Goal: Task Accomplishment & Management: Manage account settings

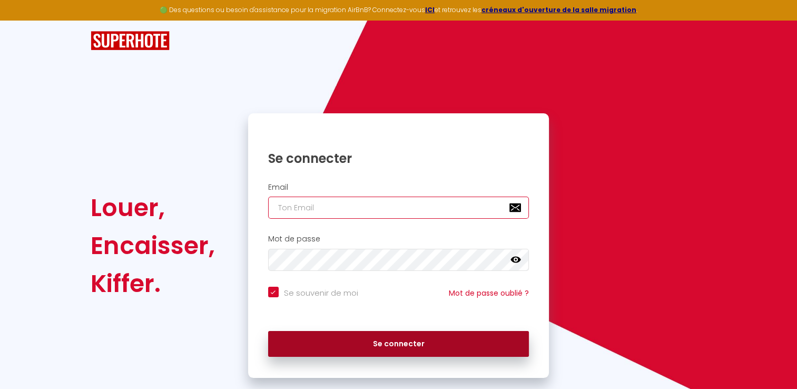
type input "tmcnettoyage@gmail.com"
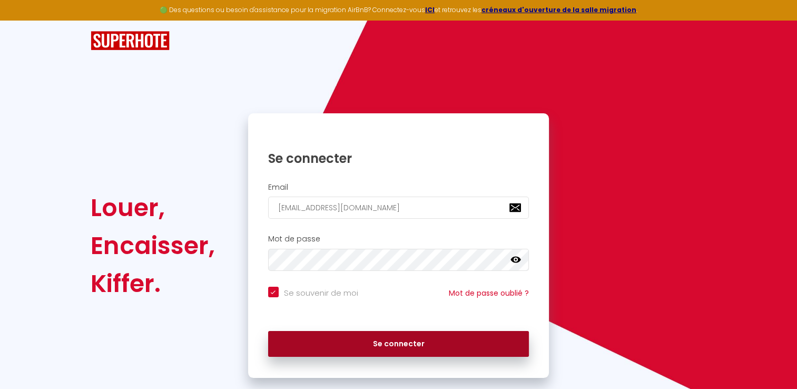
click at [395, 336] on button "Se connecter" at bounding box center [398, 344] width 261 height 26
checkbox input "true"
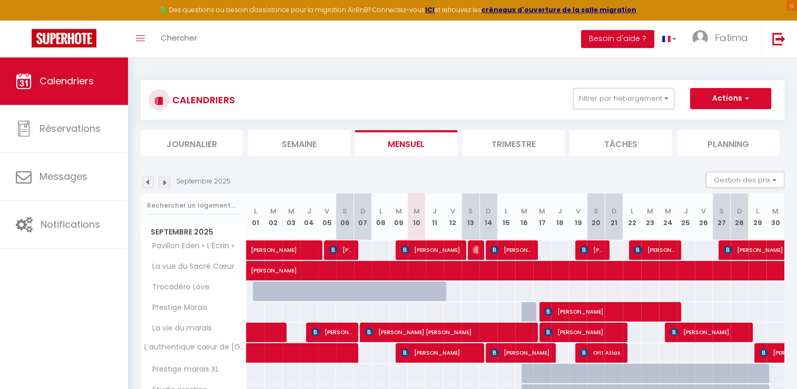
click at [152, 184] on img at bounding box center [148, 183] width 12 height 12
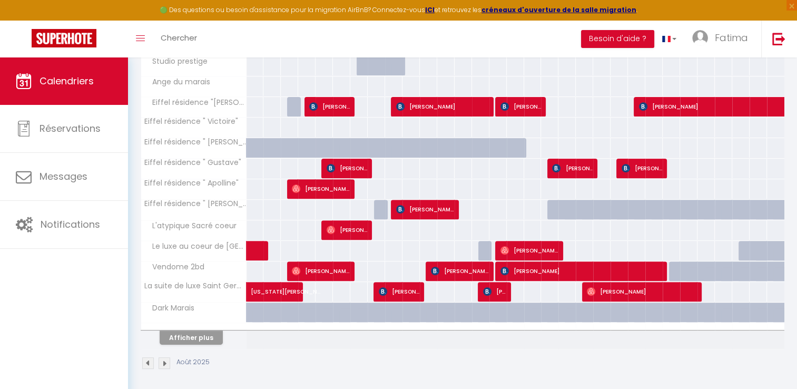
scroll to position [327, 0]
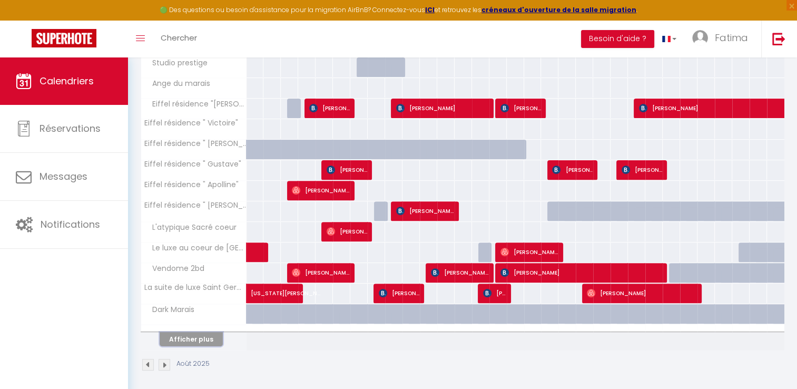
click at [194, 335] on button "Afficher plus" at bounding box center [191, 339] width 63 height 14
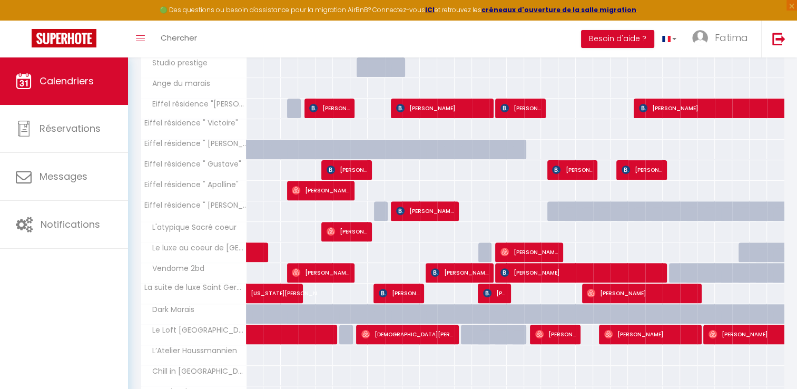
scroll to position [737, 0]
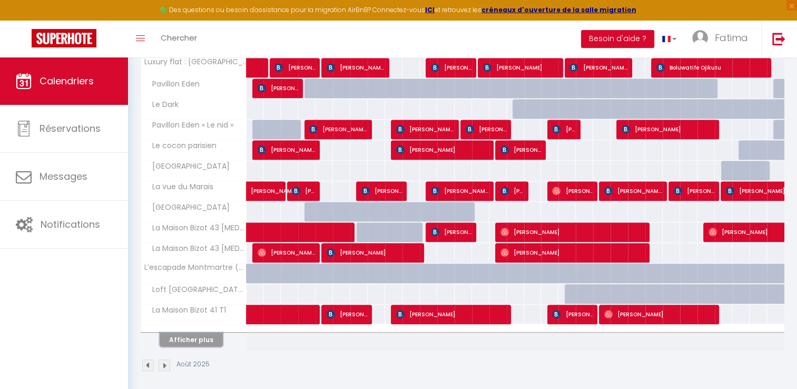
click at [200, 334] on button "Afficher plus" at bounding box center [191, 340] width 63 height 14
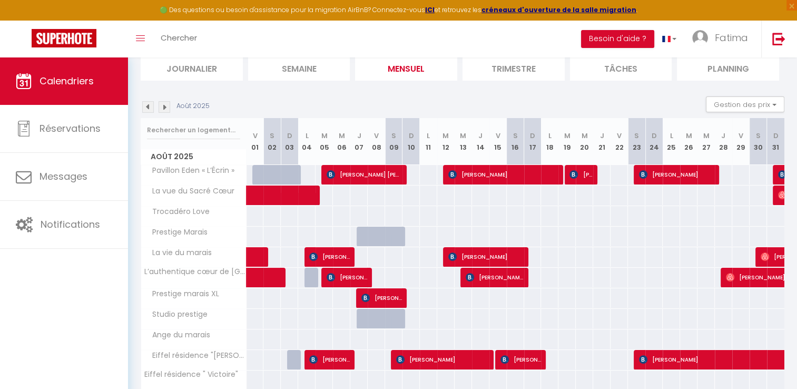
scroll to position [75, 0]
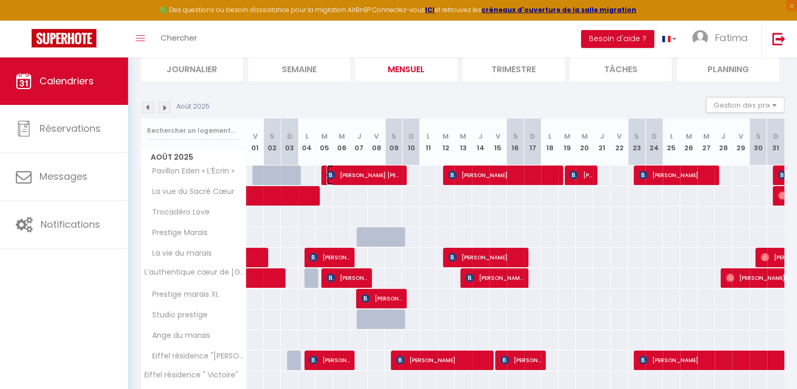
click at [392, 176] on span "[PERSON_NAME] [PERSON_NAME]" at bounding box center [364, 175] width 75 height 20
select select "OK"
select select "KO"
select select "0"
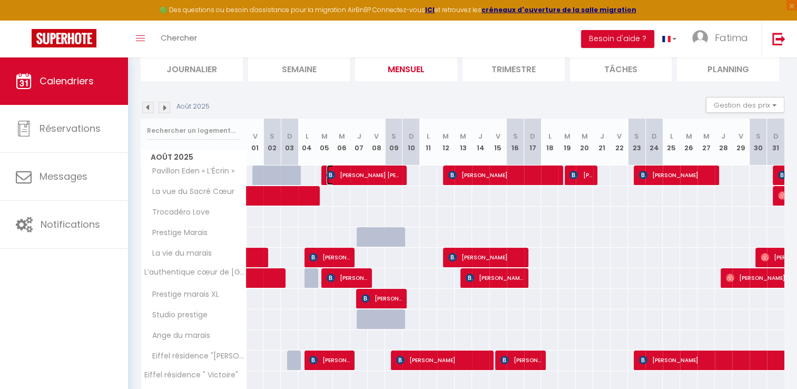
select select "1"
select select
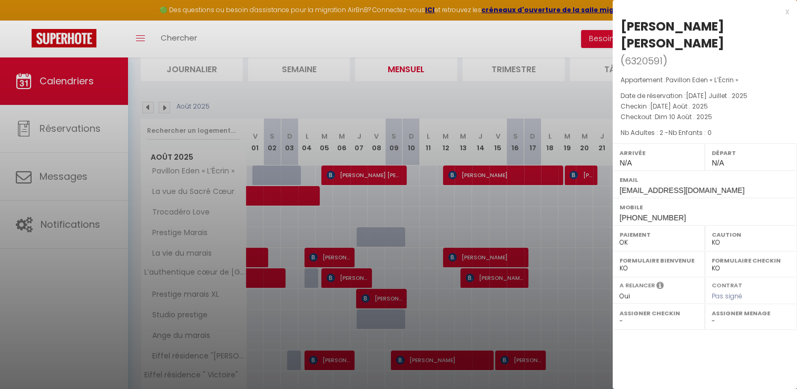
click at [500, 177] on div at bounding box center [398, 194] width 797 height 389
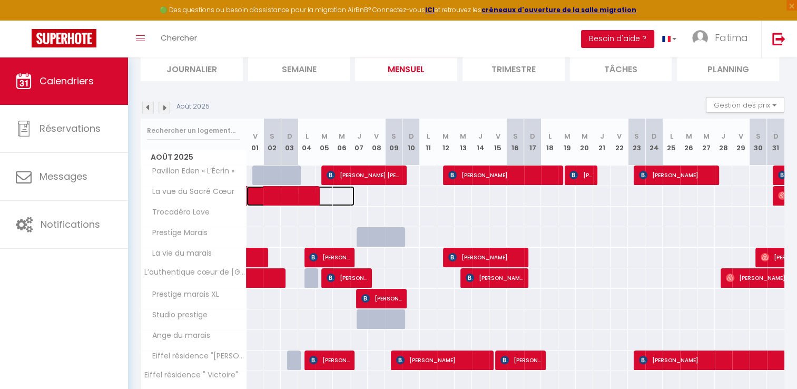
click at [282, 193] on span at bounding box center [306, 196] width 97 height 20
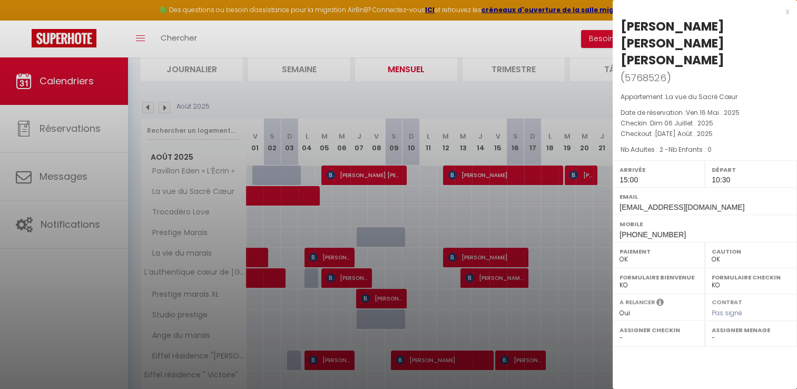
click at [282, 193] on div at bounding box center [398, 194] width 797 height 389
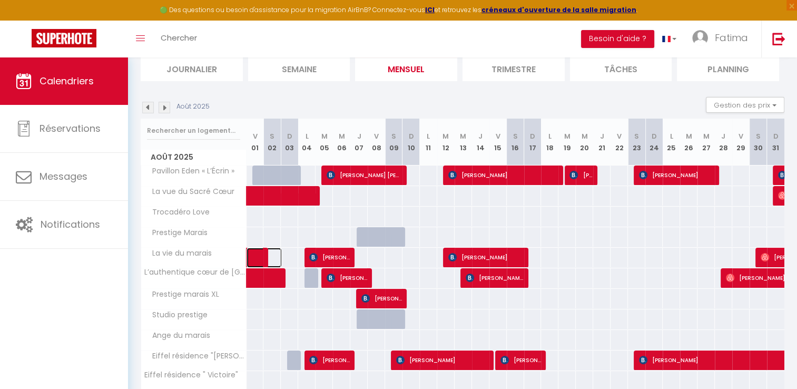
click at [253, 257] on link at bounding box center [255, 258] width 17 height 20
select select "KO"
select select "0"
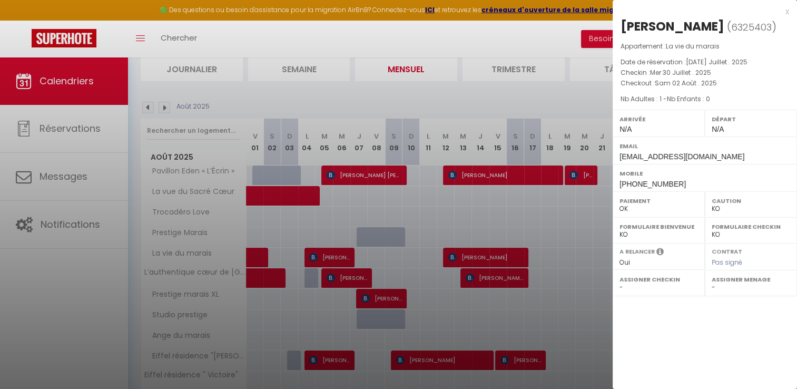
click at [253, 257] on div at bounding box center [398, 194] width 797 height 389
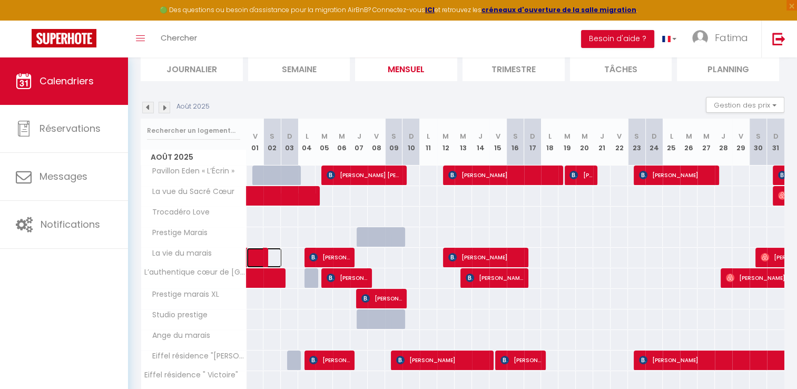
click at [253, 257] on link at bounding box center [255, 258] width 17 height 20
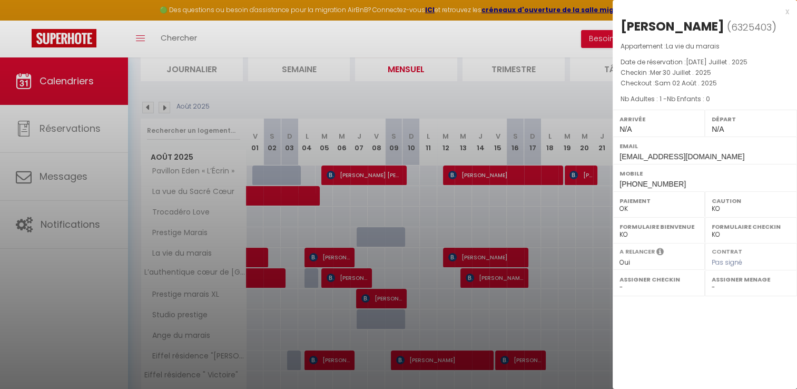
click at [253, 257] on div at bounding box center [398, 194] width 797 height 389
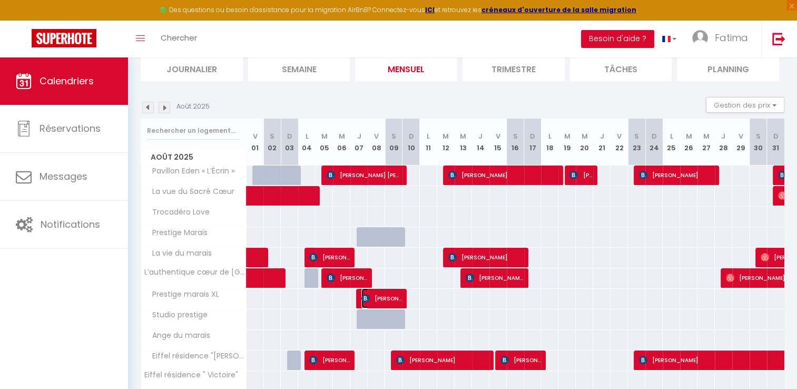
click at [397, 295] on span "[PERSON_NAME]" at bounding box center [382, 298] width 41 height 20
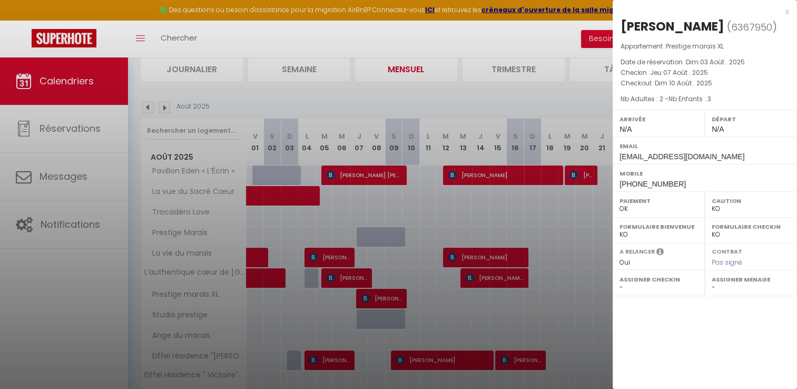
click at [397, 295] on div at bounding box center [398, 194] width 797 height 389
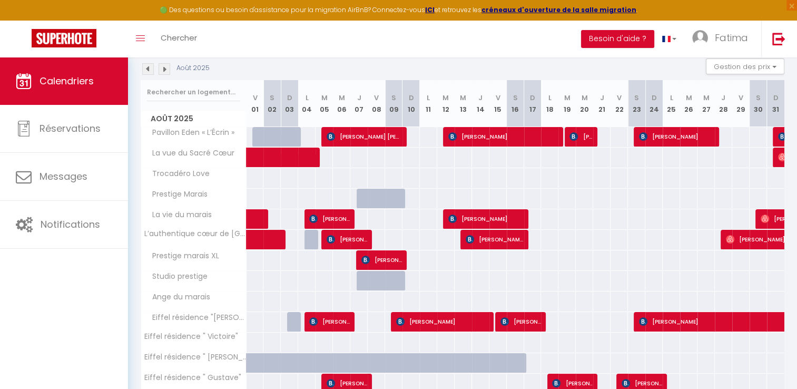
scroll to position [114, 0]
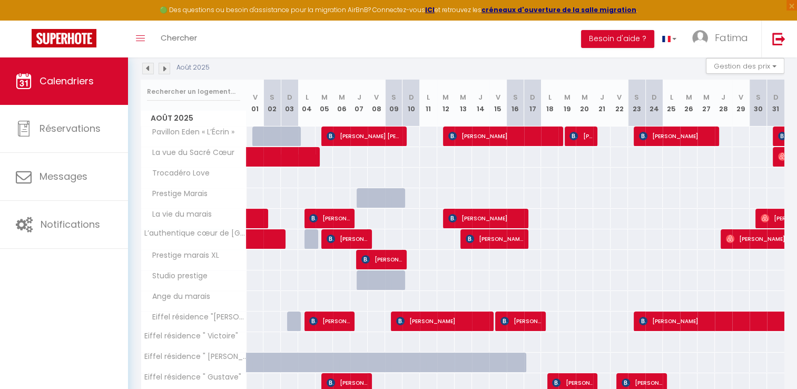
click at [249, 293] on div "399" at bounding box center [255, 300] width 18 height 19
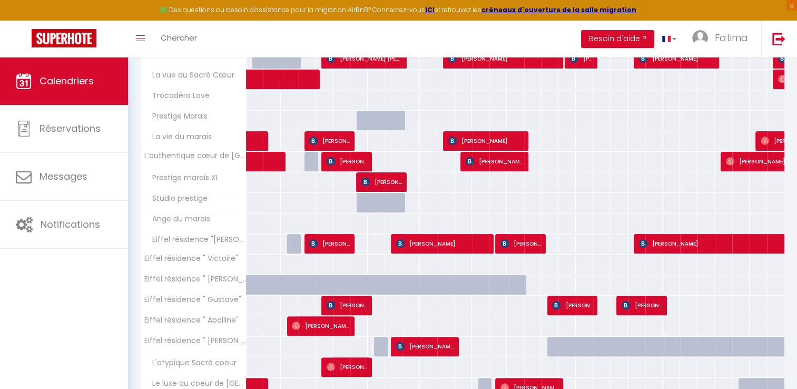
scroll to position [191, 0]
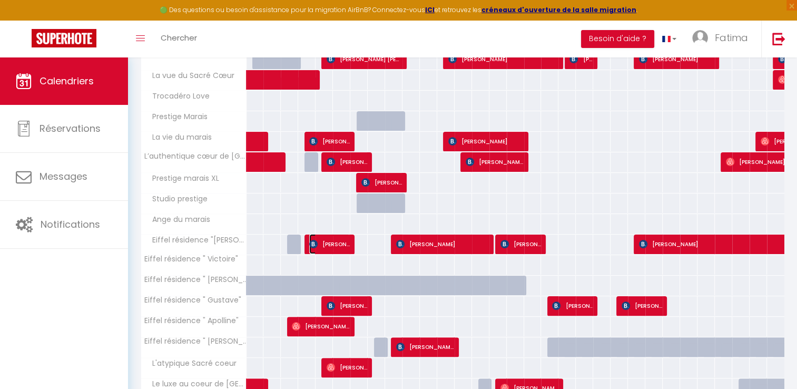
click at [346, 240] on span "[PERSON_NAME]" at bounding box center [329, 244] width 41 height 20
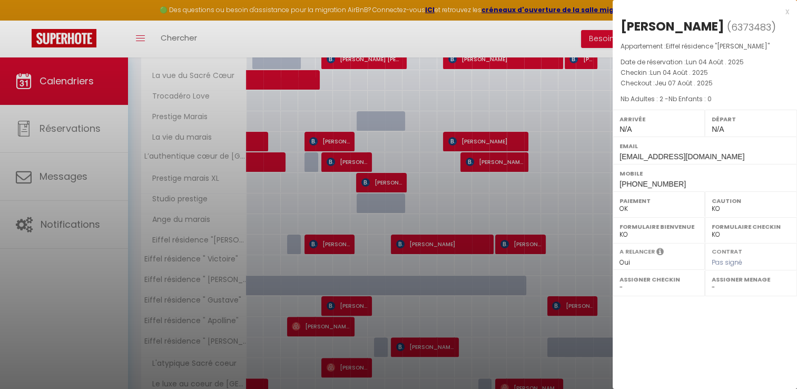
click at [436, 242] on div at bounding box center [398, 194] width 797 height 389
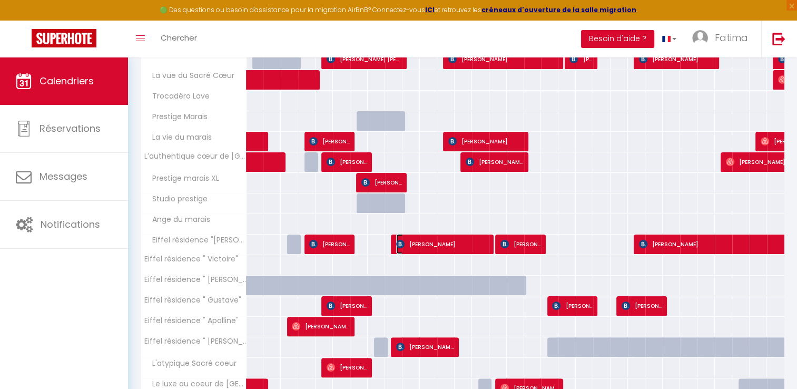
click at [436, 242] on span "[PERSON_NAME]" at bounding box center [442, 244] width 93 height 20
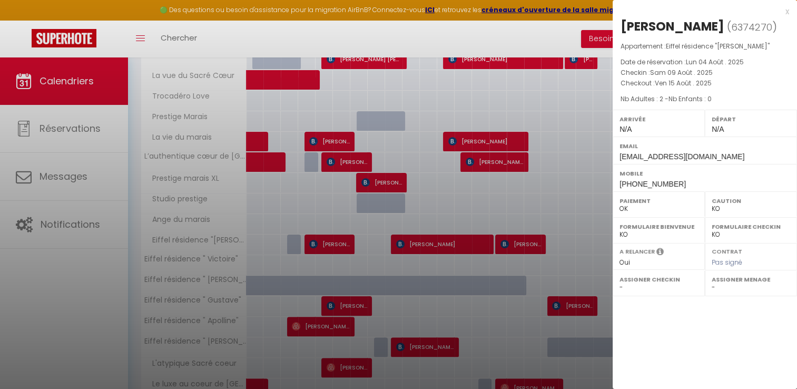
click at [436, 242] on div at bounding box center [398, 194] width 797 height 389
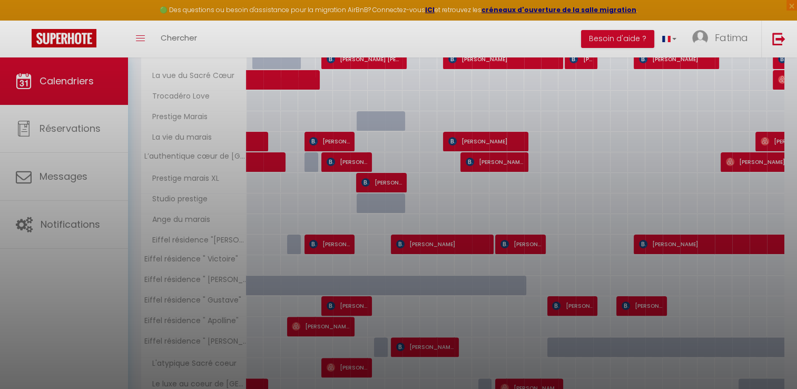
click at [536, 246] on div at bounding box center [398, 194] width 797 height 389
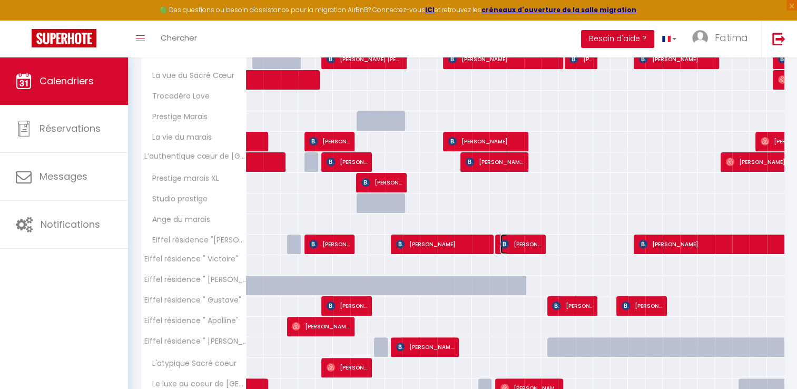
click at [536, 246] on span "[PERSON_NAME]" at bounding box center [521, 244] width 41 height 20
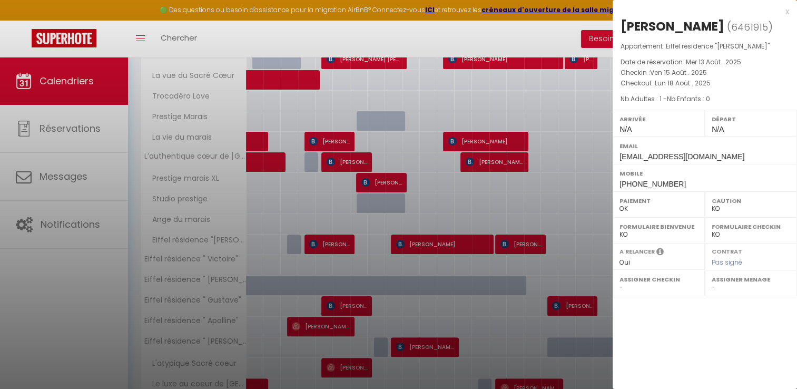
click at [536, 246] on div at bounding box center [398, 194] width 797 height 389
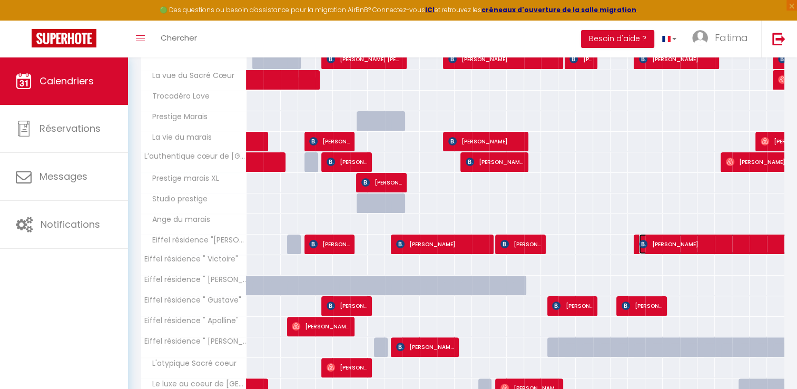
click at [665, 243] on span "[PERSON_NAME]" at bounding box center [808, 244] width 339 height 20
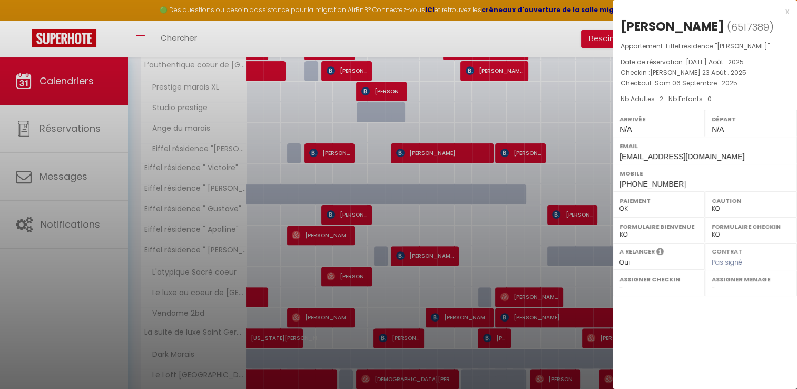
scroll to position [281, 0]
click at [297, 170] on div at bounding box center [398, 194] width 797 height 389
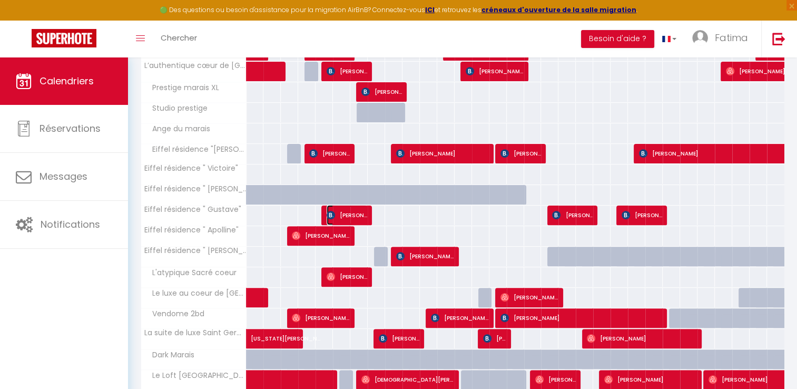
click at [352, 216] on span "[PERSON_NAME]" at bounding box center [347, 215] width 41 height 20
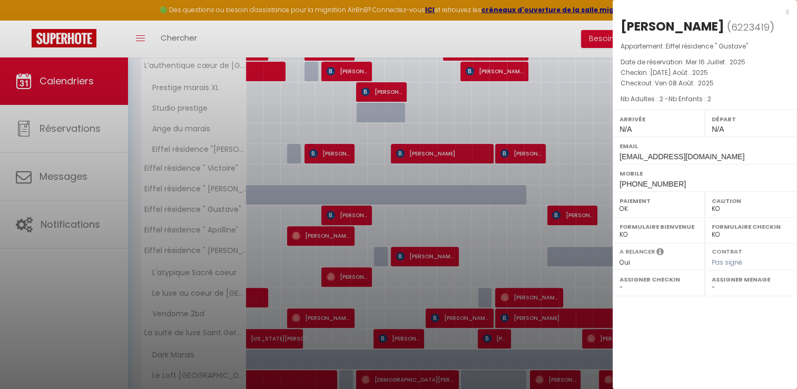
click at [568, 211] on div at bounding box center [398, 194] width 797 height 389
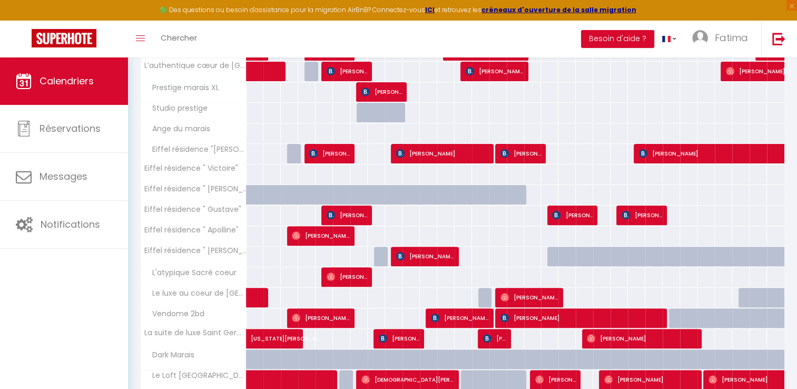
click at [568, 211] on span "[PERSON_NAME]" at bounding box center [572, 215] width 41 height 20
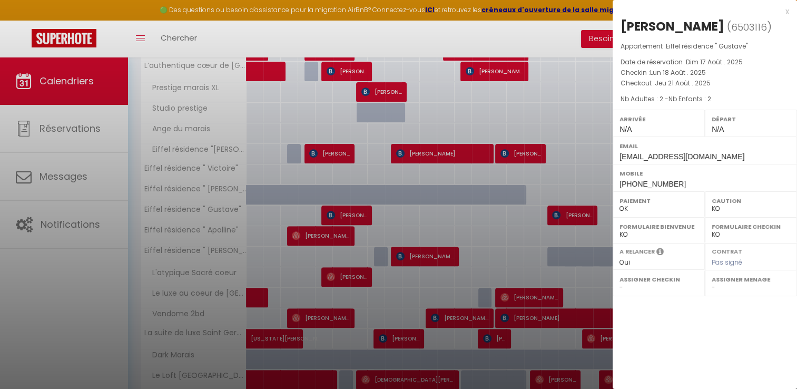
click at [569, 211] on div at bounding box center [398, 194] width 797 height 389
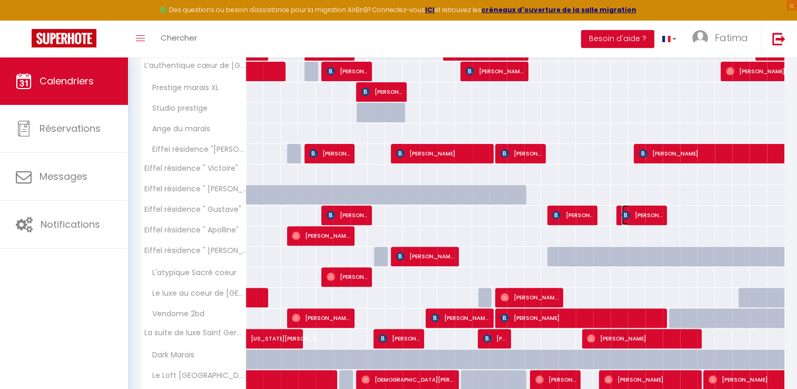
click at [626, 212] on img at bounding box center [626, 215] width 8 height 8
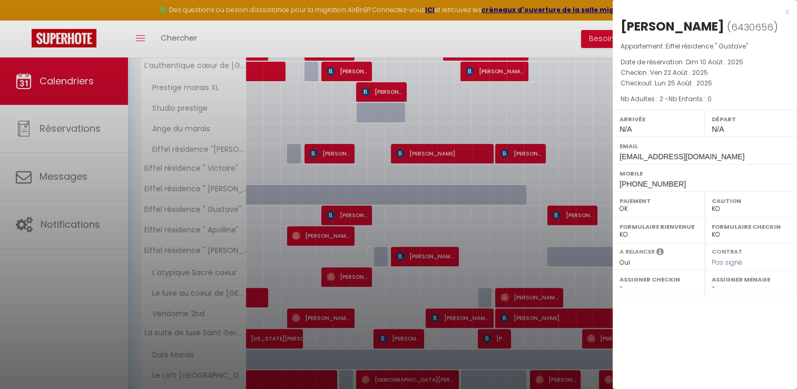
click at [568, 213] on div at bounding box center [398, 194] width 797 height 389
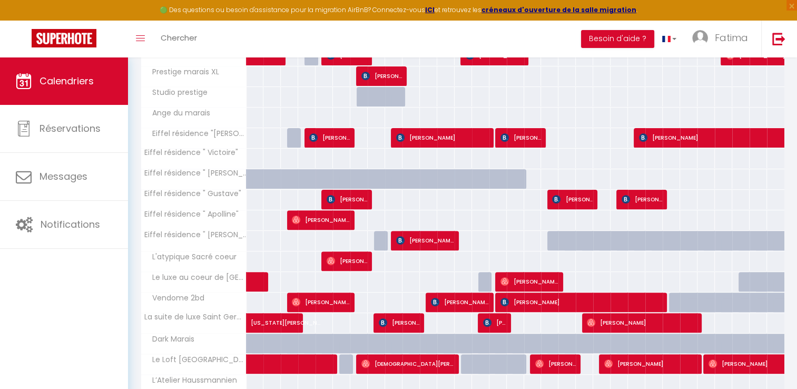
scroll to position [297, 0]
click at [350, 216] on span "[PERSON_NAME]" at bounding box center [321, 220] width 58 height 20
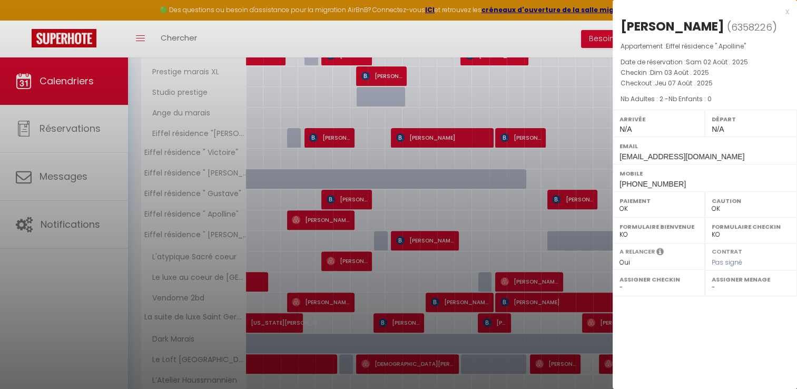
drag, startPoint x: 349, startPoint y: 216, endPoint x: 336, endPoint y: 216, distance: 12.7
click at [336, 216] on div at bounding box center [398, 194] width 797 height 389
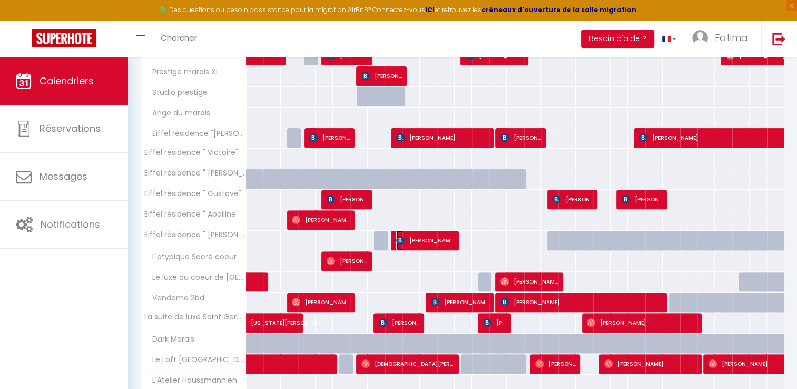
click at [438, 237] on span "[PERSON_NAME]" at bounding box center [425, 240] width 58 height 20
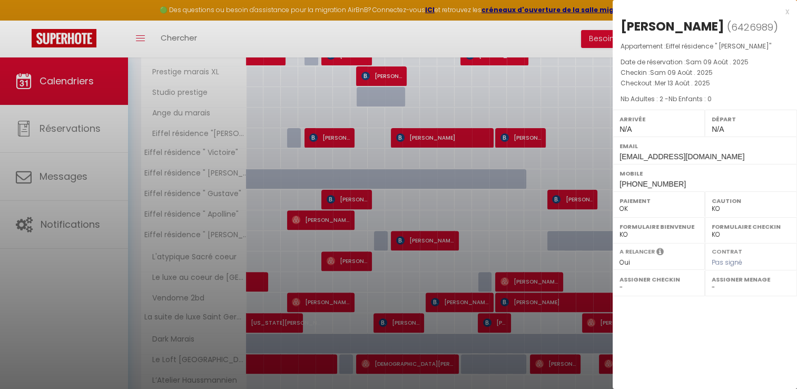
click at [438, 237] on div at bounding box center [398, 194] width 797 height 389
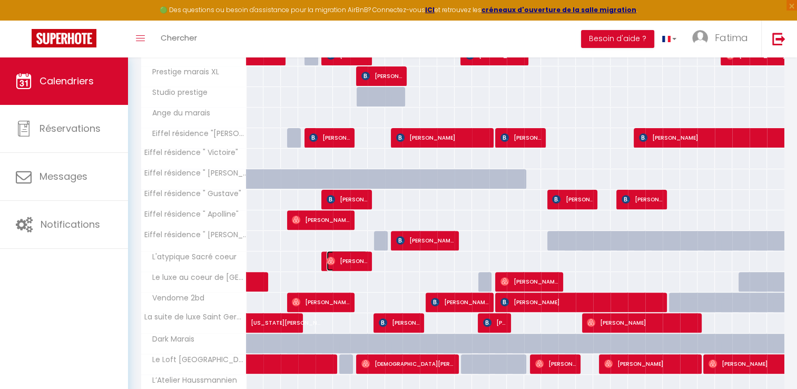
click at [359, 262] on span "[PERSON_NAME]" at bounding box center [347, 261] width 41 height 20
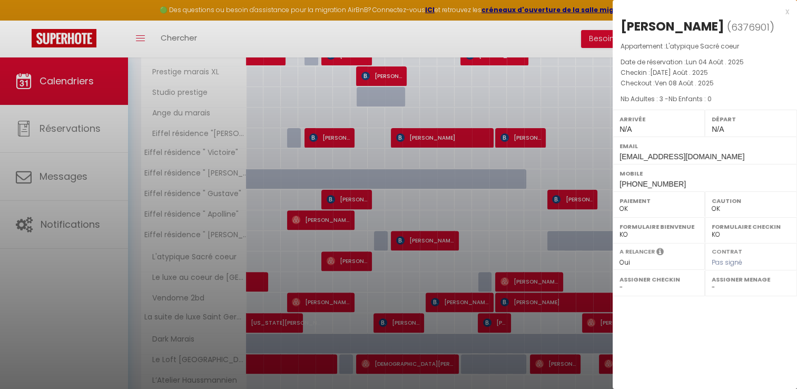
click at [347, 279] on div at bounding box center [398, 194] width 797 height 389
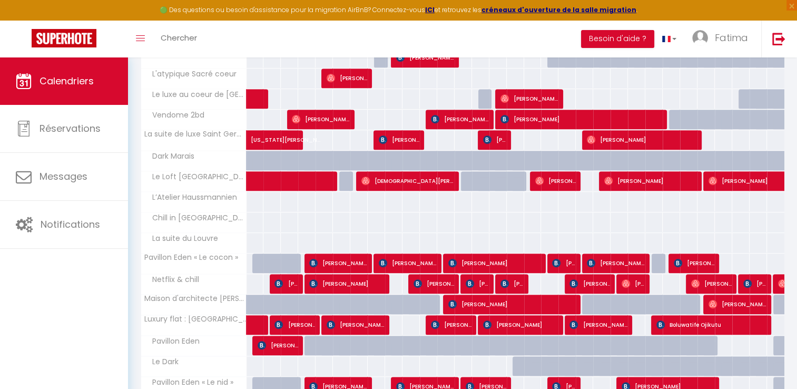
scroll to position [481, 0]
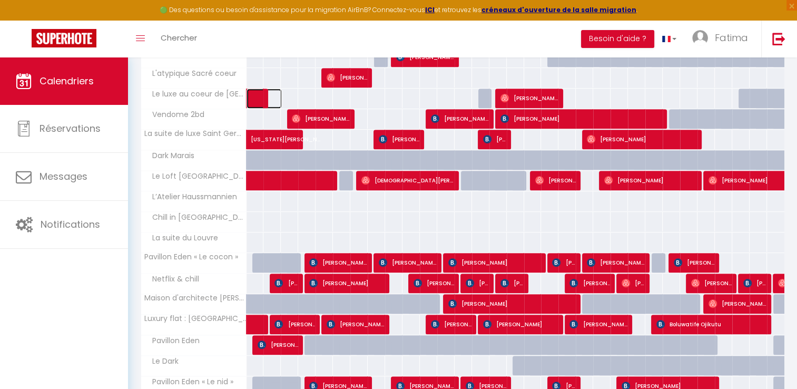
click at [251, 95] on link at bounding box center [255, 99] width 17 height 20
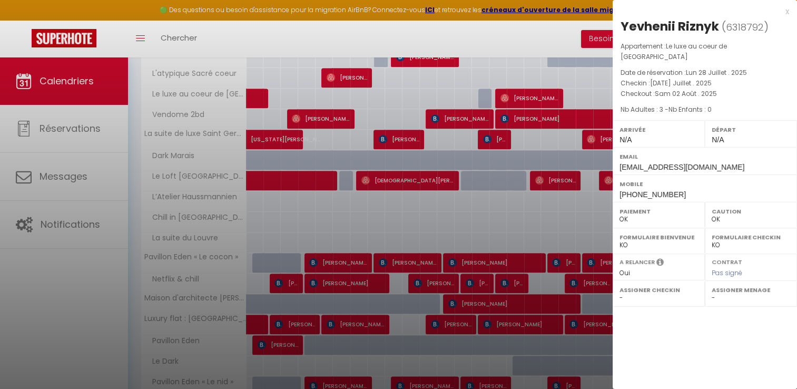
click at [541, 94] on div at bounding box center [398, 194] width 797 height 389
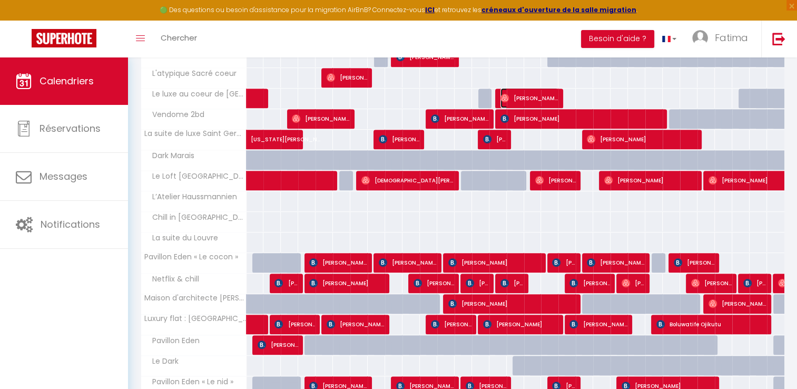
click at [541, 94] on span "[PERSON_NAME]" at bounding box center [530, 98] width 58 height 20
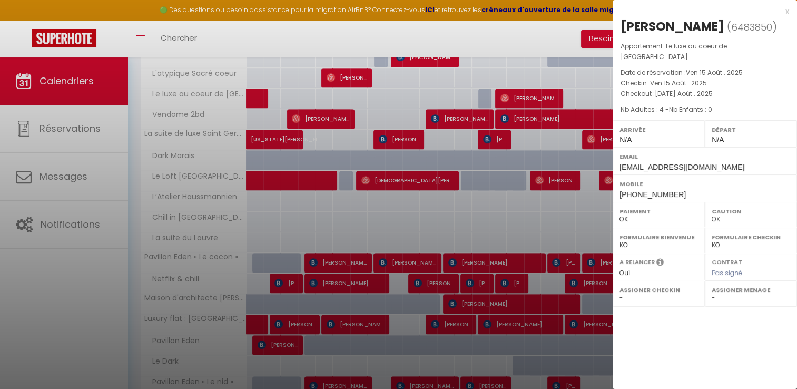
click at [541, 94] on div at bounding box center [398, 194] width 797 height 389
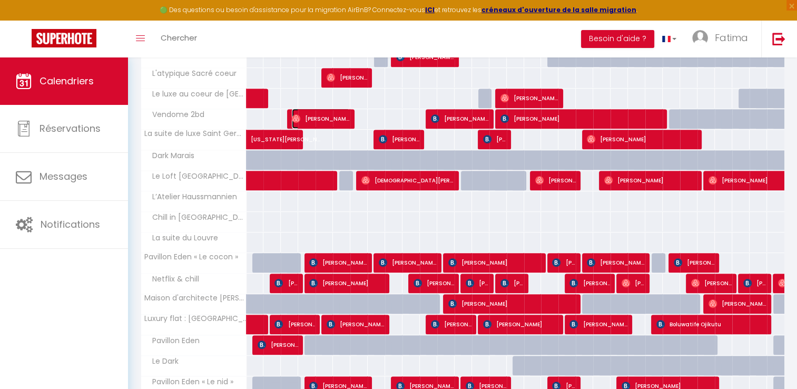
click at [319, 121] on span "[PERSON_NAME]" at bounding box center [321, 119] width 58 height 20
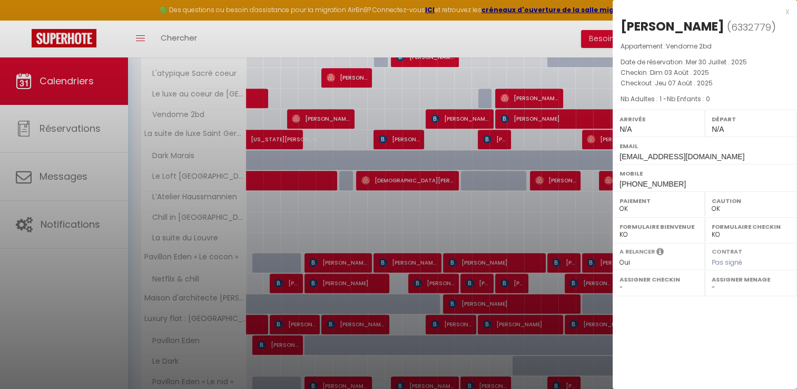
click at [441, 111] on div at bounding box center [398, 194] width 797 height 389
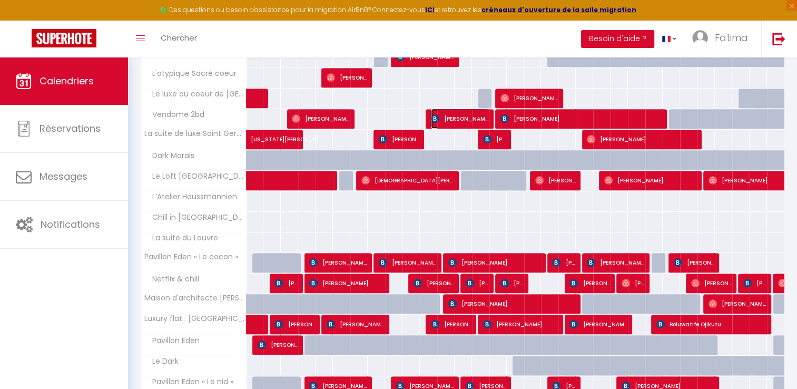
click at [441, 111] on span "[PERSON_NAME]" at bounding box center [460, 119] width 58 height 20
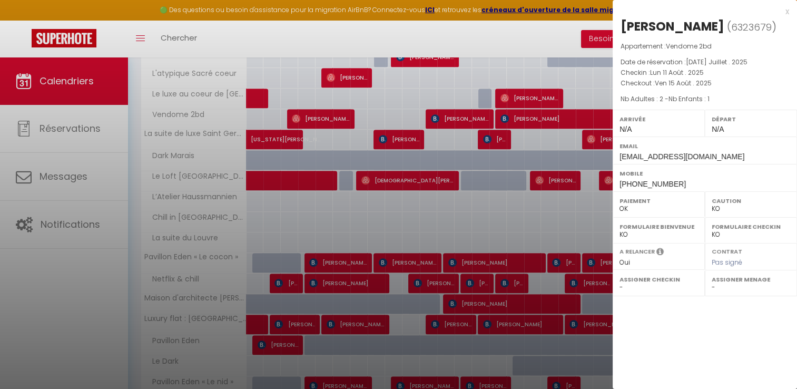
click at [441, 111] on div at bounding box center [398, 194] width 797 height 389
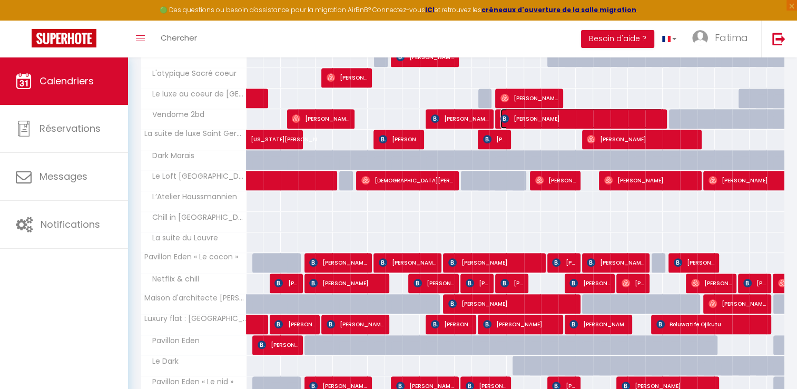
click at [543, 117] on span "[PERSON_NAME]" at bounding box center [582, 119] width 162 height 20
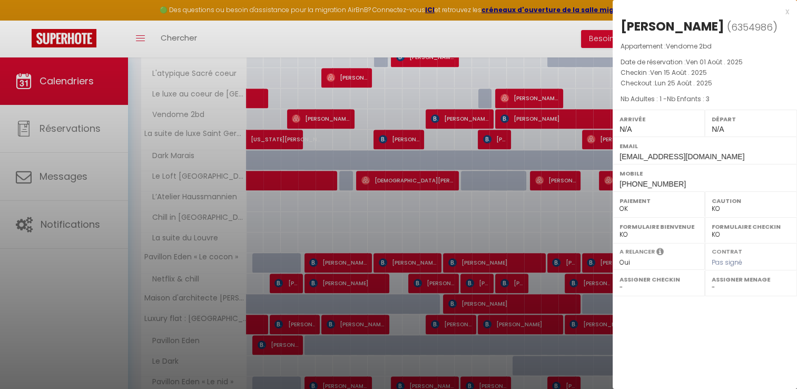
click at [287, 135] on div at bounding box center [398, 194] width 797 height 389
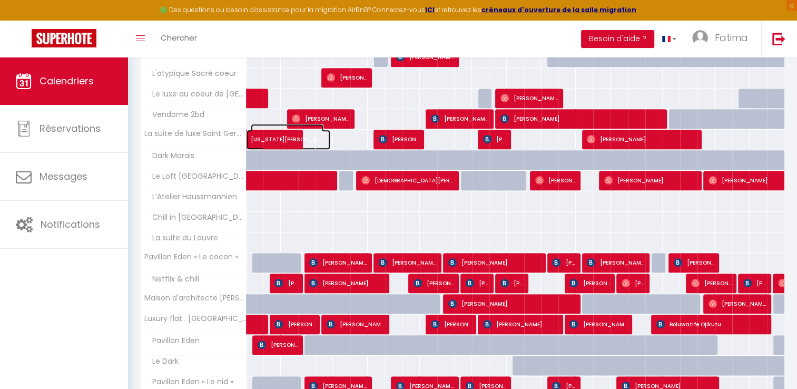
click at [287, 135] on span "[US_STATE][PERSON_NAME][GEOGRAPHIC_DATA]" at bounding box center [287, 134] width 73 height 20
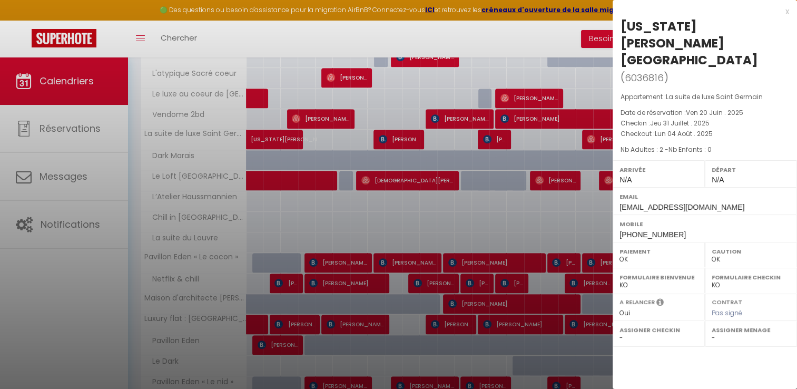
click at [398, 135] on div at bounding box center [398, 194] width 797 height 389
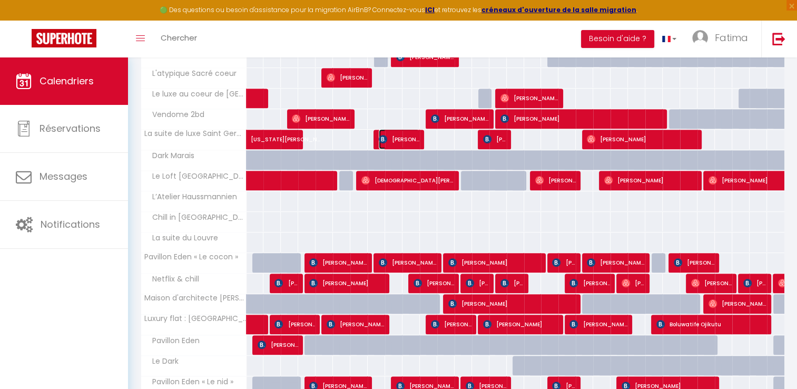
click at [398, 135] on span "[PERSON_NAME]" at bounding box center [399, 139] width 41 height 20
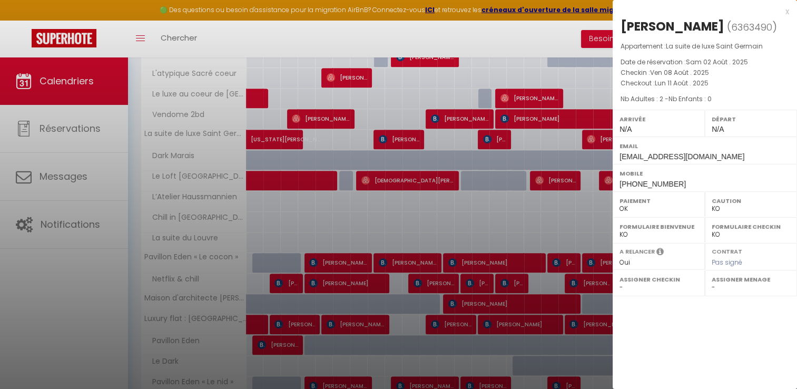
click at [508, 138] on div at bounding box center [398, 194] width 797 height 389
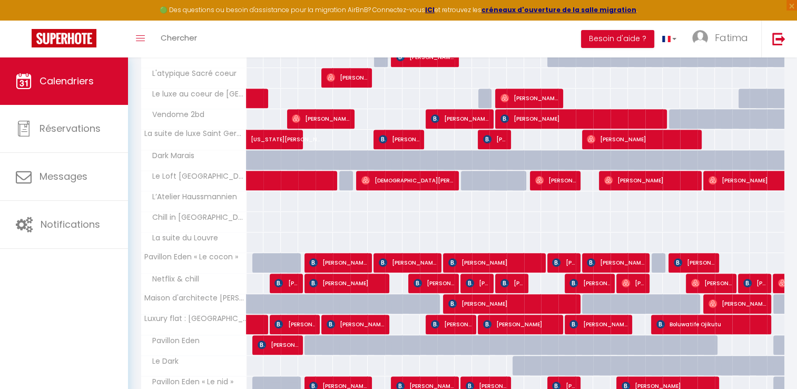
click at [508, 138] on div at bounding box center [502, 140] width 17 height 20
click at [505, 136] on span "[PERSON_NAME]" at bounding box center [494, 139] width 23 height 20
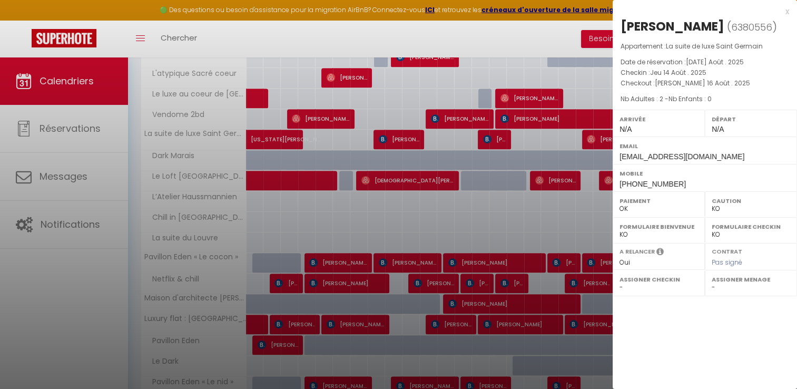
click at [588, 133] on div at bounding box center [398, 194] width 797 height 389
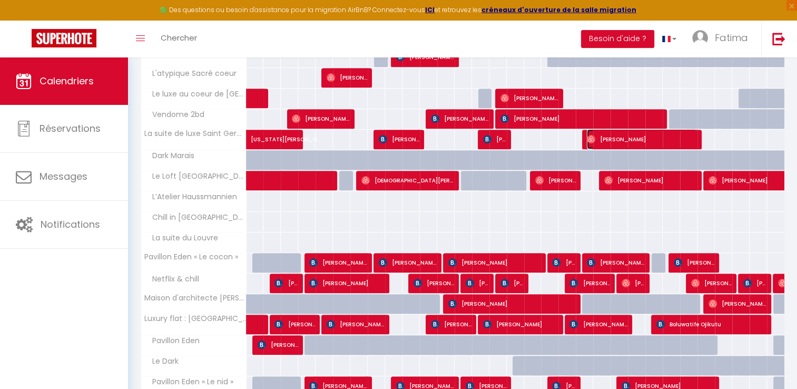
click at [589, 135] on img at bounding box center [591, 139] width 8 height 8
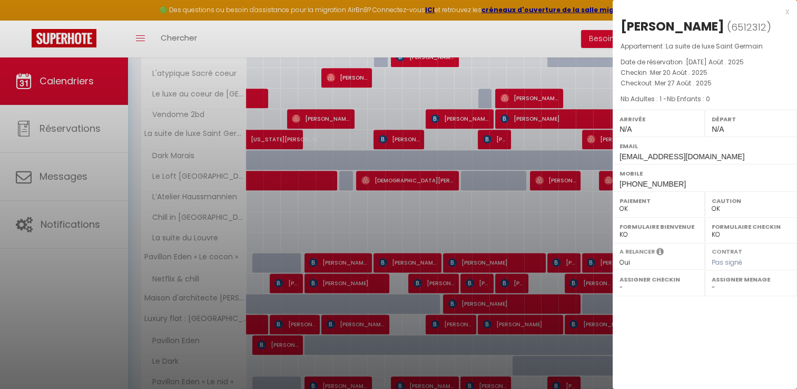
click at [590, 138] on div at bounding box center [398, 194] width 797 height 389
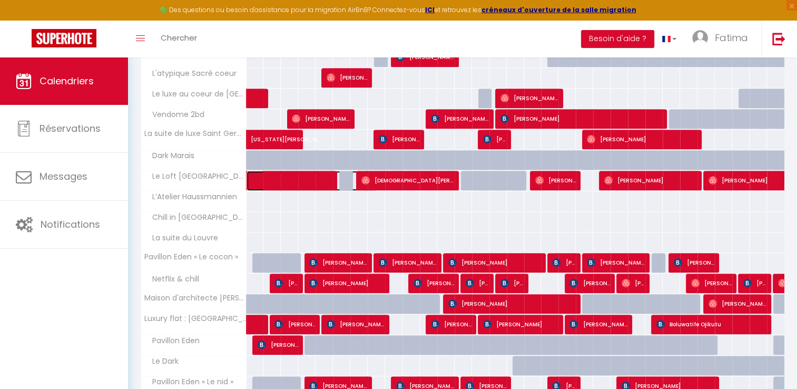
click at [317, 180] on span at bounding box center [318, 181] width 121 height 20
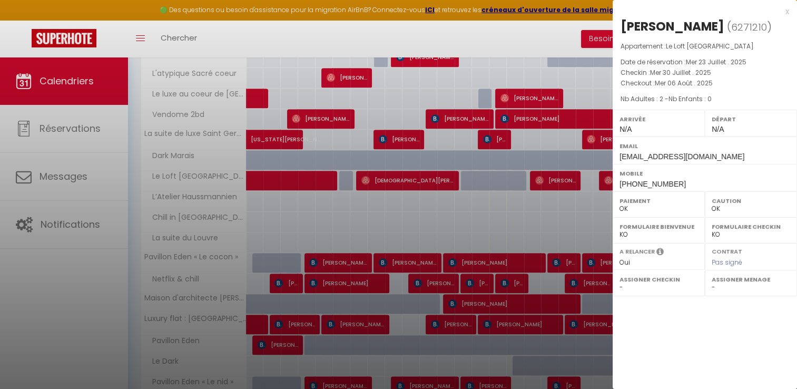
click at [396, 178] on div at bounding box center [398, 194] width 797 height 389
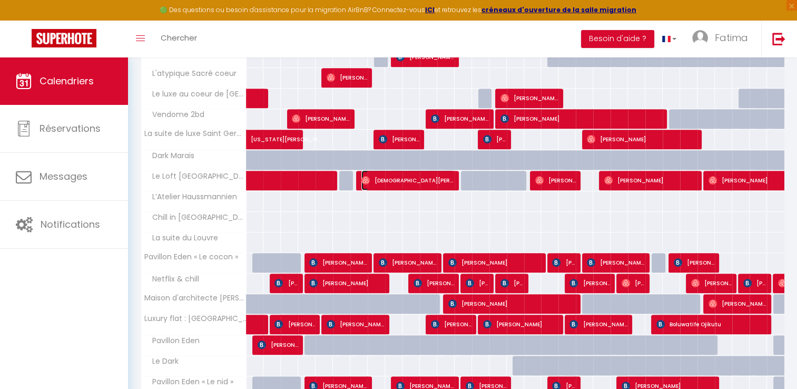
click at [396, 178] on span "[DEMOGRAPHIC_DATA][PERSON_NAME]" at bounding box center [408, 180] width 93 height 20
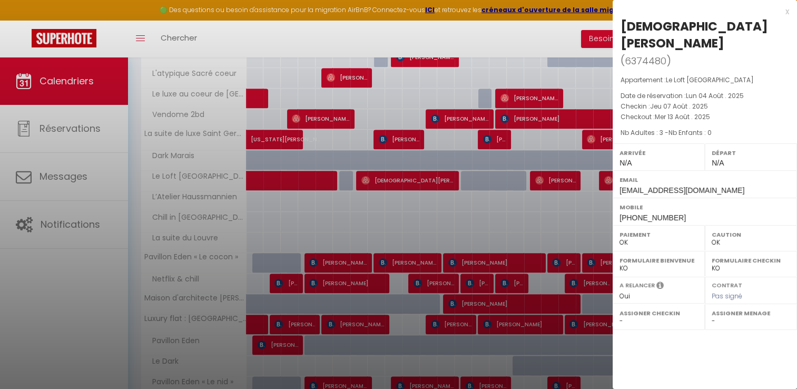
click at [396, 178] on div at bounding box center [398, 194] width 797 height 389
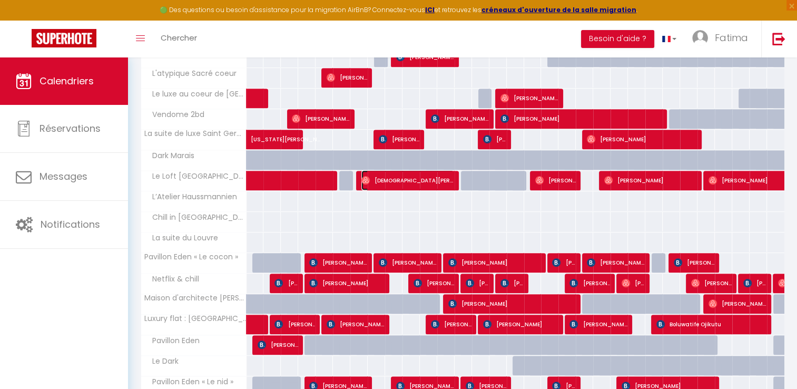
click at [396, 178] on span "[DEMOGRAPHIC_DATA][PERSON_NAME]" at bounding box center [408, 180] width 93 height 20
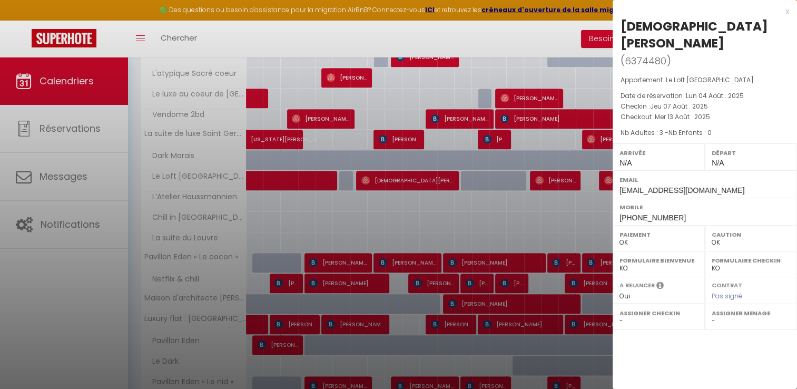
click at [549, 179] on div at bounding box center [398, 194] width 797 height 389
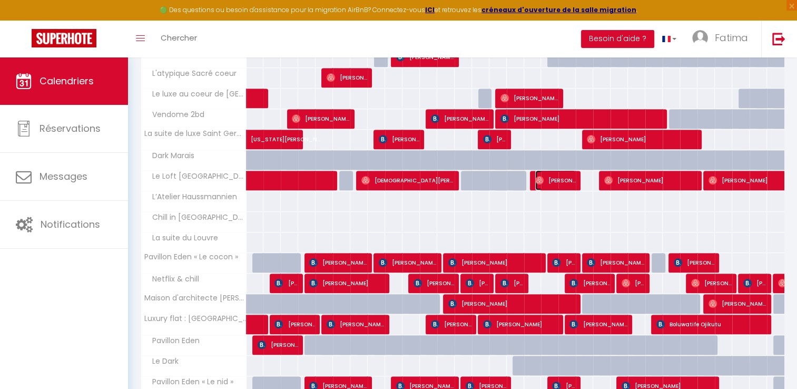
click at [549, 179] on span "[PERSON_NAME]" at bounding box center [555, 180] width 41 height 20
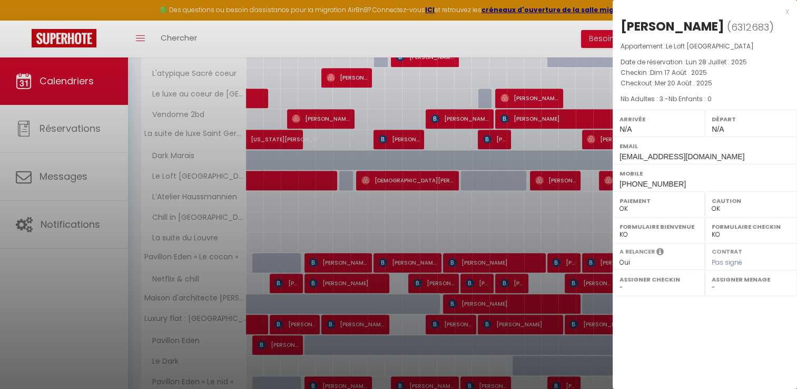
click at [549, 179] on div at bounding box center [398, 194] width 797 height 389
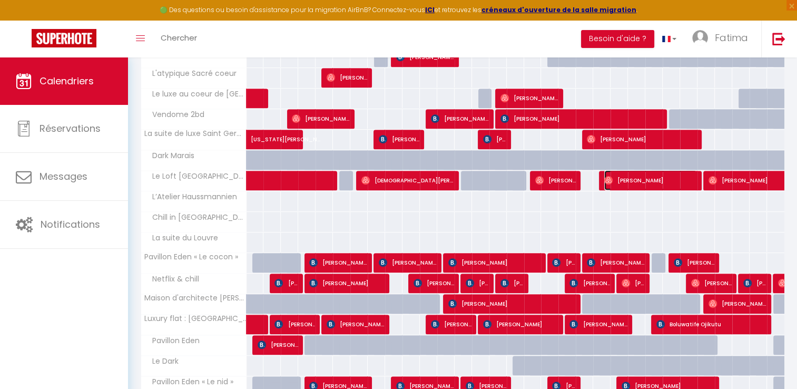
click at [619, 180] on span "[PERSON_NAME]" at bounding box center [650, 180] width 93 height 20
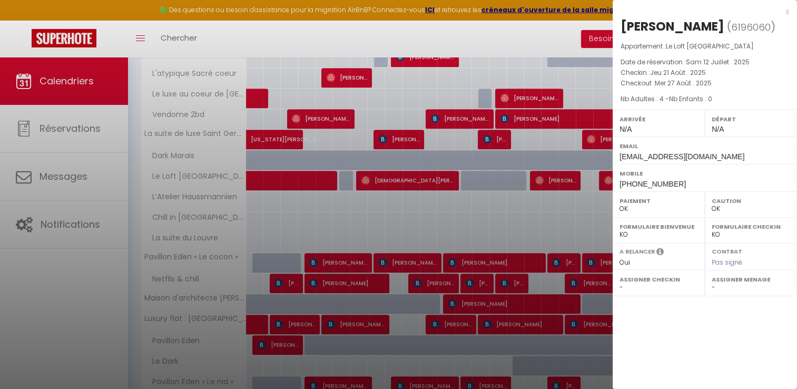
click at [613, 180] on div "Mobile +4799115970" at bounding box center [705, 177] width 184 height 27
click at [607, 180] on div at bounding box center [398, 194] width 797 height 389
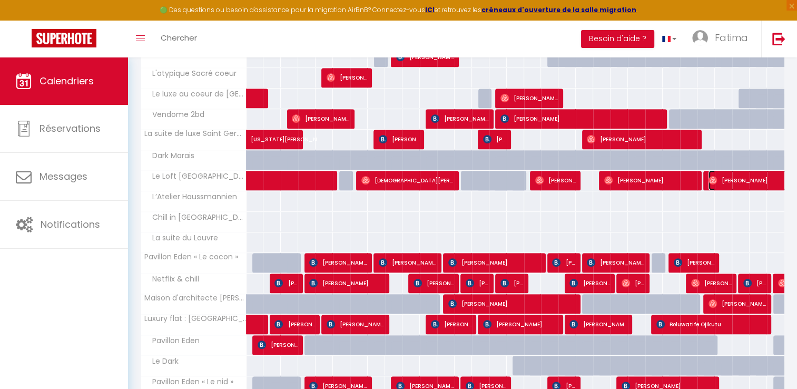
click at [724, 180] on span "[PERSON_NAME]" at bounding box center [769, 180] width 121 height 20
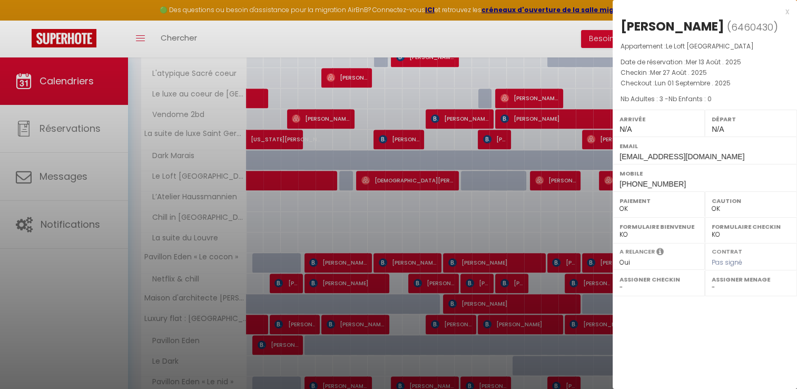
click at [593, 208] on div at bounding box center [398, 194] width 797 height 389
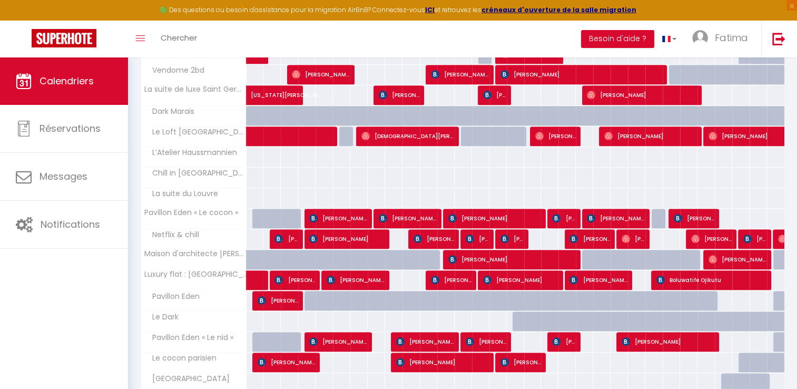
scroll to position [525, 0]
click at [337, 213] on span "[PERSON_NAME]" at bounding box center [338, 218] width 58 height 20
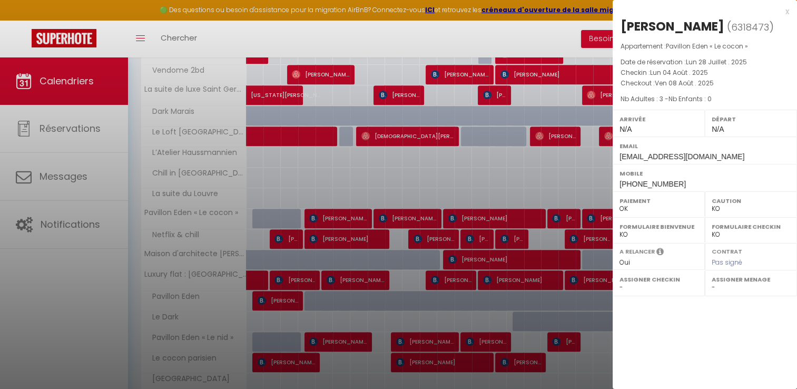
click at [419, 210] on div at bounding box center [398, 194] width 797 height 389
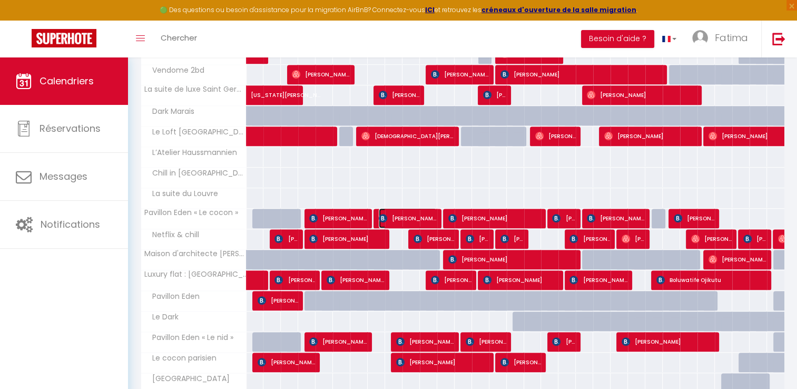
click at [419, 210] on span "[PERSON_NAME]" at bounding box center [408, 218] width 58 height 20
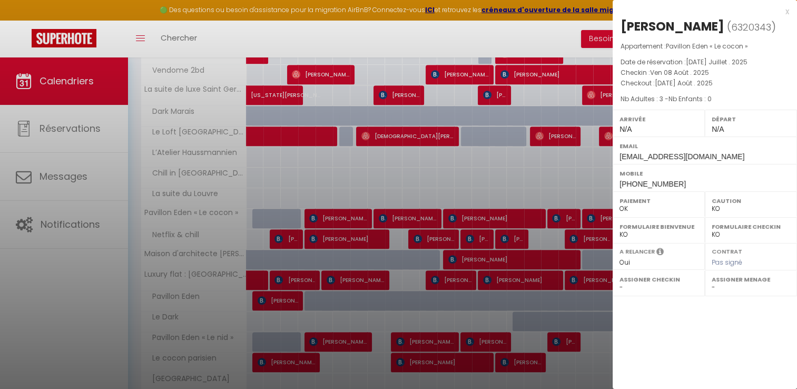
click at [487, 214] on div at bounding box center [398, 194] width 797 height 389
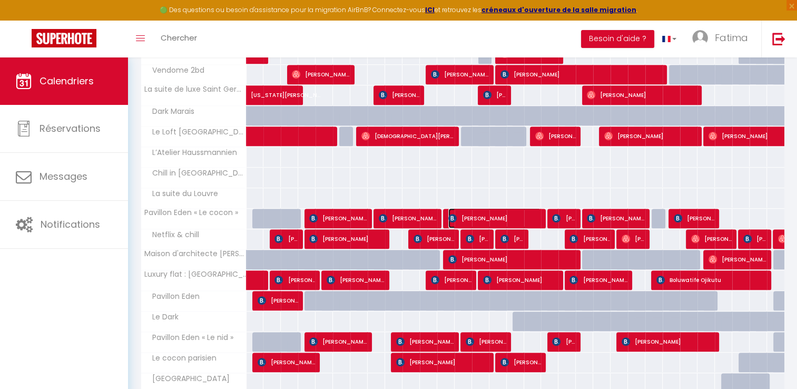
click at [487, 214] on span "[PERSON_NAME]" at bounding box center [494, 218] width 93 height 20
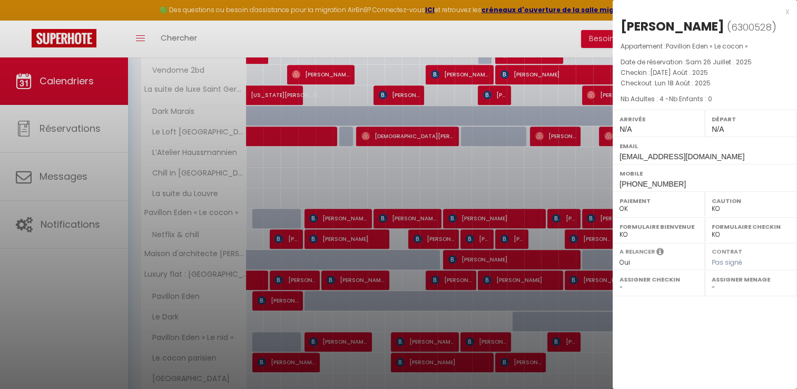
click at [564, 212] on div at bounding box center [398, 194] width 797 height 389
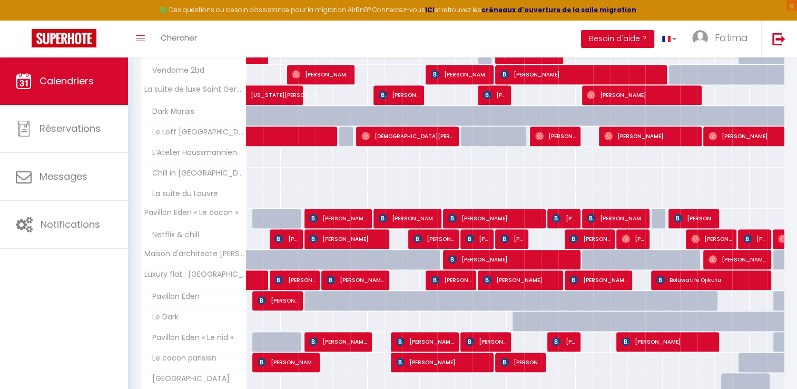
click at [564, 212] on body "🟢 Des questions ou besoin d'assistance pour la migration AirBnB? Connectez-vous…" at bounding box center [398, 180] width 797 height 1295
click at [564, 212] on span "[PERSON_NAME]" at bounding box center [563, 218] width 23 height 20
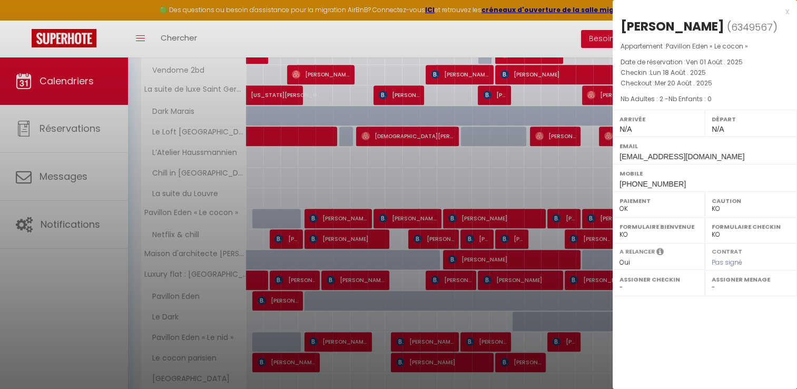
click at [564, 214] on div at bounding box center [398, 194] width 797 height 389
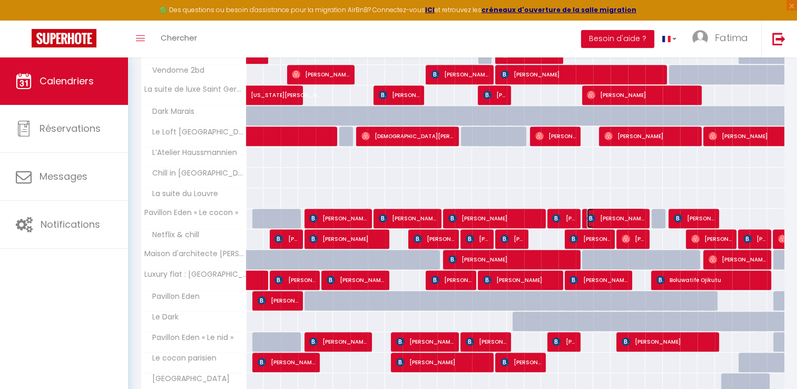
click at [601, 213] on span "[PERSON_NAME]" at bounding box center [616, 218] width 58 height 20
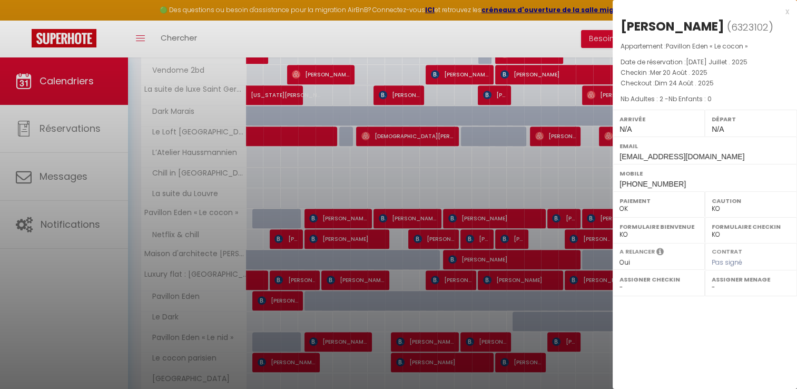
click at [601, 213] on div at bounding box center [398, 194] width 797 height 389
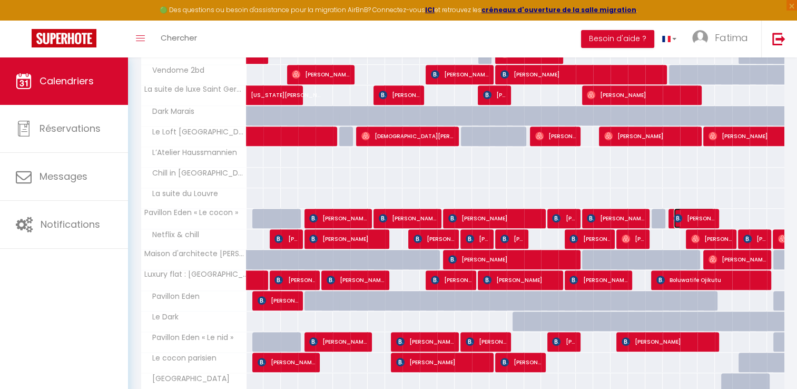
click at [696, 210] on span "[PERSON_NAME]" at bounding box center [694, 218] width 41 height 20
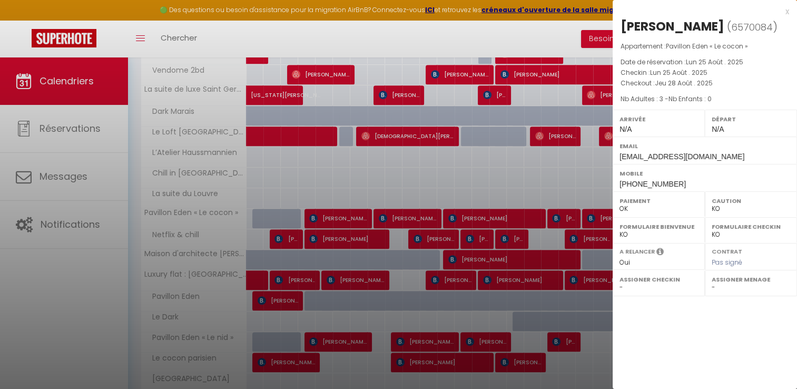
click at [598, 212] on div at bounding box center [398, 194] width 797 height 389
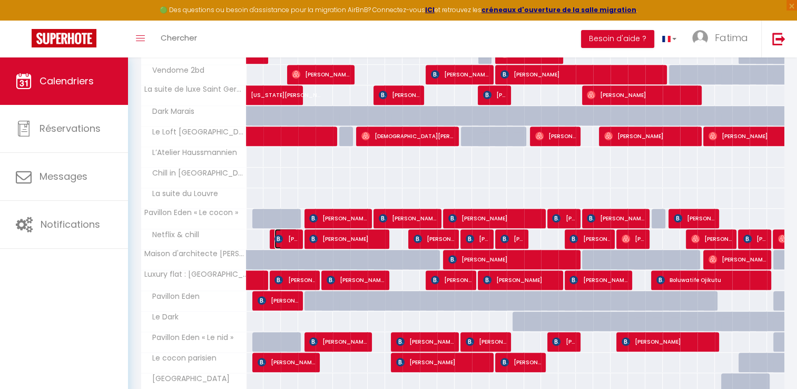
click at [294, 236] on span "[PERSON_NAME]" at bounding box center [286, 239] width 23 height 20
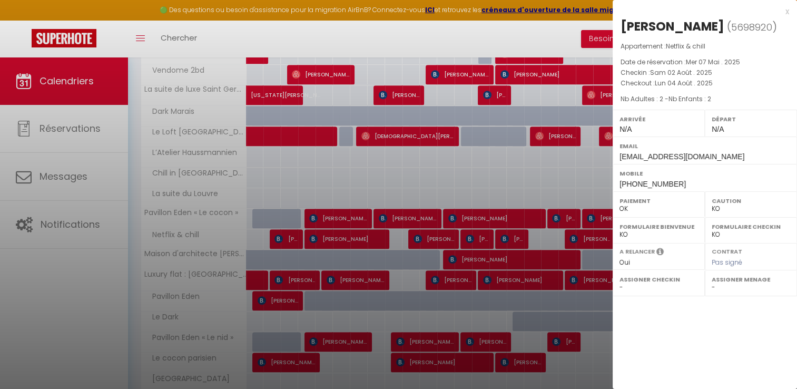
click at [346, 239] on div at bounding box center [398, 194] width 797 height 389
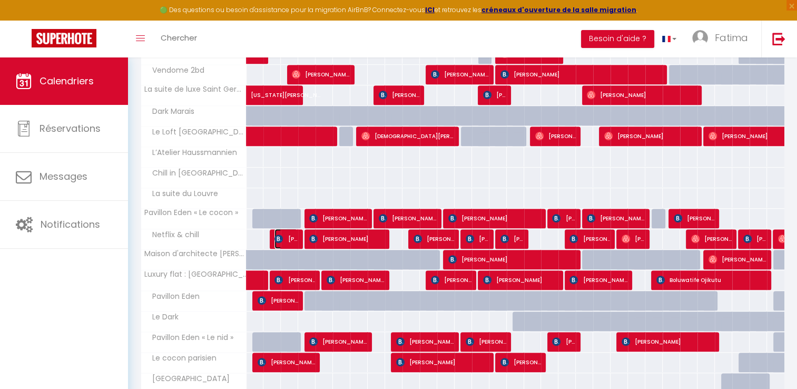
click at [292, 237] on span "[PERSON_NAME]" at bounding box center [286, 239] width 23 height 20
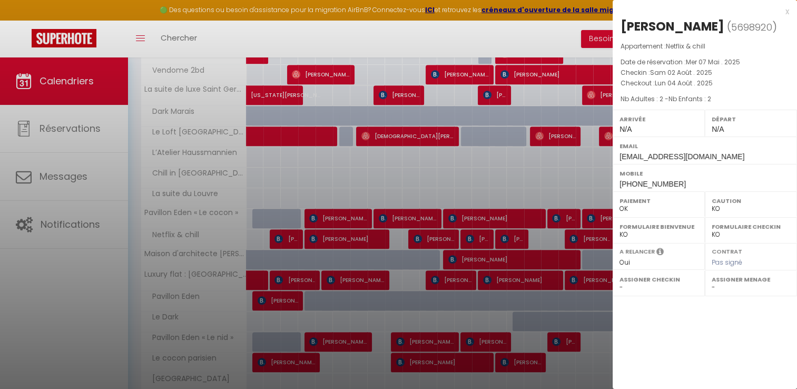
click at [333, 235] on div at bounding box center [398, 194] width 797 height 389
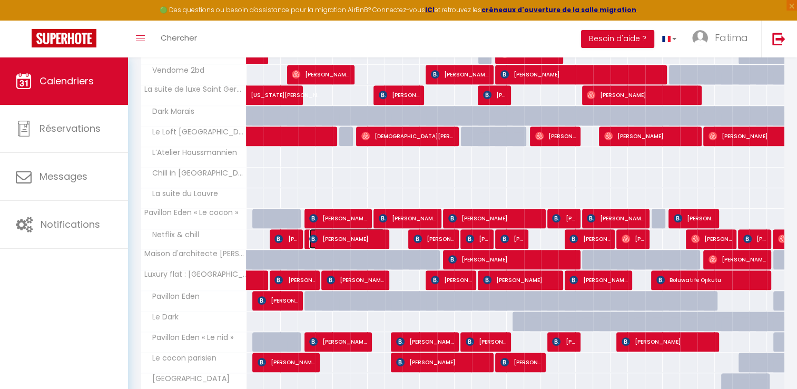
click at [333, 235] on span "[PERSON_NAME]" at bounding box center [346, 239] width 75 height 20
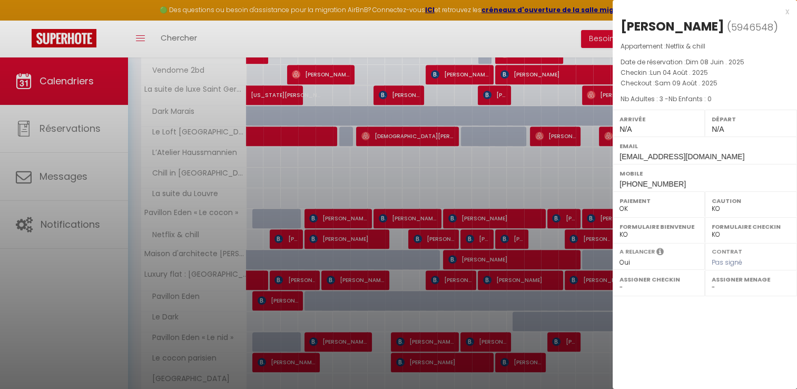
click at [447, 238] on div at bounding box center [398, 194] width 797 height 389
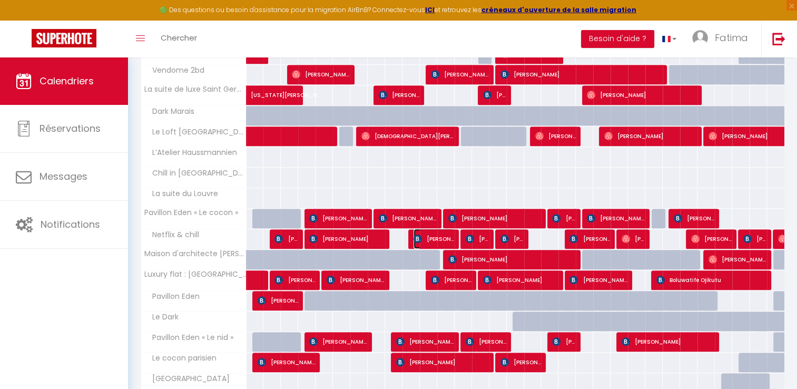
click at [447, 238] on span "[PERSON_NAME]" at bounding box center [434, 239] width 41 height 20
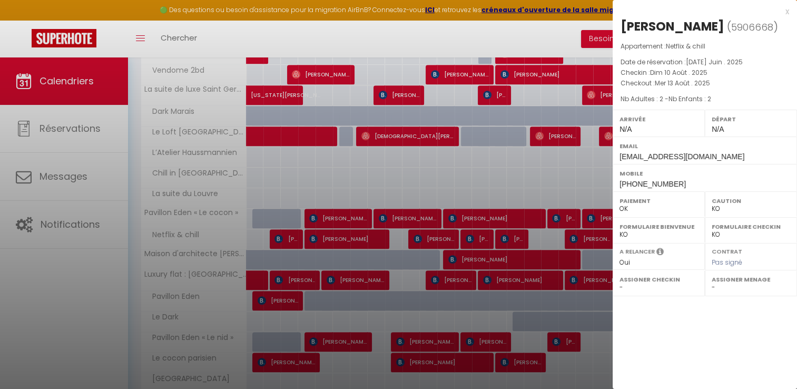
click at [475, 237] on div at bounding box center [398, 194] width 797 height 389
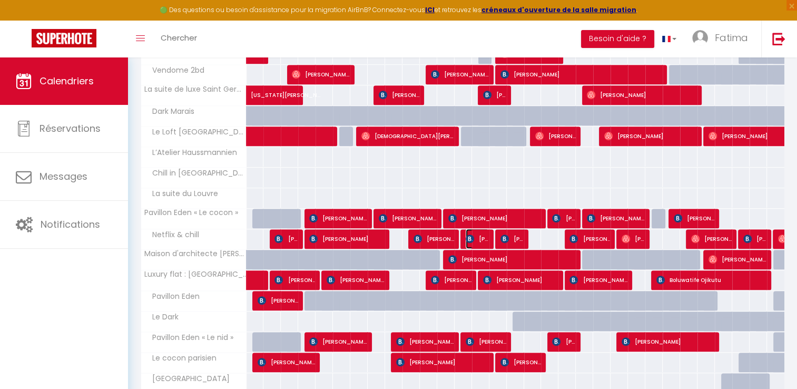
click at [475, 237] on span "[PERSON_NAME]" at bounding box center [477, 239] width 23 height 20
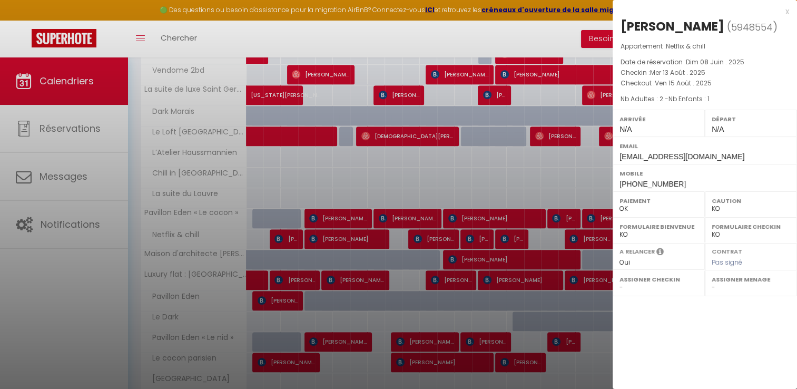
click at [475, 237] on div at bounding box center [398, 194] width 797 height 389
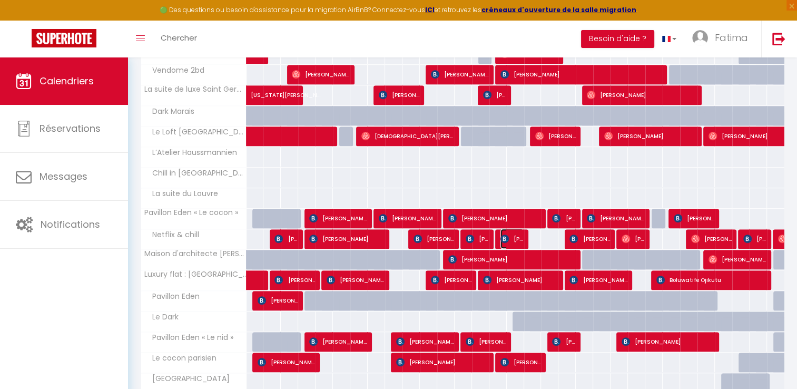
click at [506, 237] on img at bounding box center [505, 239] width 8 height 8
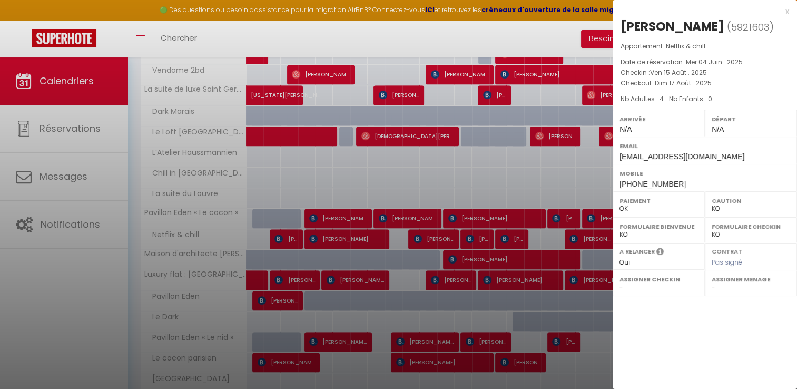
click at [506, 237] on div at bounding box center [398, 194] width 797 height 389
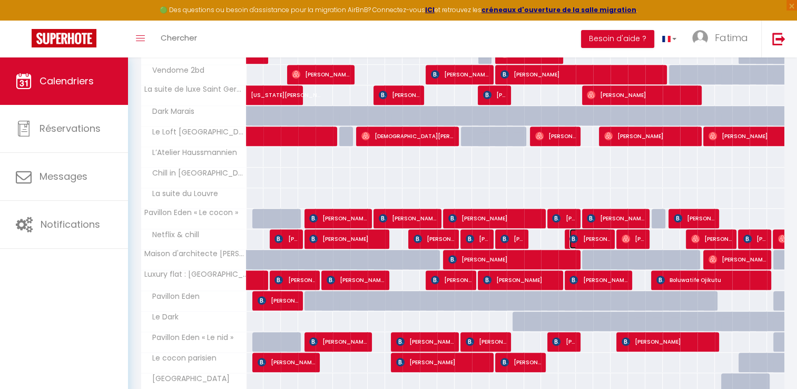
click at [582, 238] on span "[PERSON_NAME]" at bounding box center [590, 239] width 41 height 20
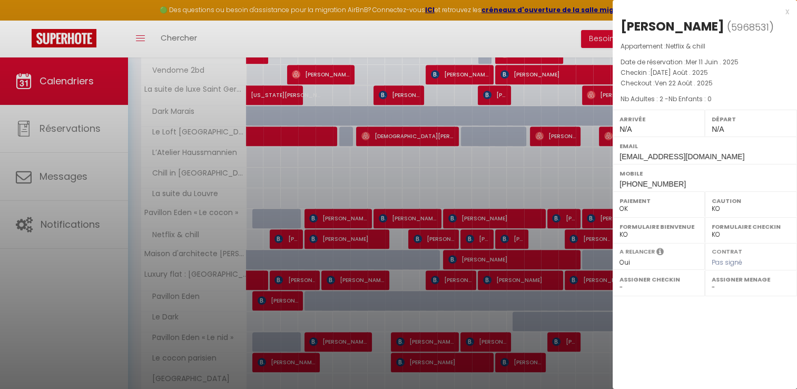
click at [582, 238] on div at bounding box center [398, 194] width 797 height 389
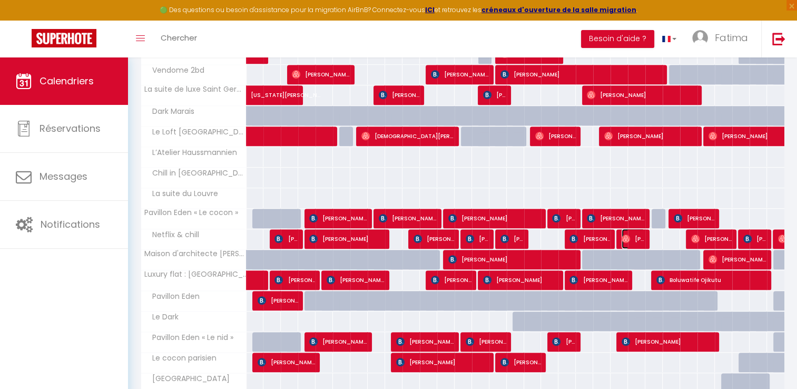
click at [632, 235] on span "[PERSON_NAME]" at bounding box center [633, 239] width 23 height 20
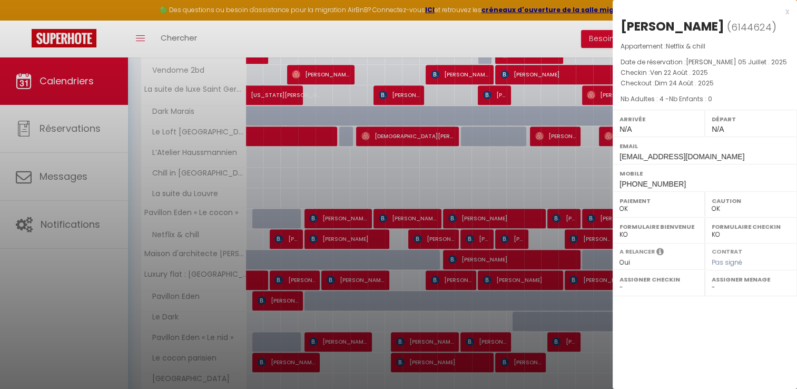
click at [592, 235] on div at bounding box center [398, 194] width 797 height 389
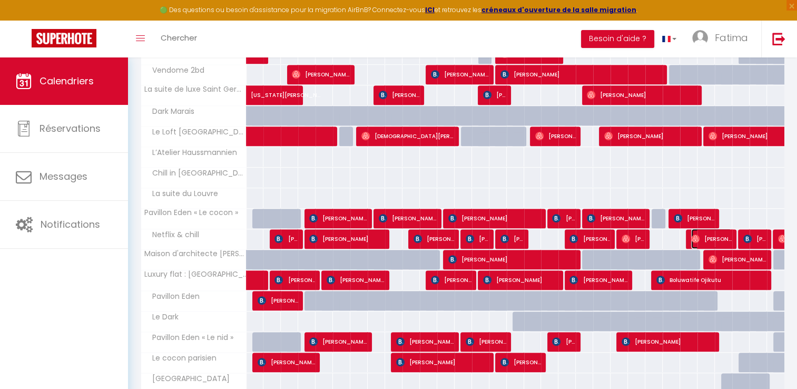
click at [711, 237] on span "[PERSON_NAME]" at bounding box center [711, 239] width 41 height 20
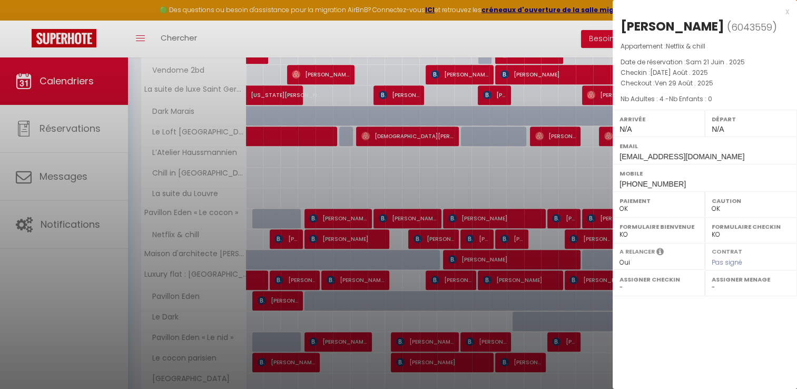
click at [593, 241] on div at bounding box center [398, 194] width 797 height 389
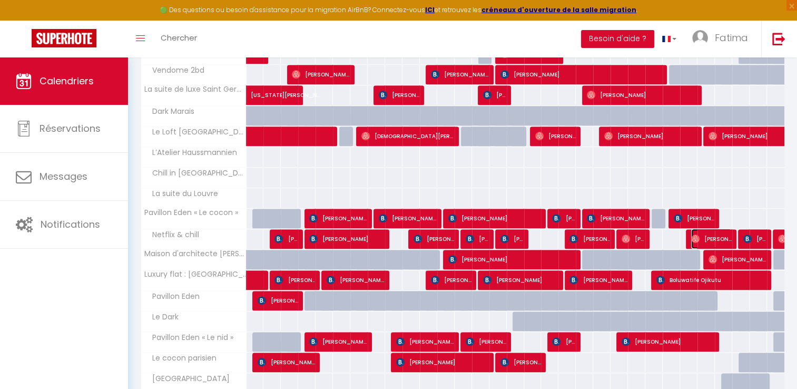
click at [706, 233] on span "[PERSON_NAME]" at bounding box center [711, 239] width 41 height 20
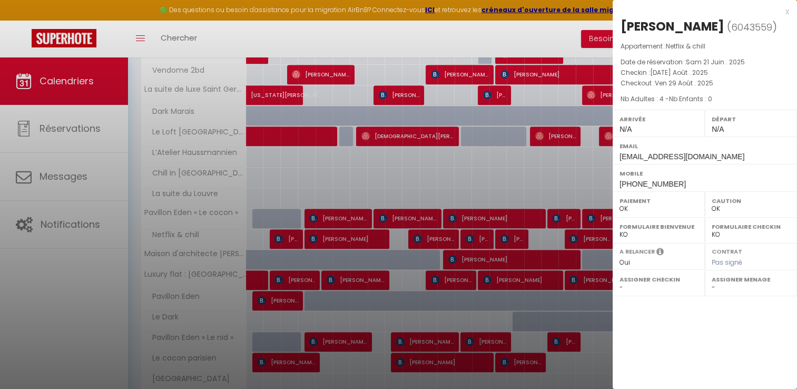
click at [610, 231] on div at bounding box center [398, 194] width 797 height 389
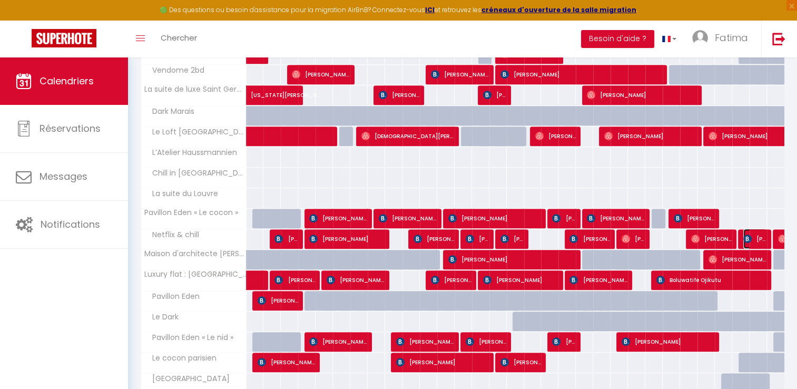
click at [753, 236] on span "[PERSON_NAME]-Huleux" at bounding box center [755, 239] width 23 height 20
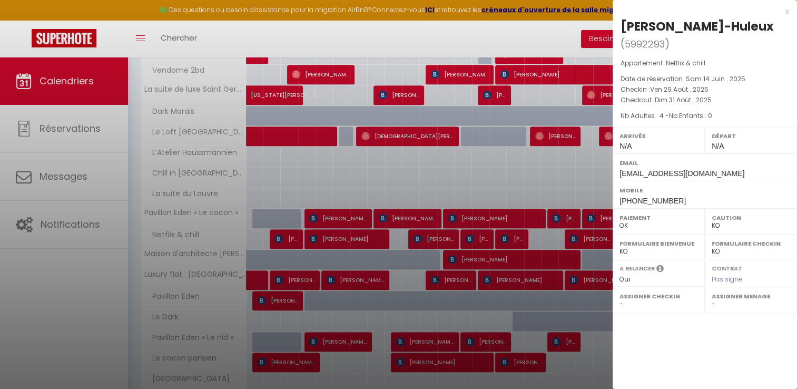
click at [409, 258] on div at bounding box center [398, 194] width 797 height 389
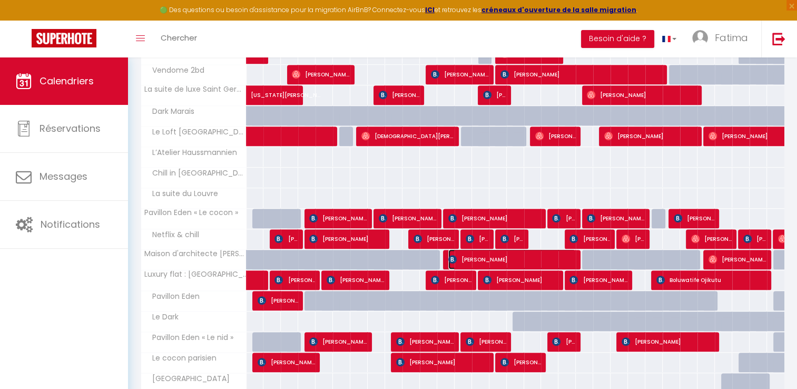
click at [467, 259] on span "[PERSON_NAME]" at bounding box center [512, 259] width 128 height 20
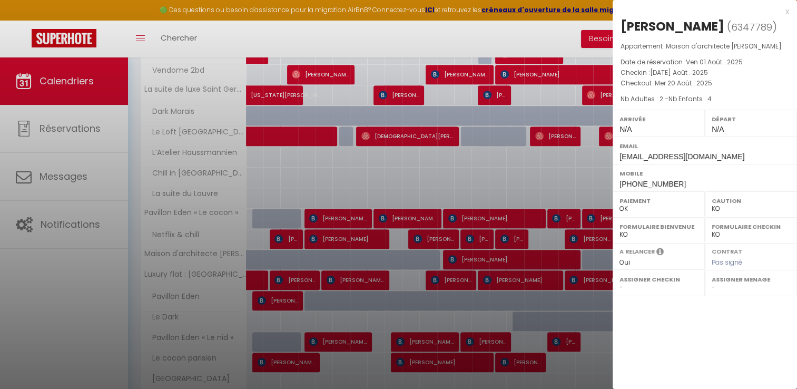
click at [519, 255] on div at bounding box center [398, 194] width 797 height 389
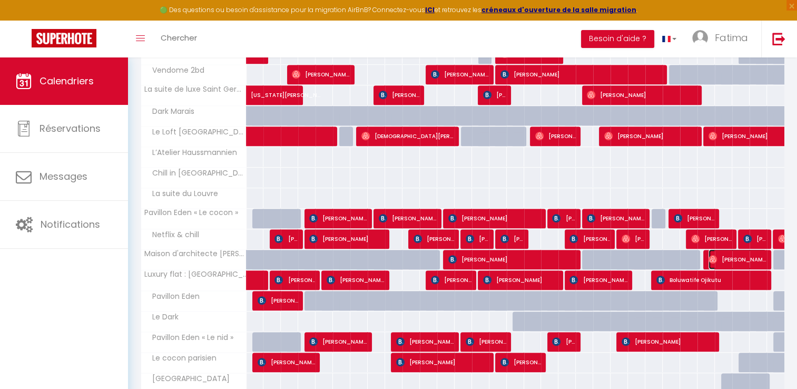
click at [717, 258] on img at bounding box center [713, 259] width 8 height 8
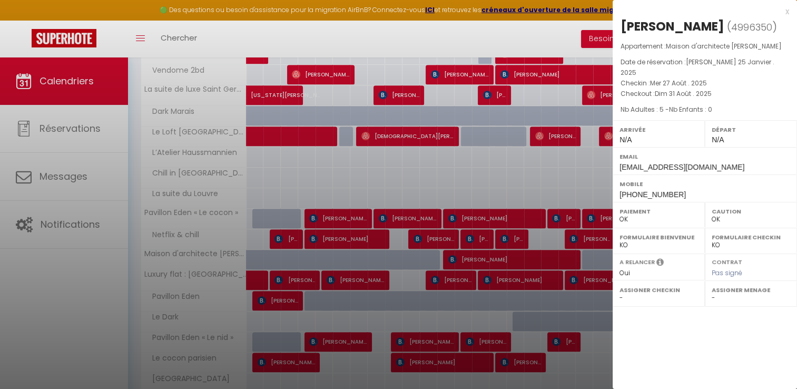
click at [595, 258] on div at bounding box center [398, 194] width 797 height 389
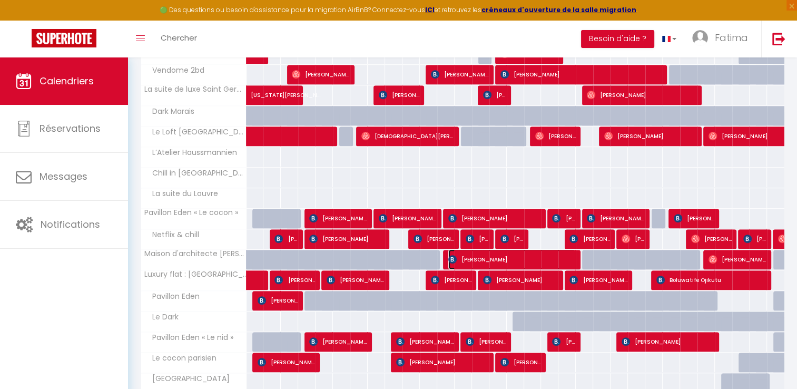
click at [490, 259] on span "[PERSON_NAME]" at bounding box center [512, 259] width 128 height 20
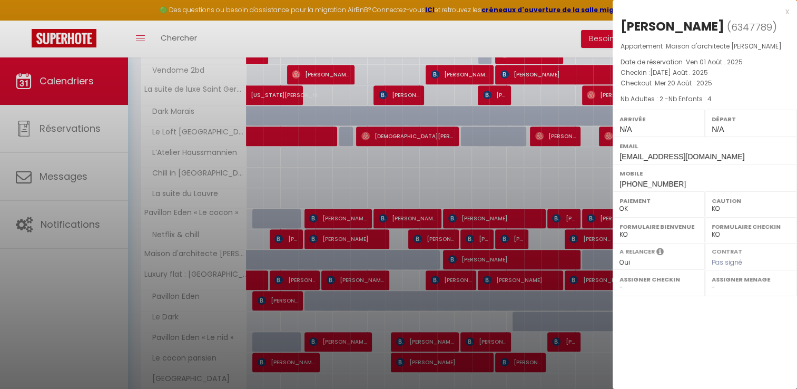
click at [430, 260] on div at bounding box center [398, 194] width 797 height 389
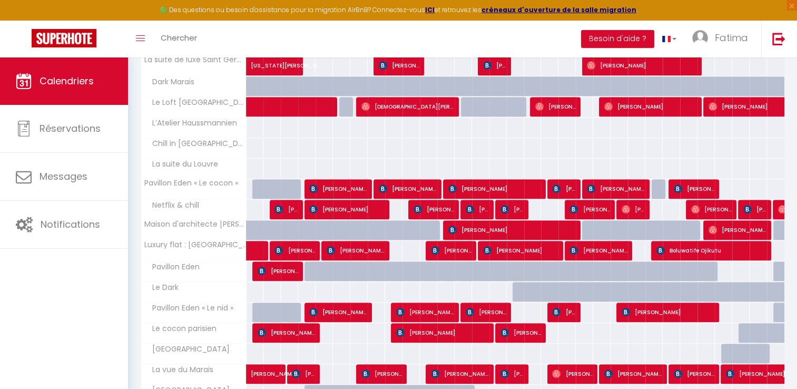
scroll to position [554, 0]
click at [259, 243] on span at bounding box center [270, 251] width 24 height 20
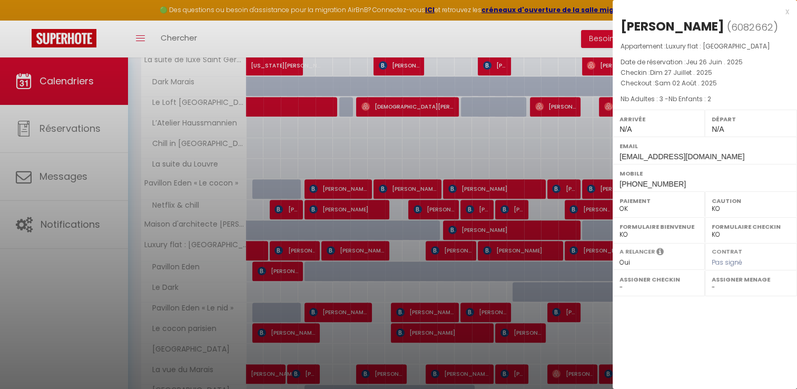
click at [282, 249] on div at bounding box center [398, 194] width 797 height 389
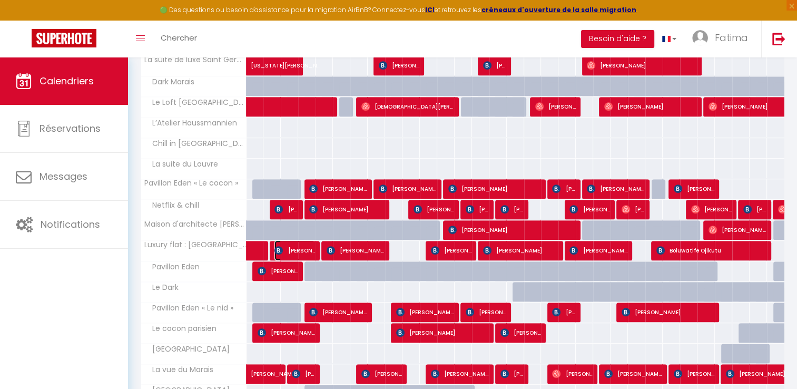
click at [282, 249] on img at bounding box center [279, 250] width 8 height 8
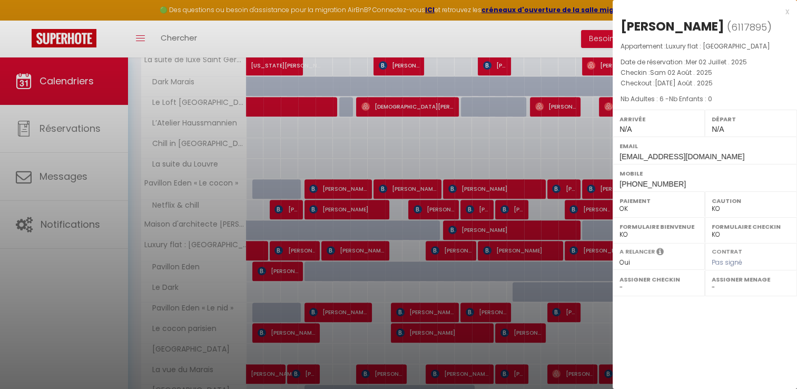
click at [340, 245] on div at bounding box center [398, 194] width 797 height 389
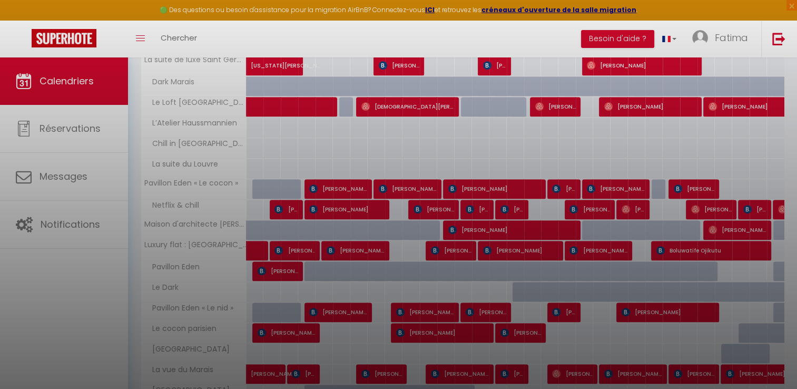
click at [340, 245] on div at bounding box center [398, 194] width 797 height 389
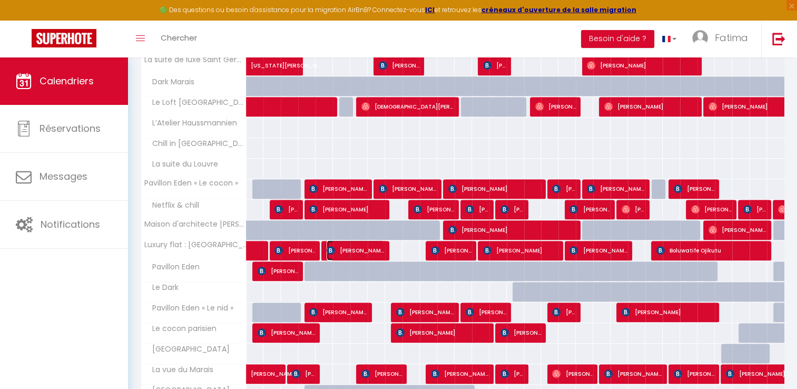
click at [340, 245] on span "[PERSON_NAME]" at bounding box center [356, 250] width 58 height 20
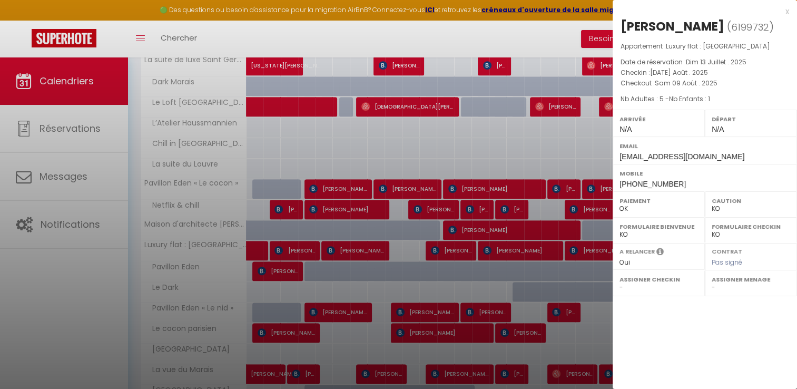
click at [456, 246] on div at bounding box center [398, 194] width 797 height 389
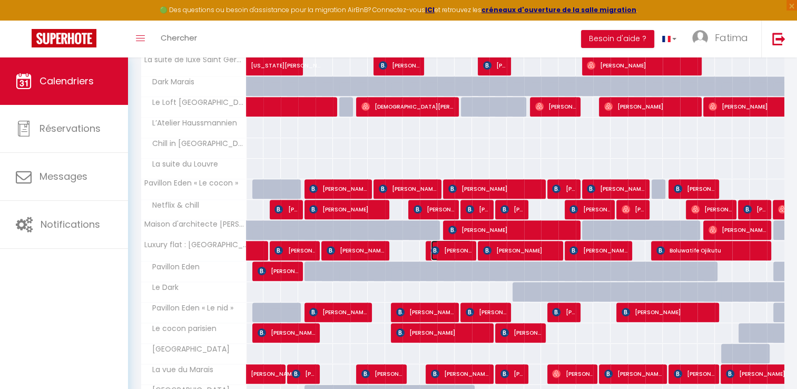
click at [456, 246] on span "[PERSON_NAME]" at bounding box center [451, 250] width 41 height 20
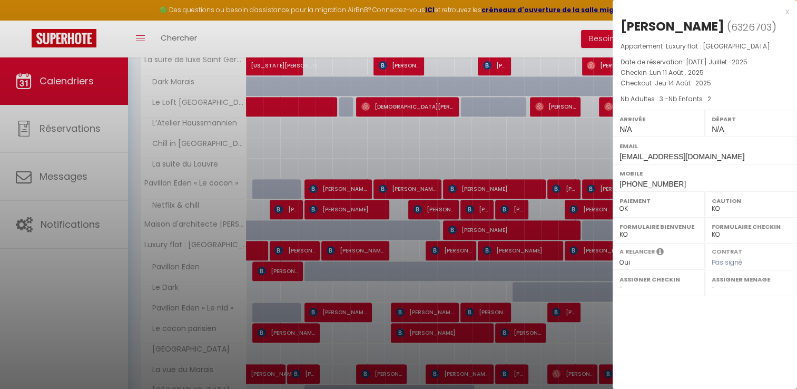
click at [522, 247] on div at bounding box center [398, 194] width 797 height 389
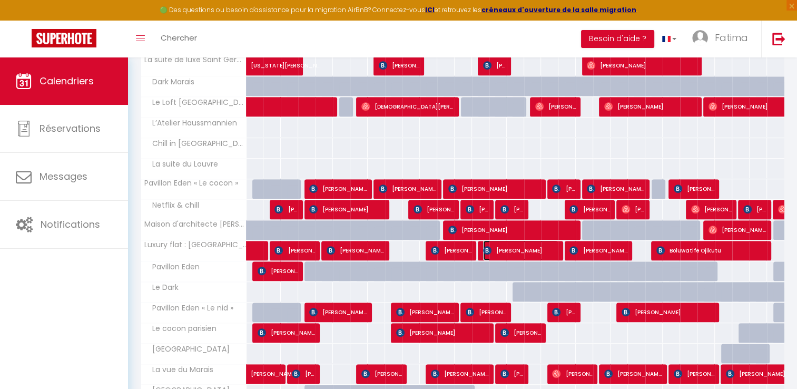
click at [522, 247] on span "[PERSON_NAME]" at bounding box center [520, 250] width 75 height 20
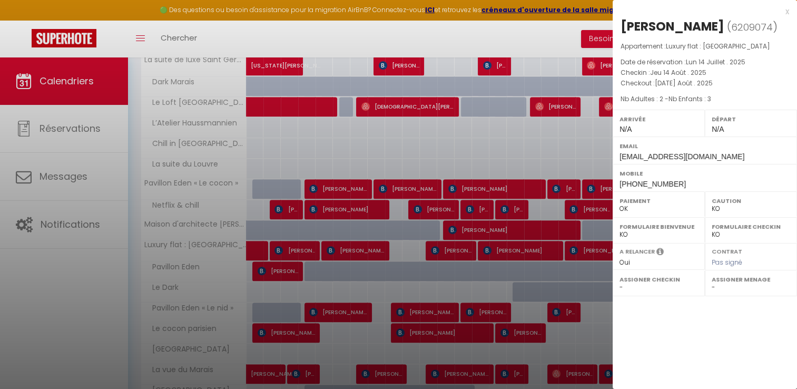
click at [584, 247] on div at bounding box center [398, 194] width 797 height 389
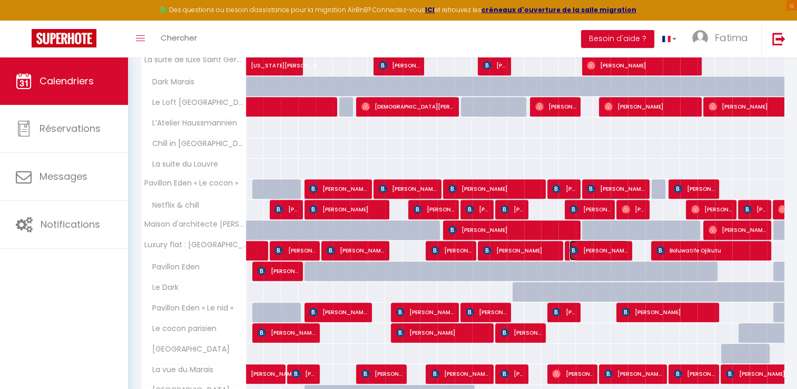
click at [584, 247] on span "[PERSON_NAME]" at bounding box center [599, 250] width 58 height 20
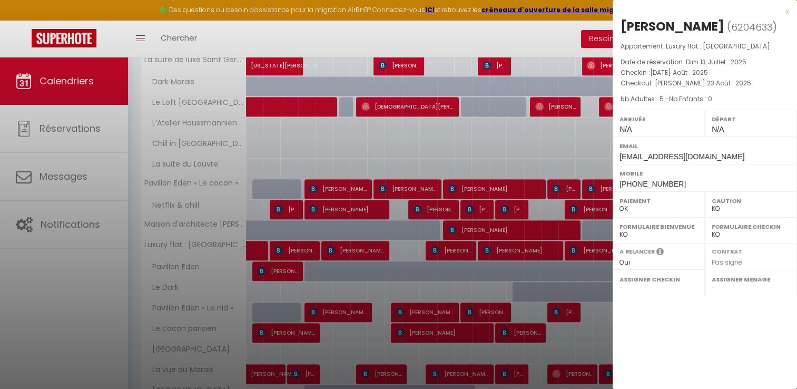
click at [584, 247] on div at bounding box center [398, 194] width 797 height 389
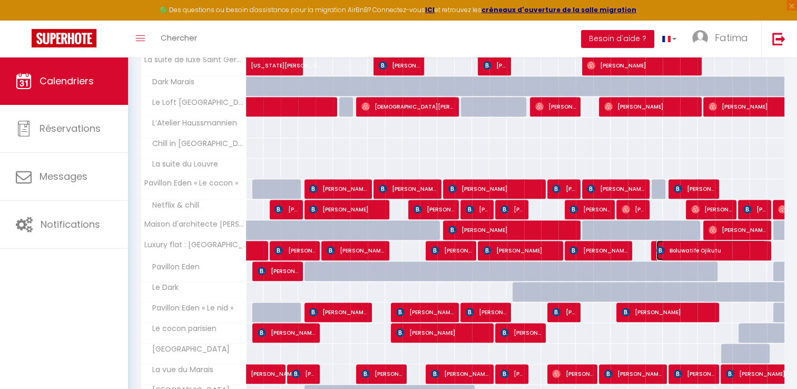
click at [678, 247] on span "Boluwatife Ojikutu" at bounding box center [712, 250] width 110 height 20
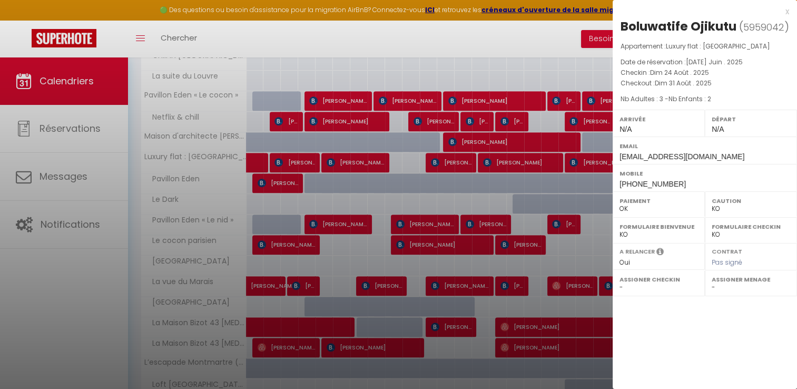
scroll to position [649, 0]
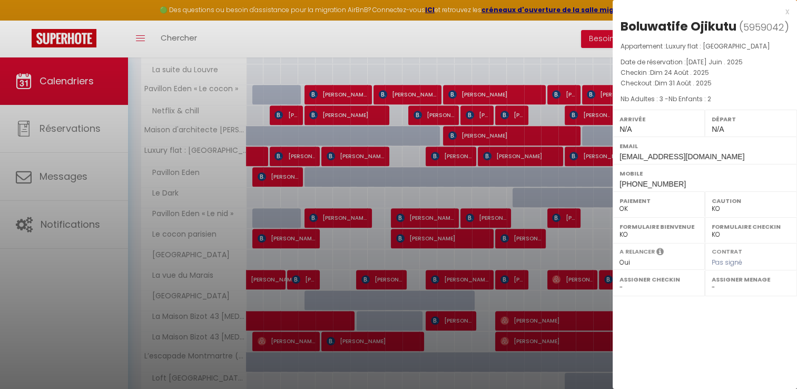
click at [318, 172] on div at bounding box center [398, 194] width 797 height 389
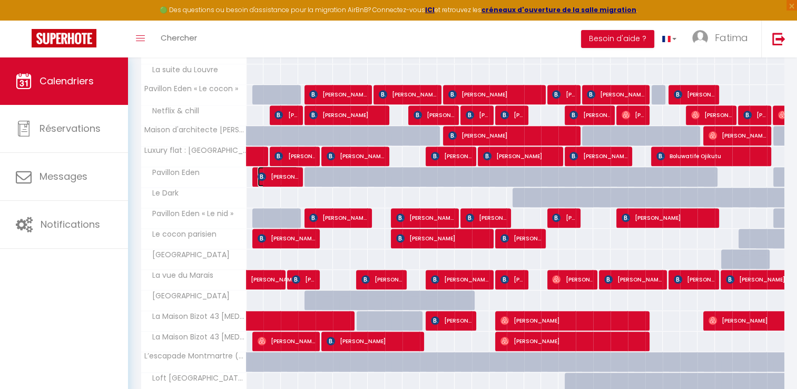
click at [289, 172] on span "[PERSON_NAME]" at bounding box center [278, 177] width 41 height 20
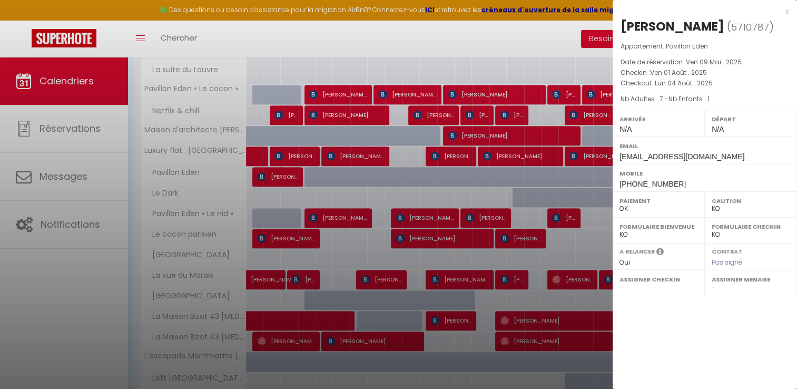
click at [304, 199] on div at bounding box center [398, 194] width 797 height 389
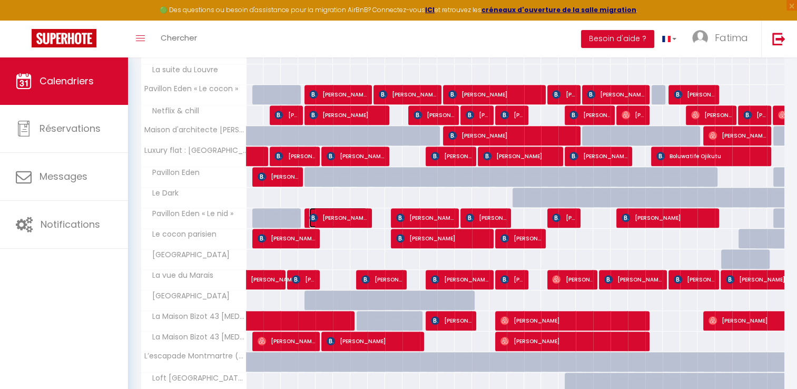
click at [332, 217] on span "[PERSON_NAME]" at bounding box center [338, 218] width 58 height 20
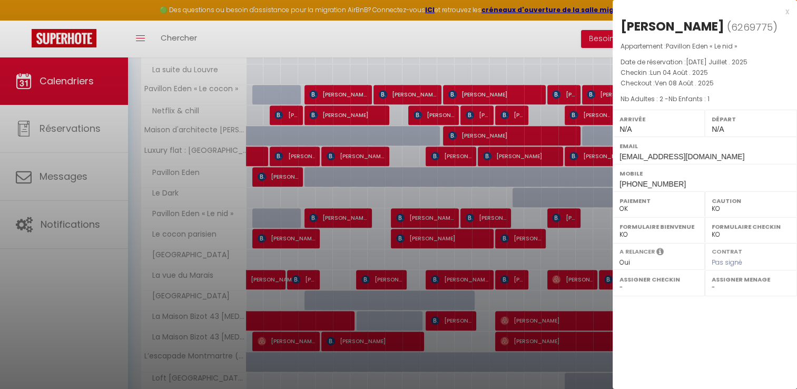
click at [446, 216] on div at bounding box center [398, 194] width 797 height 389
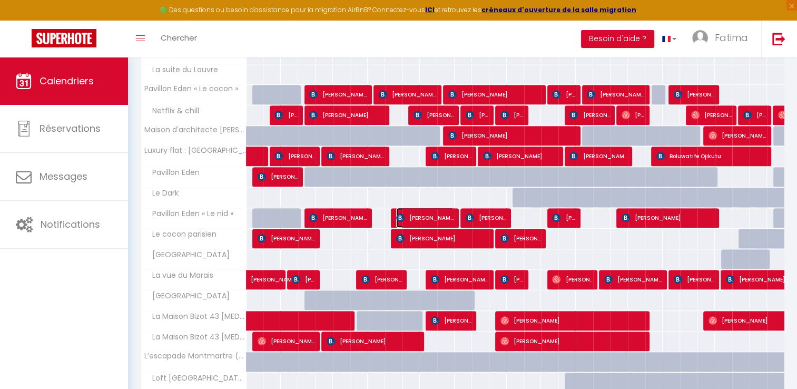
click at [446, 216] on span "[PERSON_NAME]" at bounding box center [425, 218] width 58 height 20
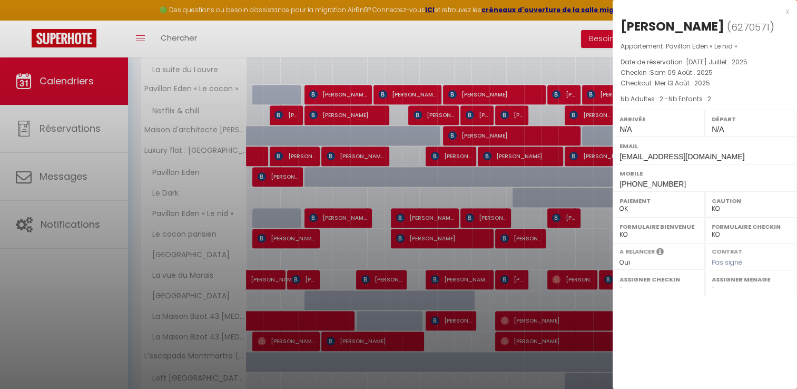
click at [485, 214] on div at bounding box center [398, 194] width 797 height 389
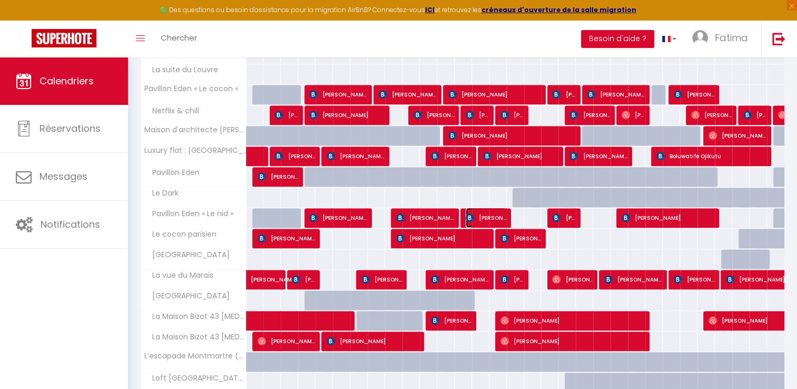
click at [485, 214] on span "[PERSON_NAME]" at bounding box center [486, 218] width 41 height 20
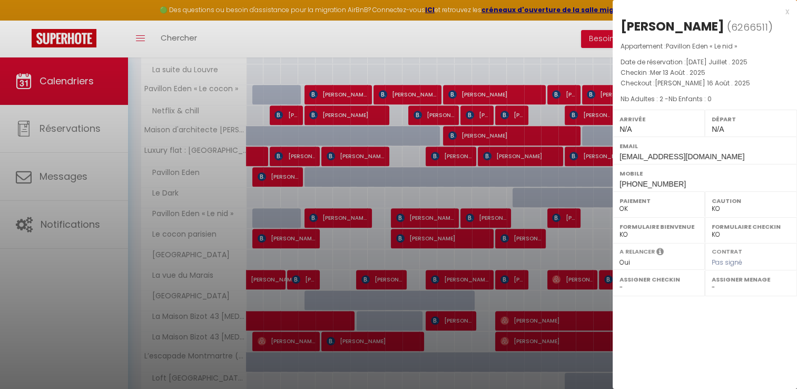
click at [554, 211] on div at bounding box center [398, 194] width 797 height 389
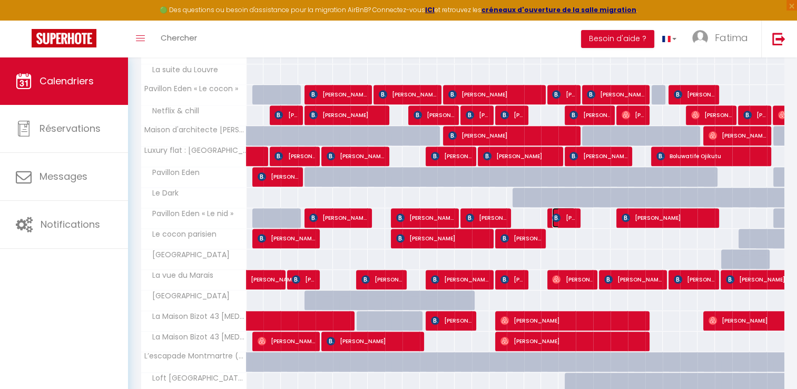
click at [554, 213] on img at bounding box center [556, 217] width 8 height 8
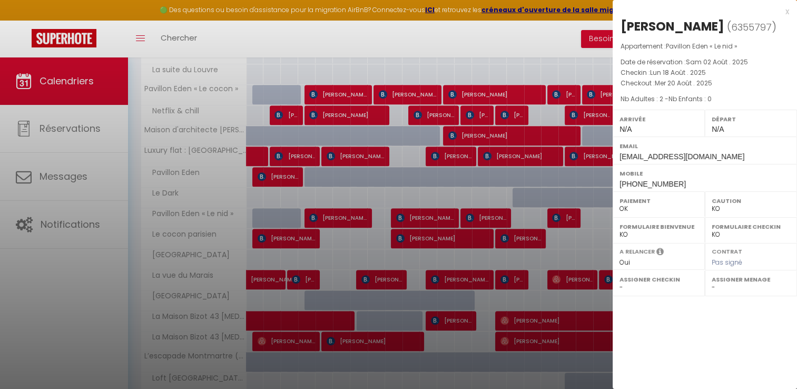
click at [554, 211] on div at bounding box center [398, 194] width 797 height 389
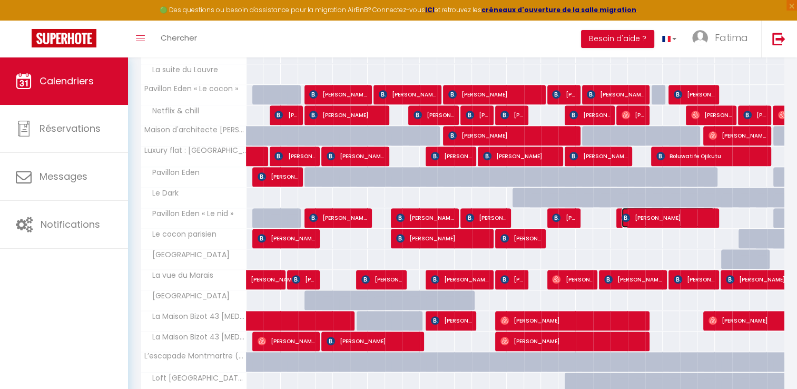
click at [648, 209] on span "[PERSON_NAME]" at bounding box center [668, 218] width 93 height 20
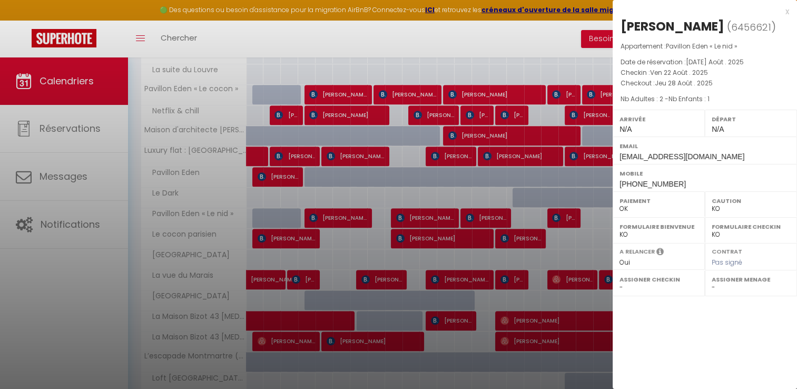
click at [324, 239] on div at bounding box center [398, 194] width 797 height 389
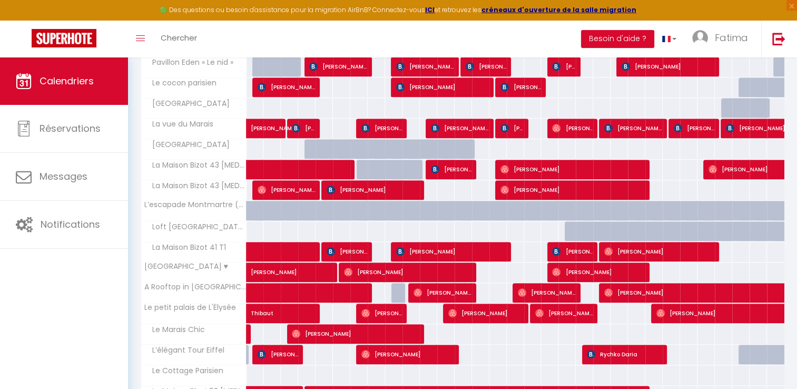
scroll to position [796, 0]
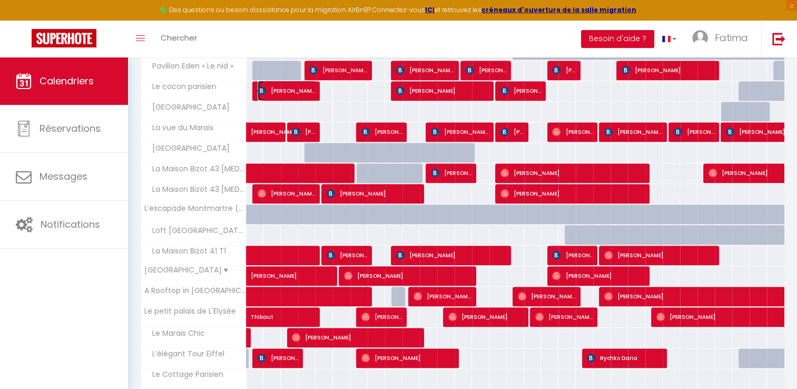
click at [287, 87] on span "[PERSON_NAME]" at bounding box center [287, 91] width 58 height 20
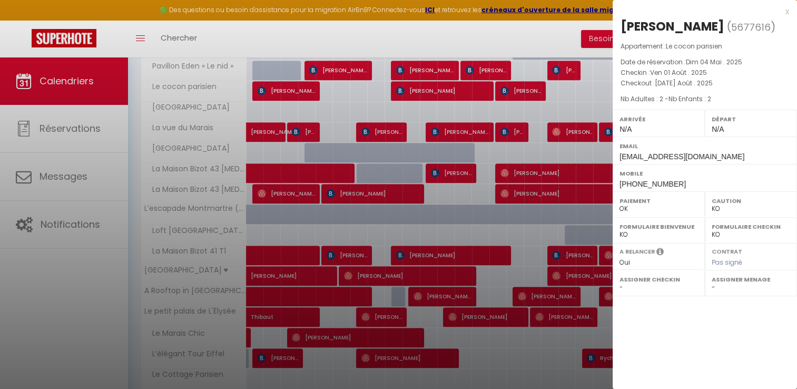
click at [440, 80] on div at bounding box center [398, 194] width 797 height 389
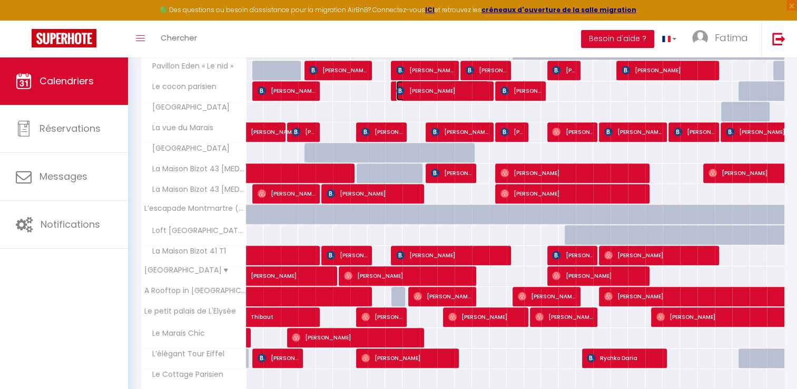
click at [443, 84] on span "[PERSON_NAME]" at bounding box center [442, 91] width 93 height 20
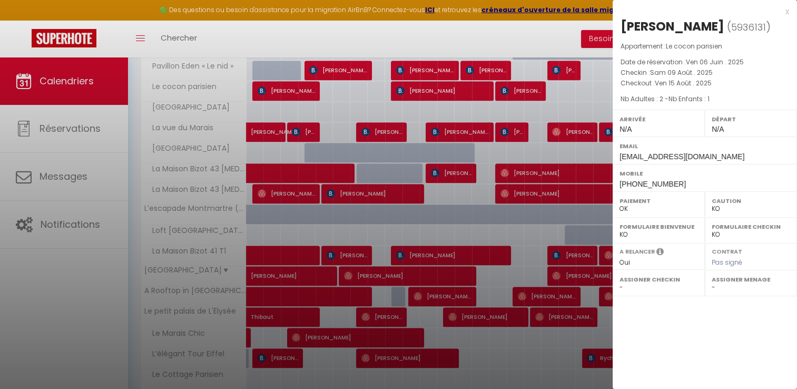
click at [533, 89] on div at bounding box center [398, 194] width 797 height 389
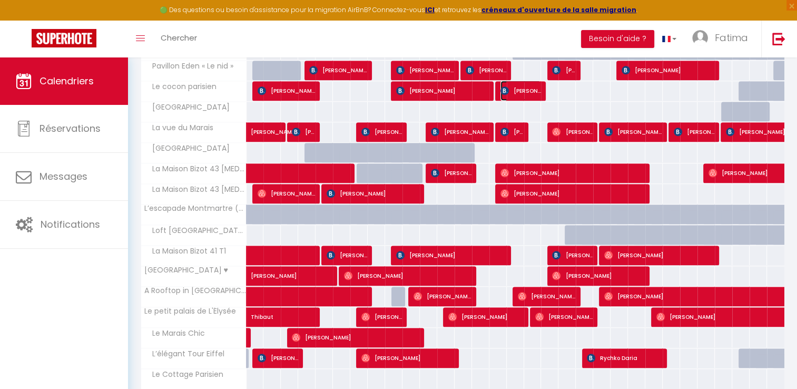
click at [533, 89] on span "[PERSON_NAME]" at bounding box center [521, 91] width 41 height 20
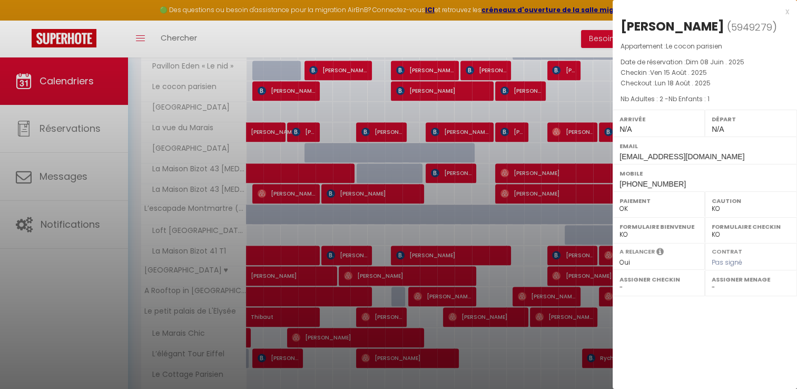
click at [533, 89] on div at bounding box center [398, 194] width 797 height 389
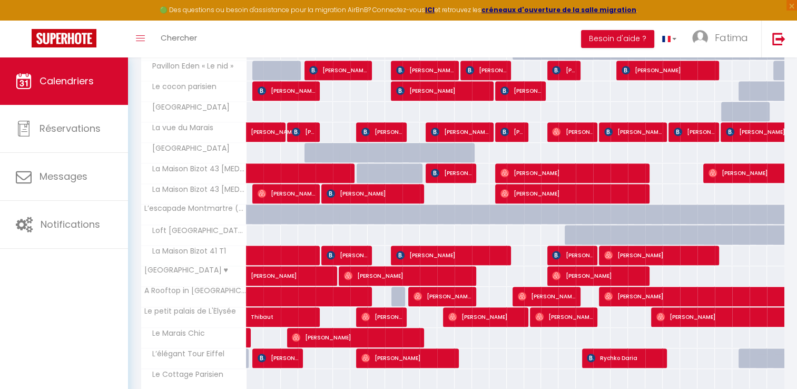
click at [261, 128] on span "[PERSON_NAME]" at bounding box center [275, 126] width 48 height 20
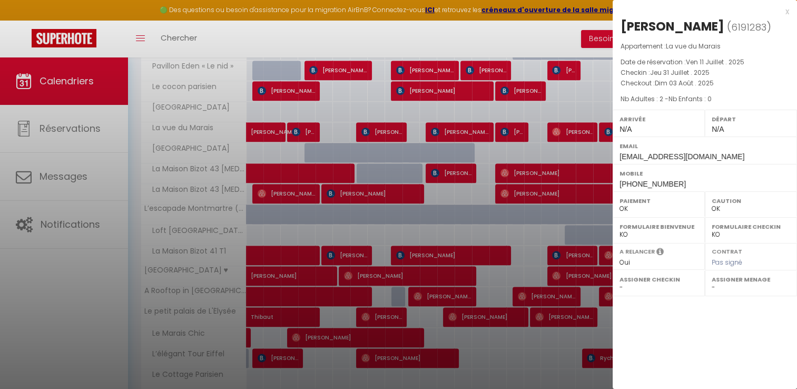
click at [301, 130] on div at bounding box center [398, 194] width 797 height 389
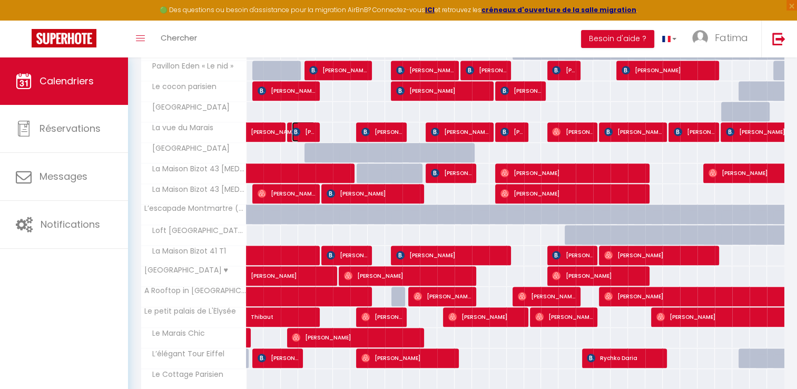
click at [301, 130] on span "[PERSON_NAME]" at bounding box center [303, 132] width 23 height 20
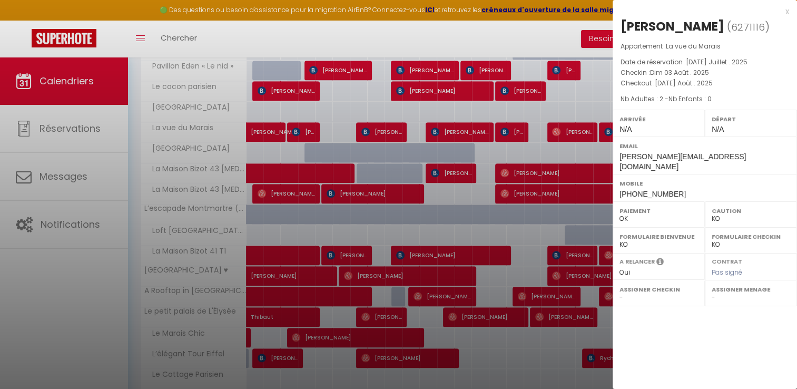
click at [379, 132] on div at bounding box center [398, 194] width 797 height 389
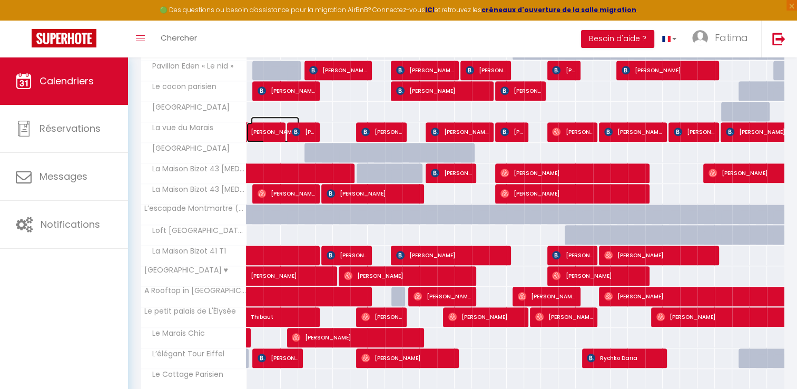
click at [291, 126] on span "[PERSON_NAME]" at bounding box center [275, 126] width 48 height 20
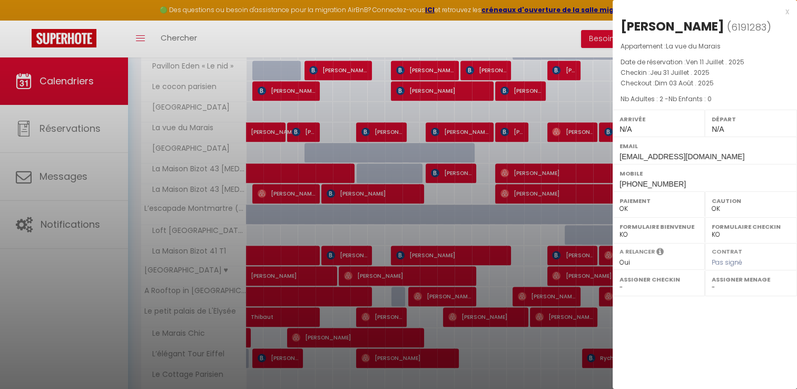
click at [268, 120] on div at bounding box center [398, 194] width 797 height 389
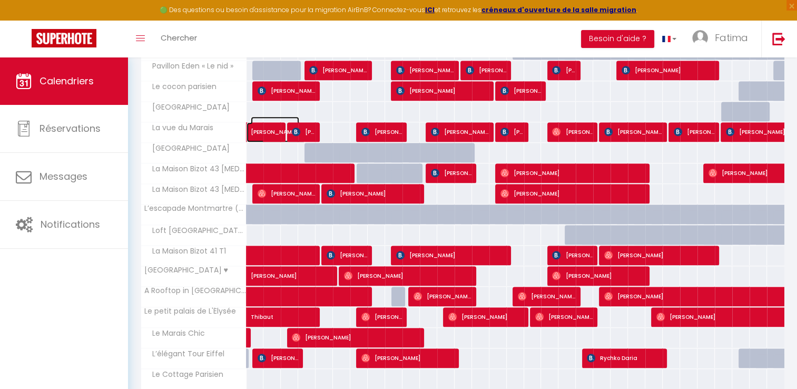
click at [272, 129] on span "[PERSON_NAME]" at bounding box center [275, 126] width 48 height 20
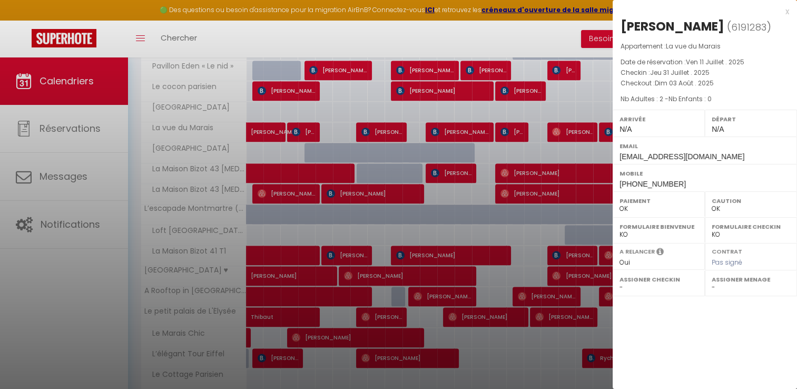
click at [280, 135] on div at bounding box center [398, 194] width 797 height 389
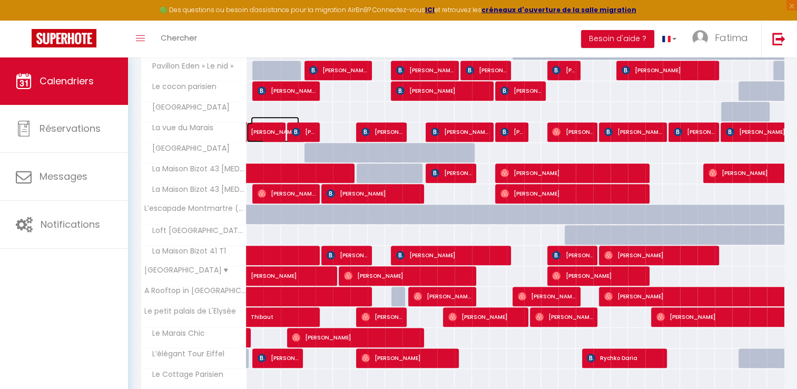
click at [280, 129] on span "[PERSON_NAME]" at bounding box center [275, 126] width 48 height 20
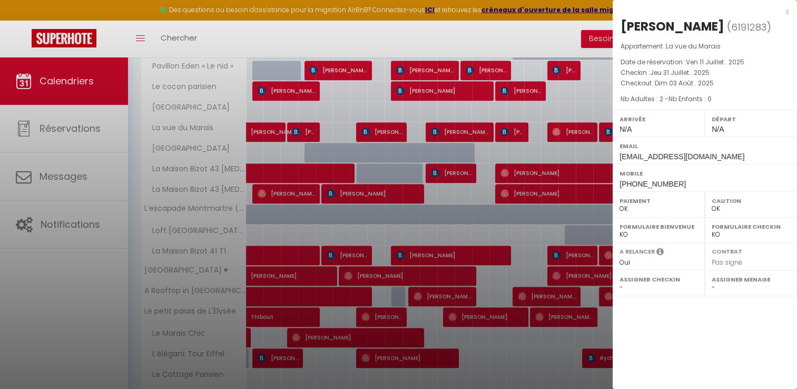
click at [292, 134] on div at bounding box center [398, 194] width 797 height 389
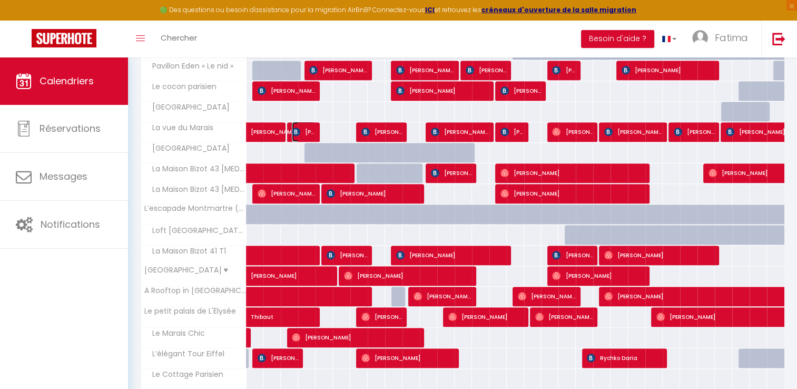
click at [292, 134] on span "[PERSON_NAME]" at bounding box center [303, 132] width 23 height 20
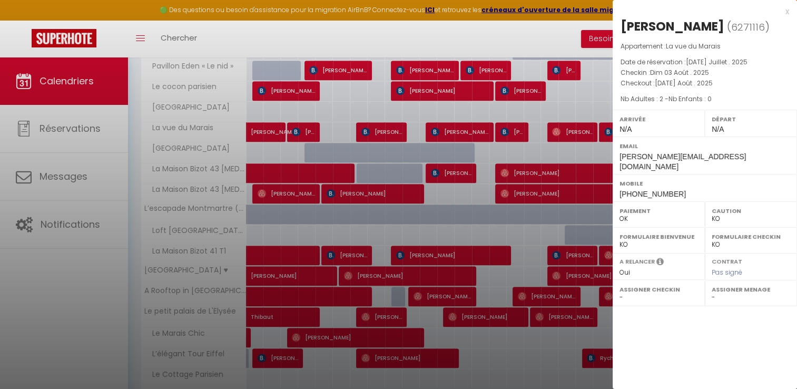
click at [292, 134] on div at bounding box center [398, 194] width 797 height 389
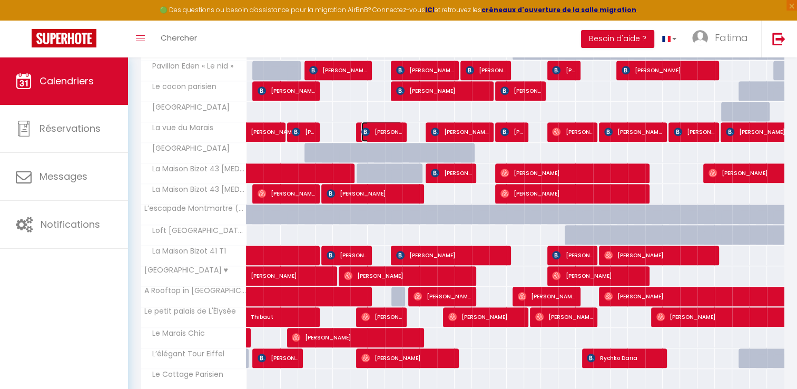
click at [401, 131] on span "[PERSON_NAME]" at bounding box center [382, 132] width 41 height 20
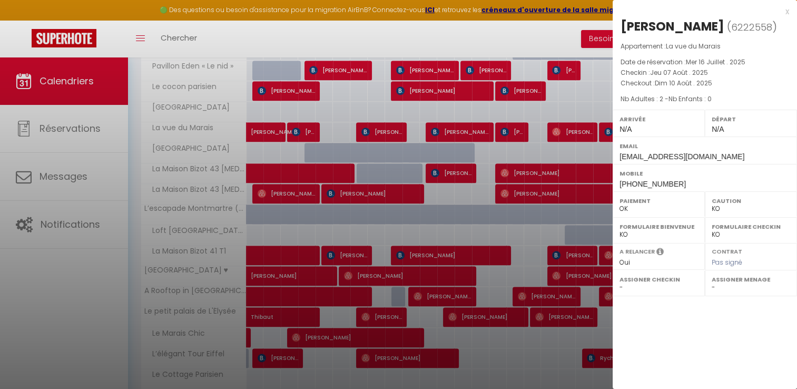
click at [310, 132] on div at bounding box center [398, 194] width 797 height 389
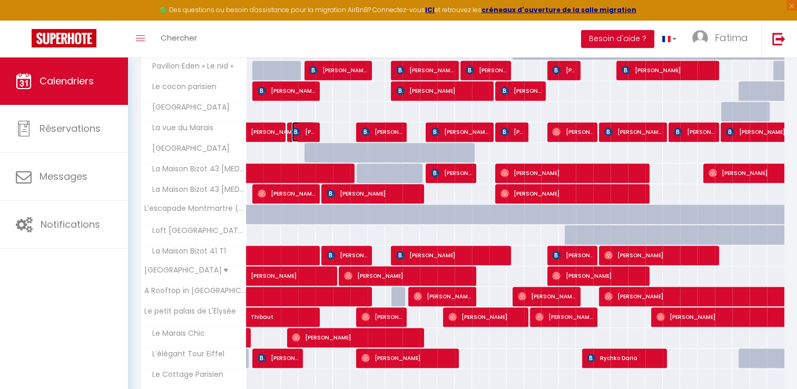
click at [311, 132] on span "[PERSON_NAME]" at bounding box center [303, 132] width 23 height 20
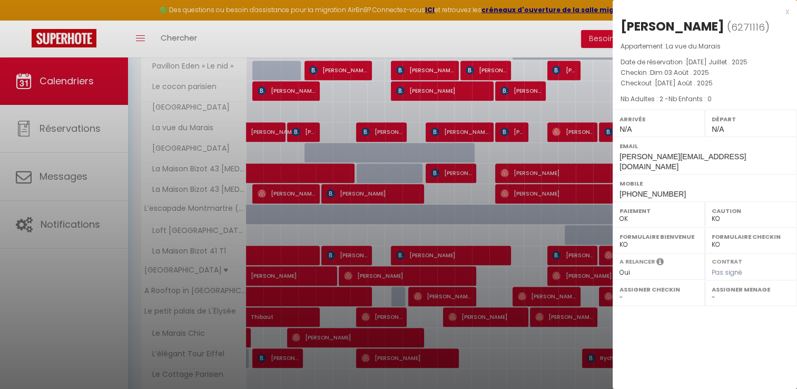
click at [366, 131] on div at bounding box center [398, 194] width 797 height 389
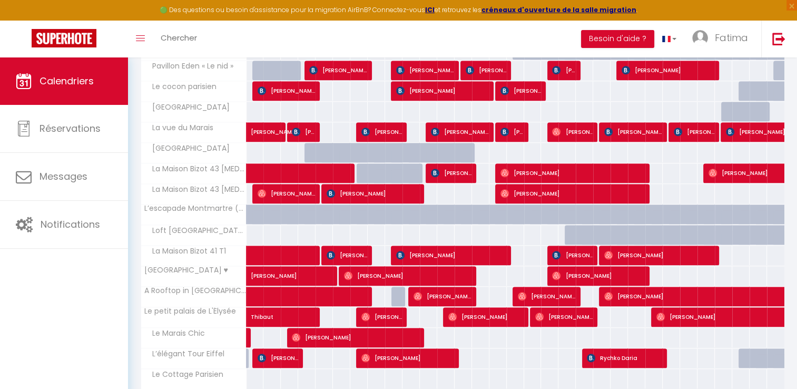
click at [366, 131] on img at bounding box center [366, 132] width 8 height 8
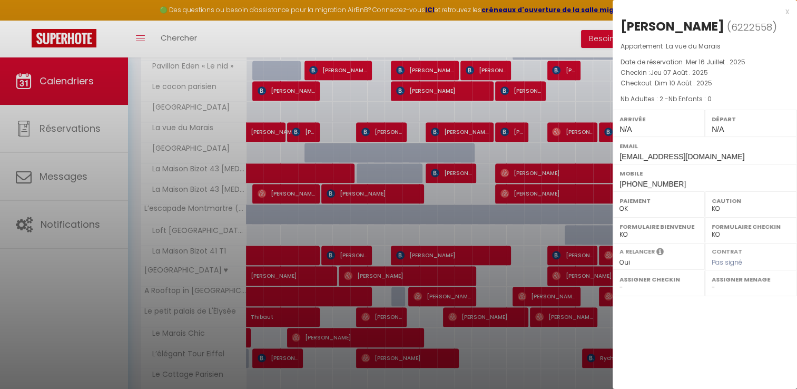
click at [378, 128] on div at bounding box center [398, 194] width 797 height 389
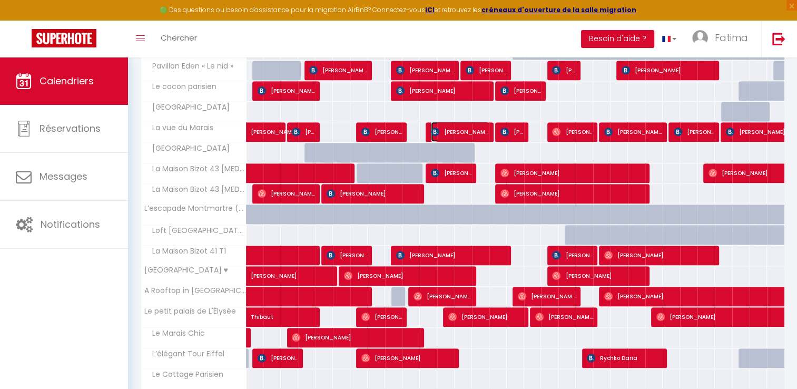
click at [444, 125] on span "[PERSON_NAME]" at bounding box center [460, 132] width 58 height 20
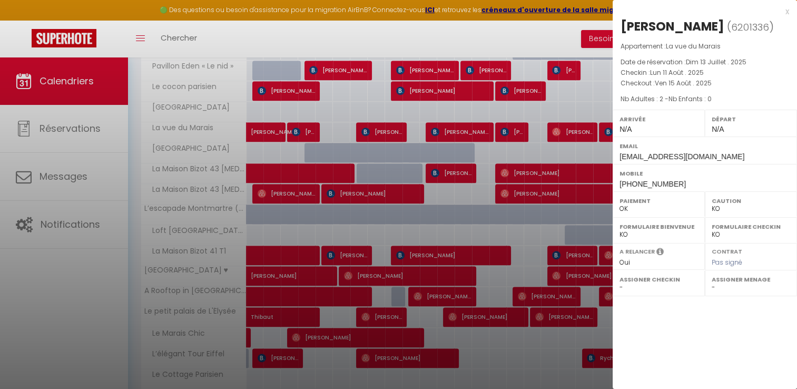
click at [518, 125] on div at bounding box center [398, 194] width 797 height 389
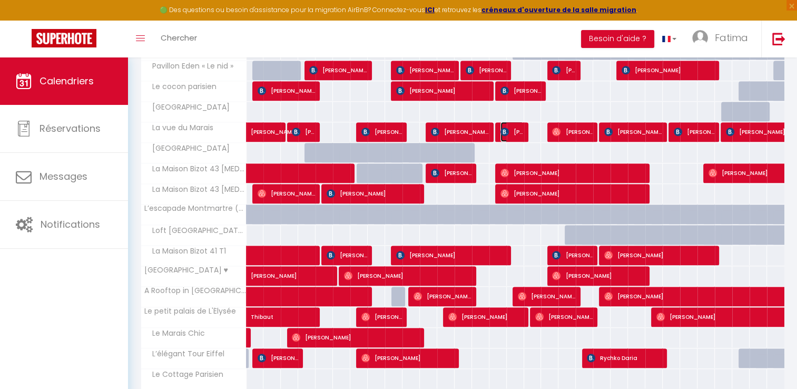
click at [518, 125] on span "[PERSON_NAME]" at bounding box center [512, 132] width 23 height 20
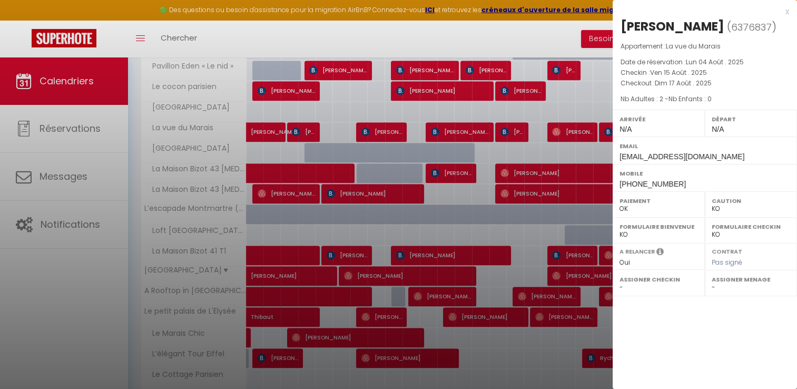
click at [561, 129] on div at bounding box center [398, 194] width 797 height 389
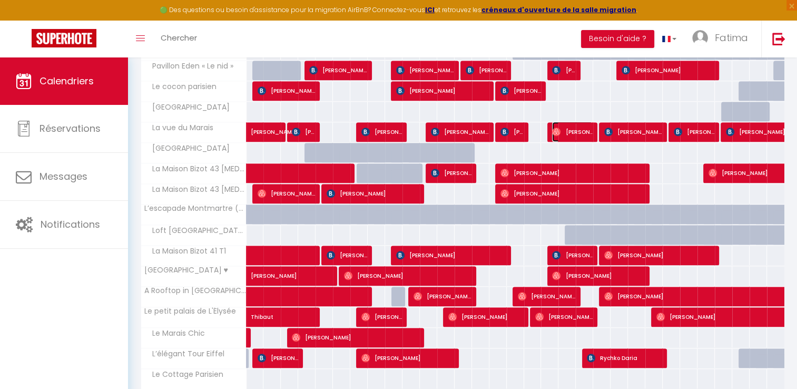
click at [561, 129] on span "[PERSON_NAME]" at bounding box center [572, 132] width 41 height 20
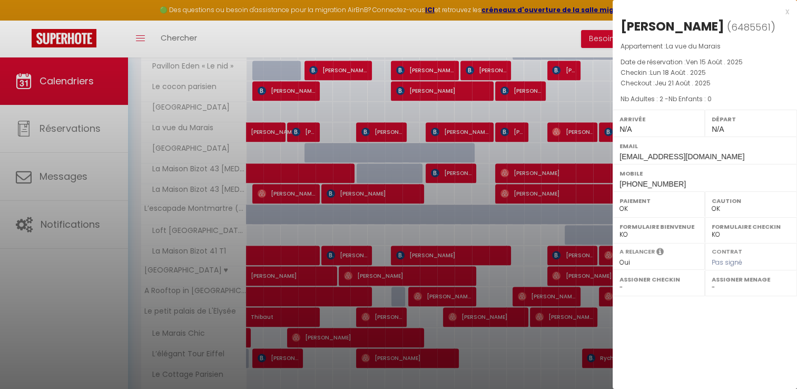
drag, startPoint x: 561, startPoint y: 129, endPoint x: 610, endPoint y: 141, distance: 50.5
click at [562, 122] on div at bounding box center [398, 194] width 797 height 389
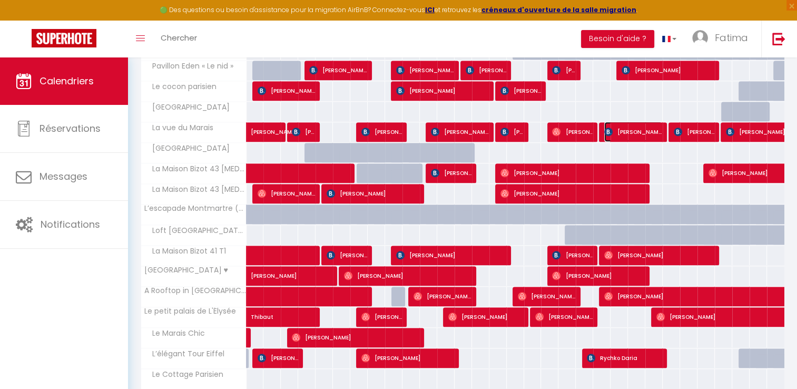
click at [614, 135] on span "[PERSON_NAME]" at bounding box center [633, 132] width 58 height 20
select select "KO"
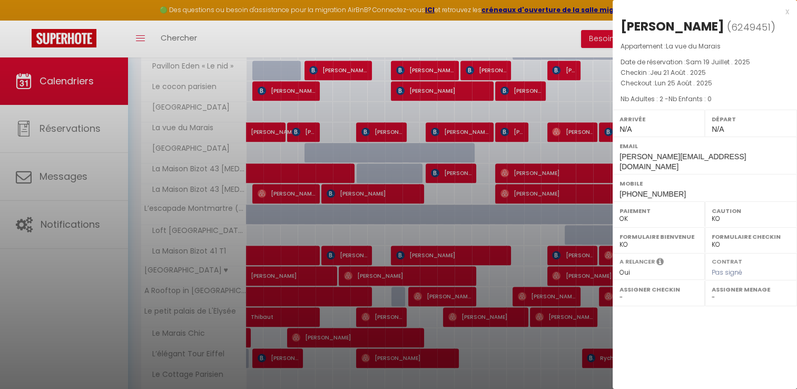
click at [607, 132] on div at bounding box center [398, 194] width 797 height 389
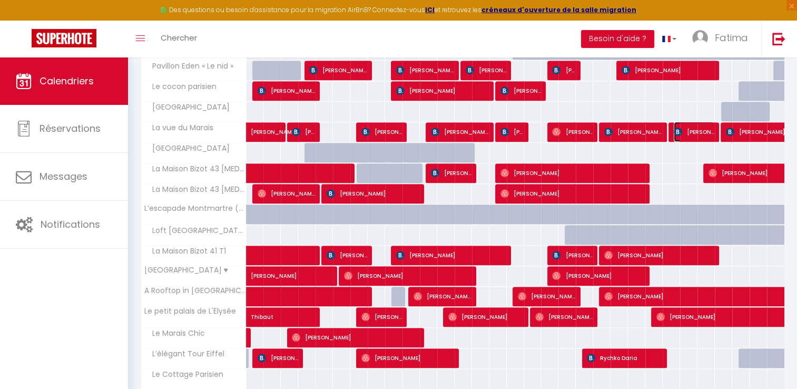
click at [697, 128] on span "[PERSON_NAME]" at bounding box center [694, 132] width 41 height 20
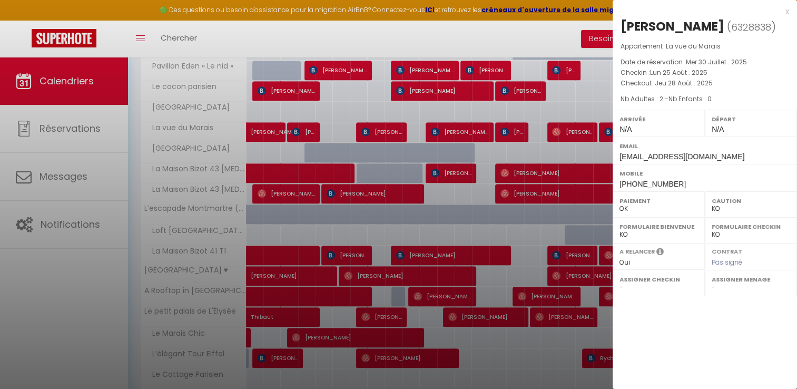
click at [596, 134] on div at bounding box center [398, 194] width 797 height 389
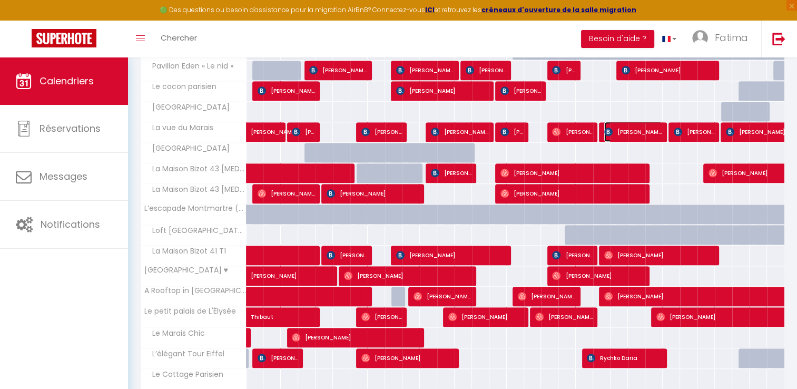
click at [651, 131] on span "[PERSON_NAME]" at bounding box center [633, 132] width 58 height 20
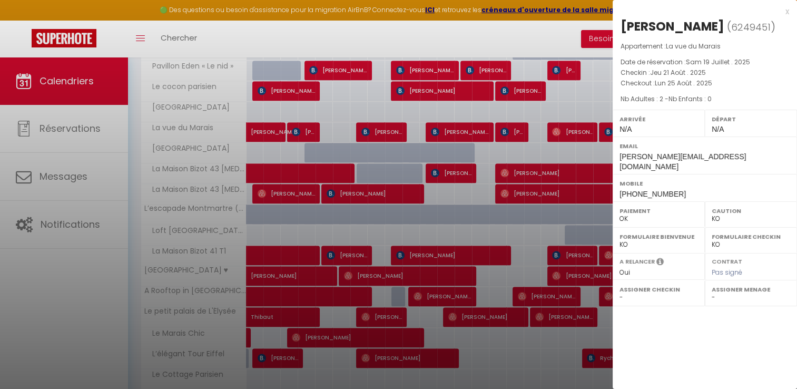
click at [608, 141] on div at bounding box center [398, 194] width 797 height 389
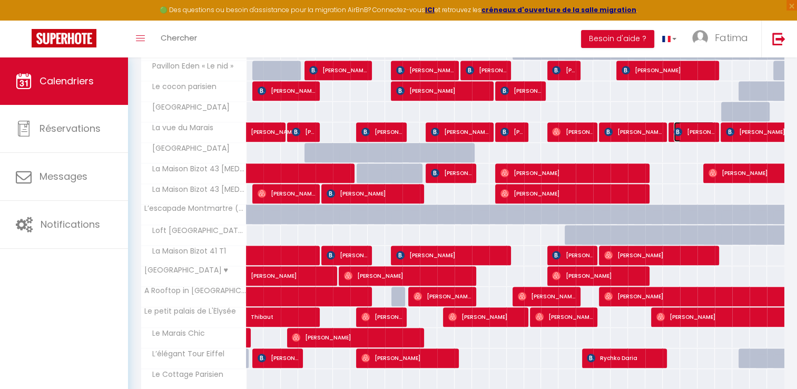
click at [688, 131] on span "[PERSON_NAME]" at bounding box center [694, 132] width 41 height 20
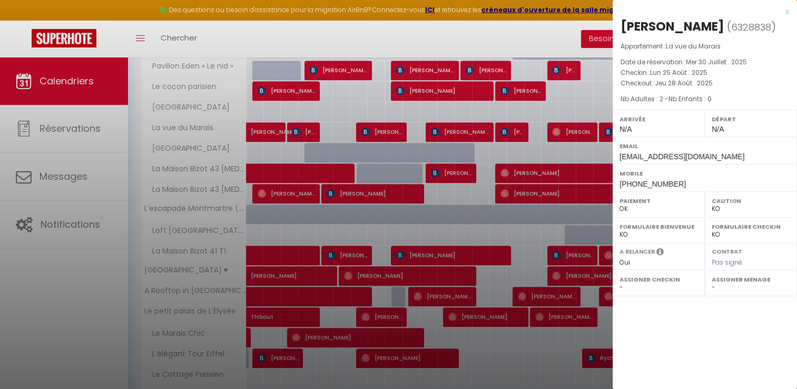
click at [574, 144] on div at bounding box center [398, 194] width 797 height 389
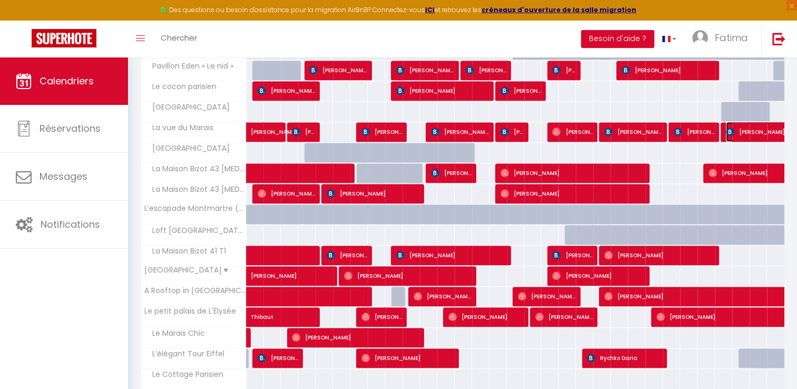
click at [752, 129] on span "[PERSON_NAME]" at bounding box center [774, 132] width 97 height 20
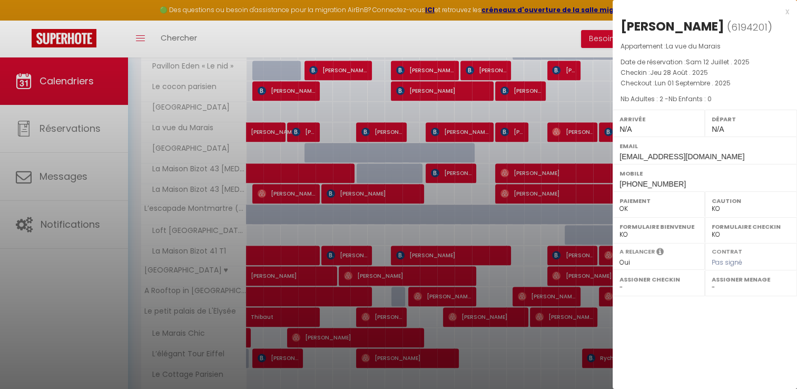
click at [362, 171] on div at bounding box center [398, 194] width 797 height 389
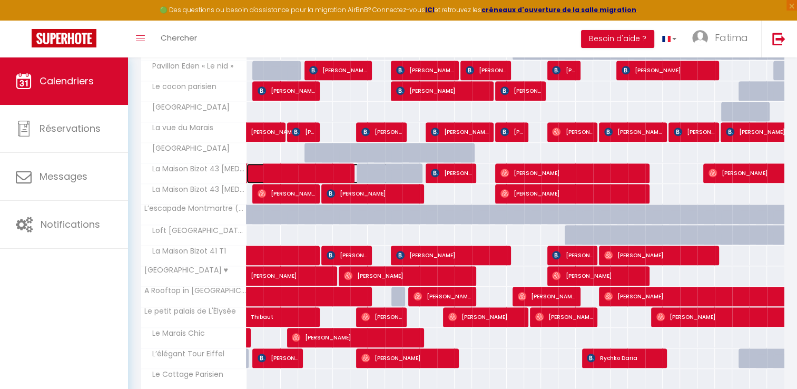
click at [296, 169] on span at bounding box center [330, 173] width 145 height 20
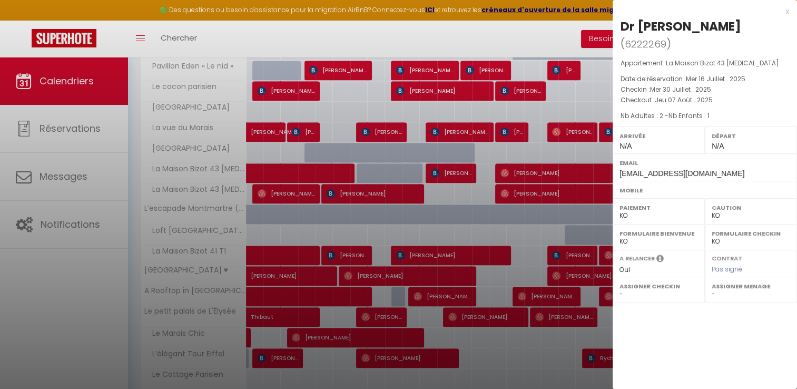
click at [431, 168] on div at bounding box center [398, 194] width 797 height 389
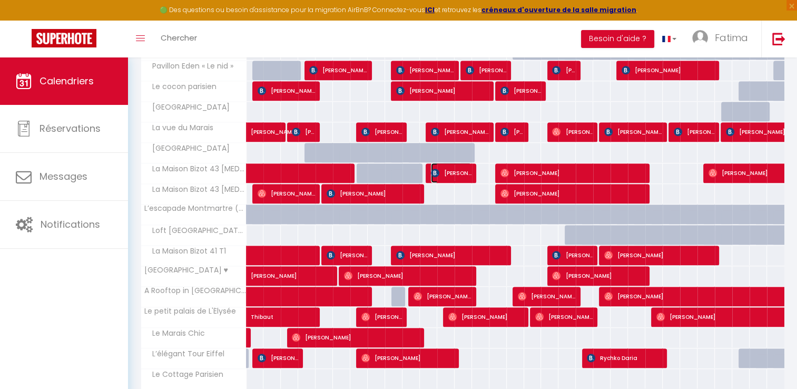
click at [431, 169] on img at bounding box center [435, 173] width 8 height 8
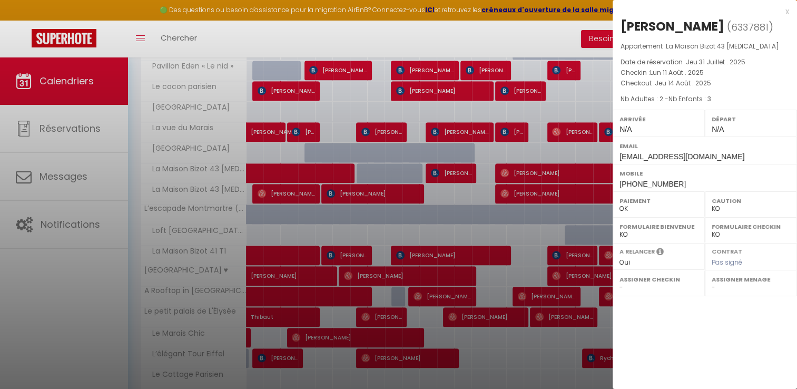
drag, startPoint x: 431, startPoint y: 169, endPoint x: 599, endPoint y: 166, distance: 168.1
click at [599, 166] on div at bounding box center [398, 194] width 797 height 389
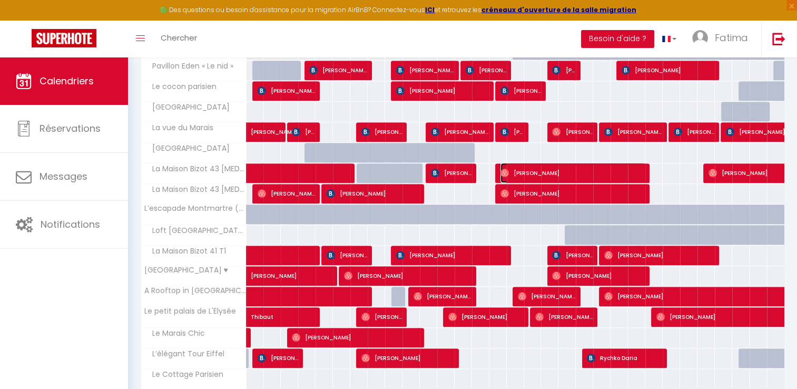
click at [599, 166] on span "[PERSON_NAME]" at bounding box center [573, 173] width 145 height 20
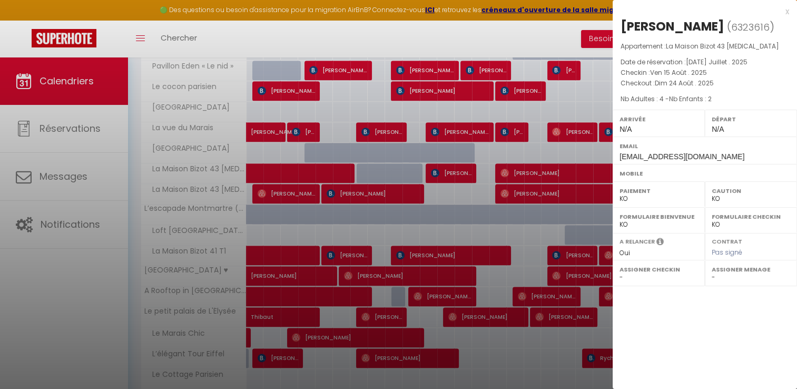
drag, startPoint x: 599, startPoint y: 166, endPoint x: 585, endPoint y: 162, distance: 14.7
click at [585, 162] on div at bounding box center [398, 194] width 797 height 389
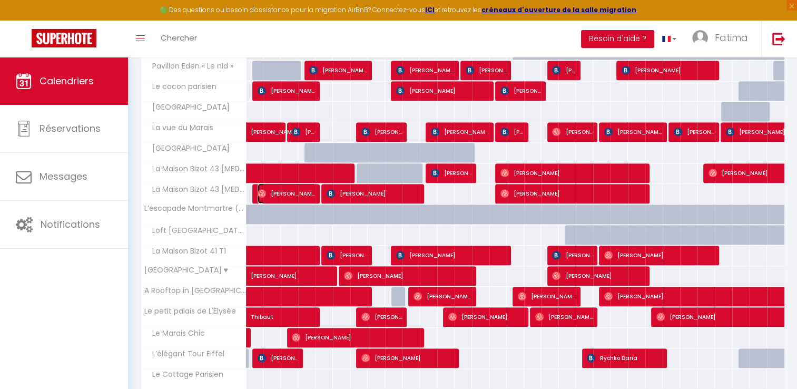
click at [287, 187] on span "[PERSON_NAME]" at bounding box center [287, 193] width 58 height 20
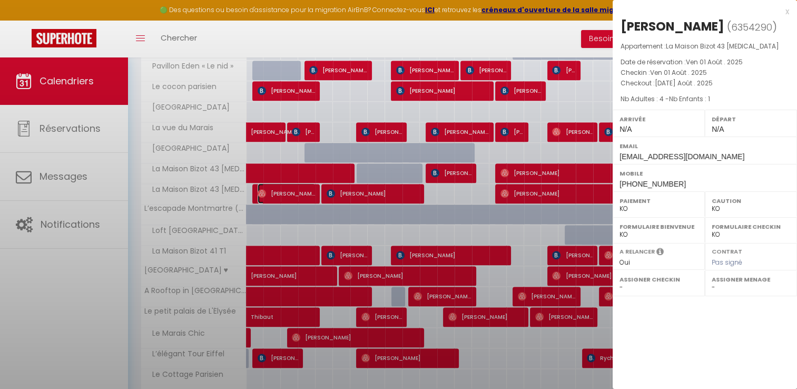
select select "OK"
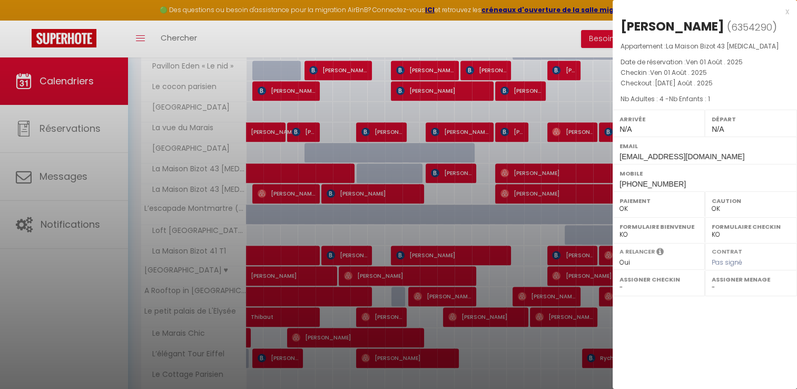
click at [287, 187] on div at bounding box center [398, 194] width 797 height 389
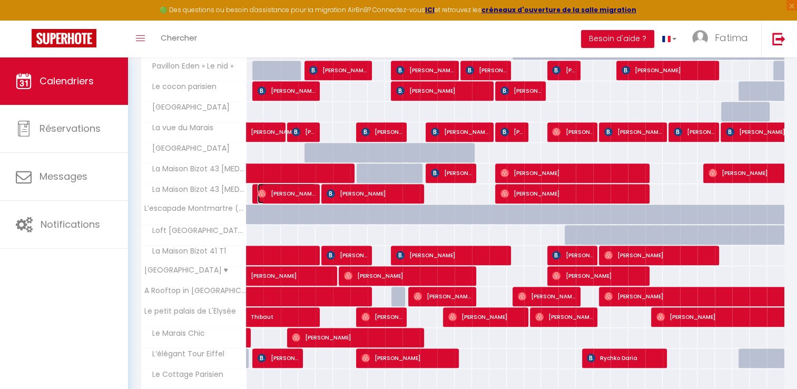
click at [287, 187] on span "[PERSON_NAME]" at bounding box center [287, 193] width 58 height 20
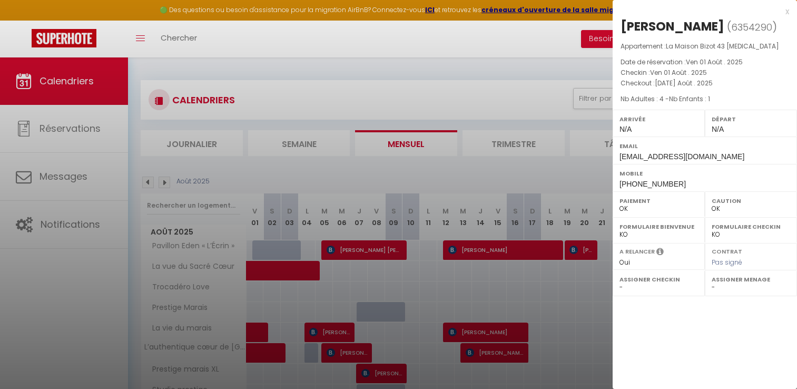
select select "0"
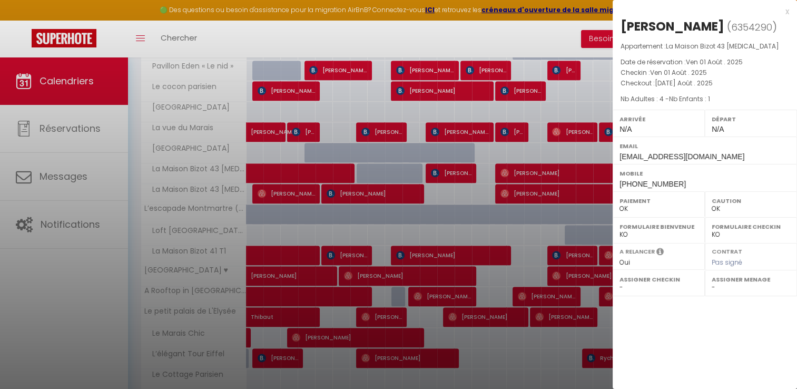
click at [272, 163] on div at bounding box center [398, 194] width 797 height 389
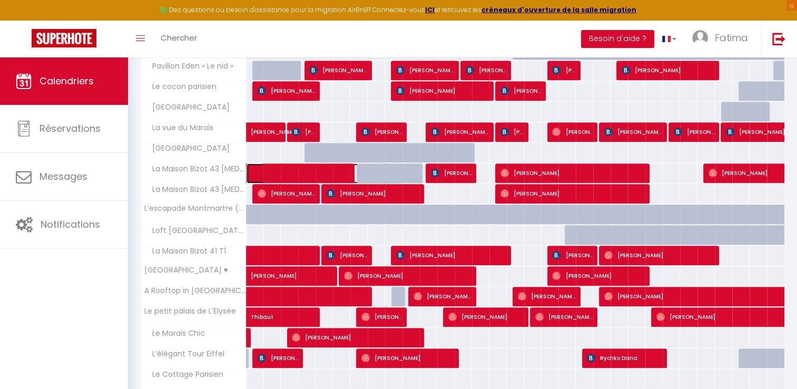
click at [272, 163] on span at bounding box center [330, 173] width 145 height 20
select select "KO"
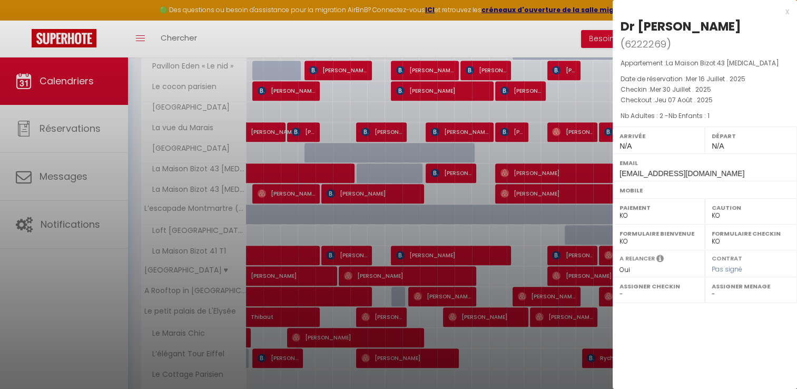
click at [284, 194] on div at bounding box center [398, 194] width 797 height 389
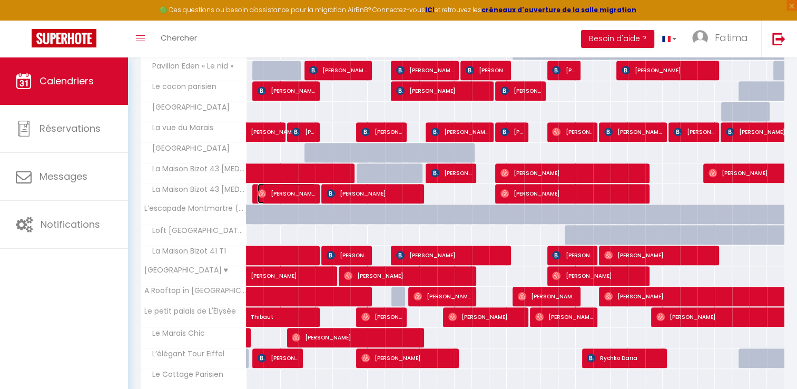
click at [285, 189] on span "[PERSON_NAME]" at bounding box center [287, 193] width 58 height 20
select select "OK"
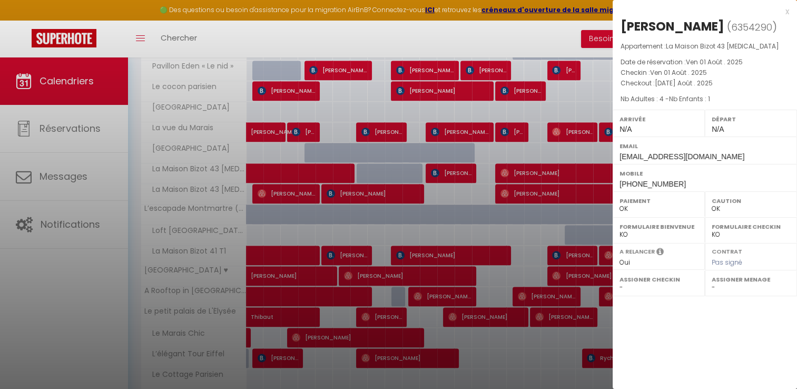
click at [285, 189] on div at bounding box center [398, 194] width 797 height 389
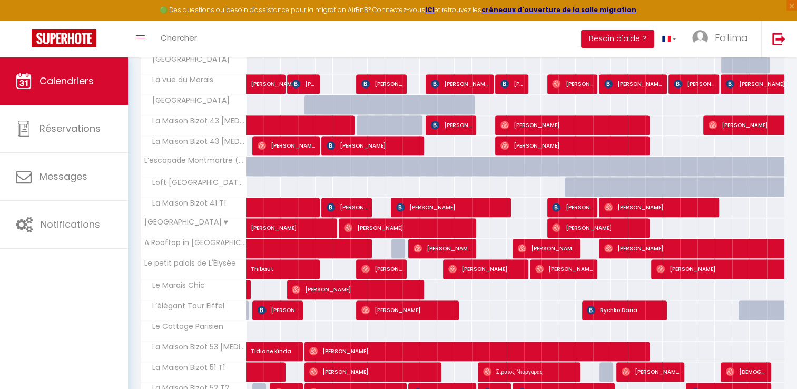
scroll to position [877, 0]
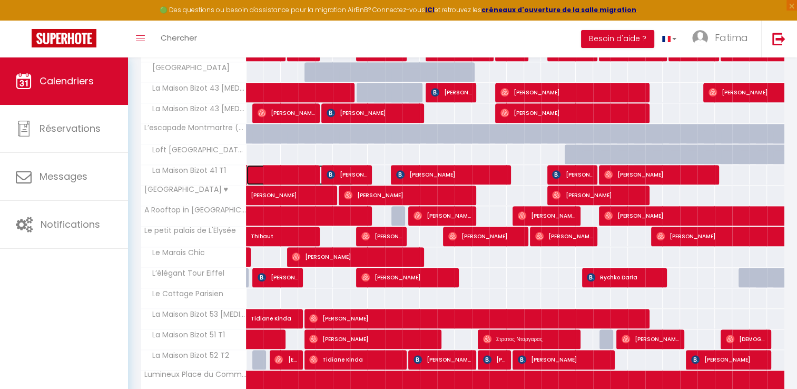
click at [310, 167] on span at bounding box center [306, 175] width 97 height 20
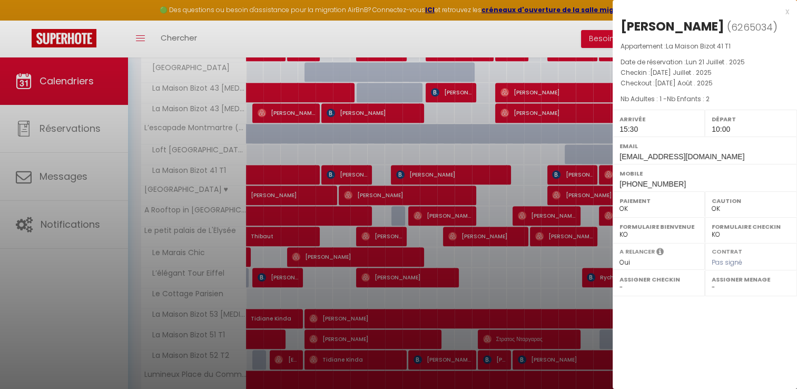
click at [358, 171] on div at bounding box center [398, 194] width 797 height 389
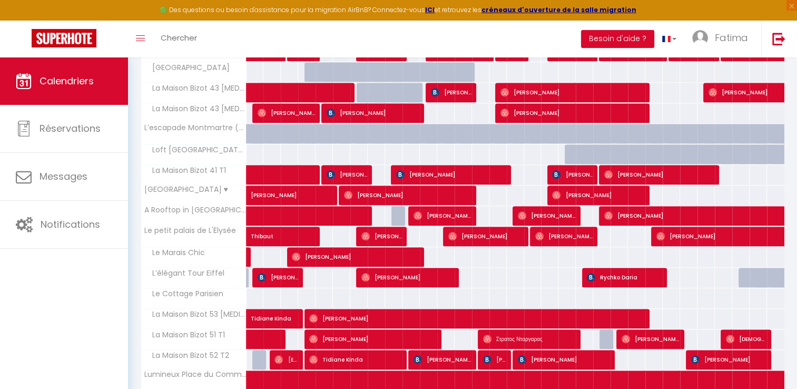
click at [358, 171] on span "[PERSON_NAME]" at bounding box center [347, 174] width 41 height 20
select select "KO"
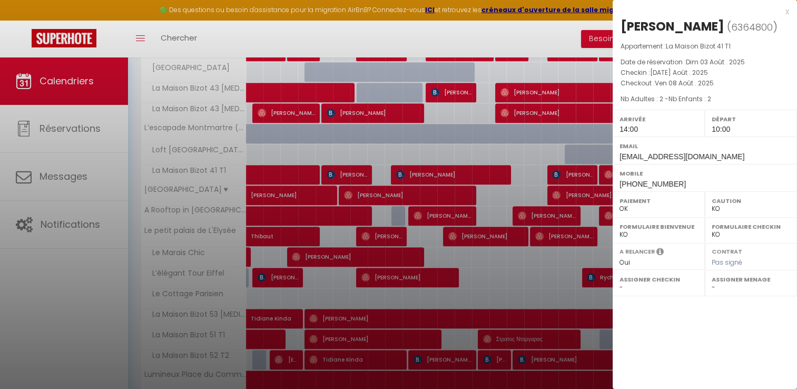
click at [482, 166] on div at bounding box center [398, 194] width 797 height 389
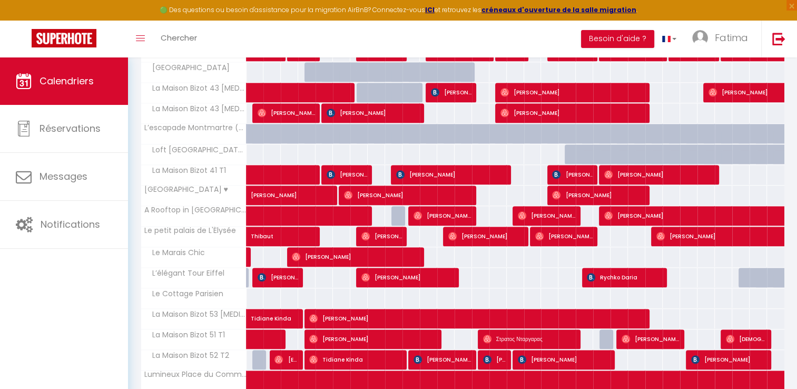
click at [482, 166] on span "[PERSON_NAME]" at bounding box center [451, 174] width 110 height 20
select select "0"
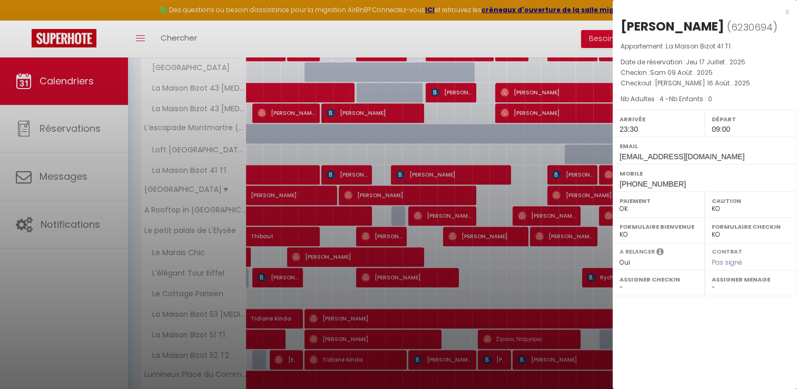
click at [482, 166] on div at bounding box center [398, 194] width 797 height 389
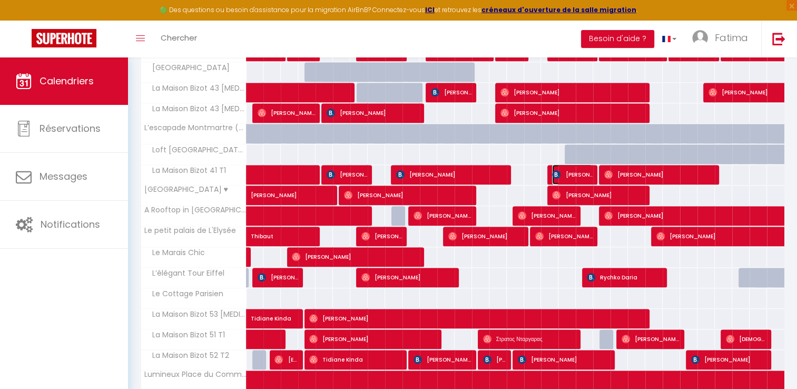
click at [571, 172] on span "[PERSON_NAME]" at bounding box center [572, 174] width 41 height 20
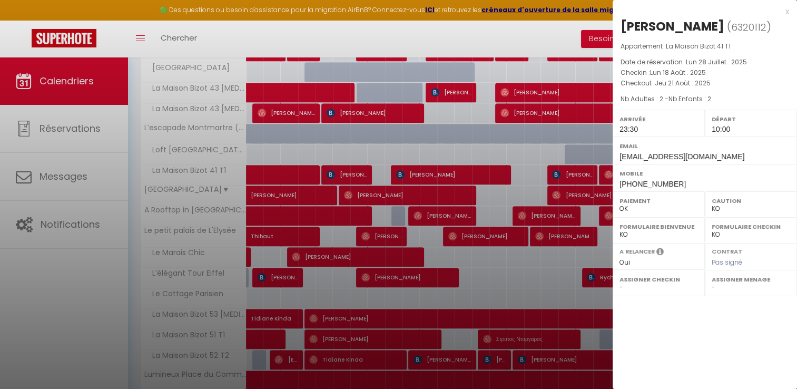
click at [571, 172] on div at bounding box center [398, 194] width 797 height 389
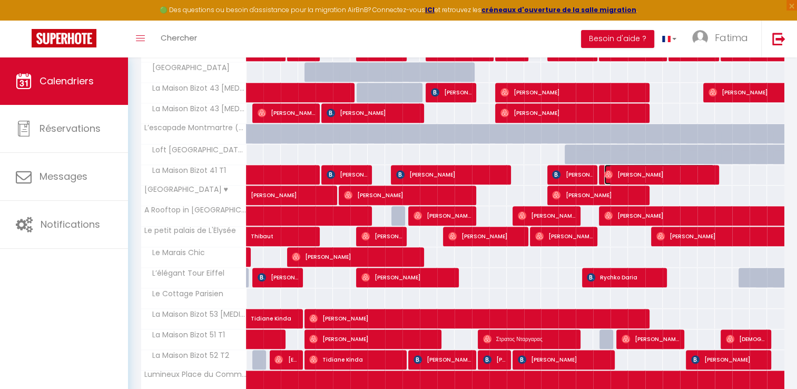
click at [610, 171] on img at bounding box center [608, 174] width 8 height 8
select select "OK"
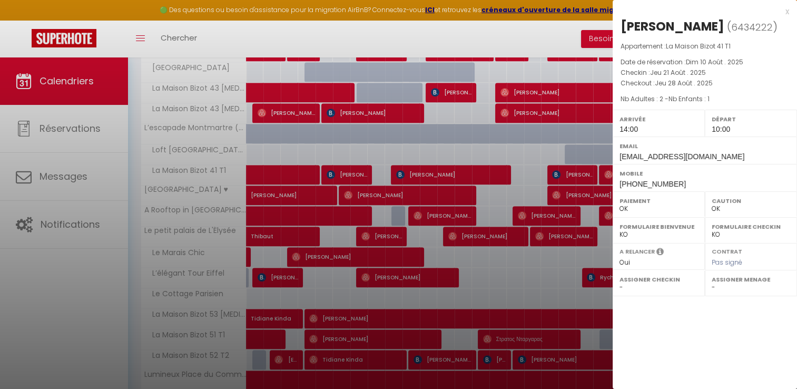
click at [320, 193] on div at bounding box center [398, 194] width 797 height 389
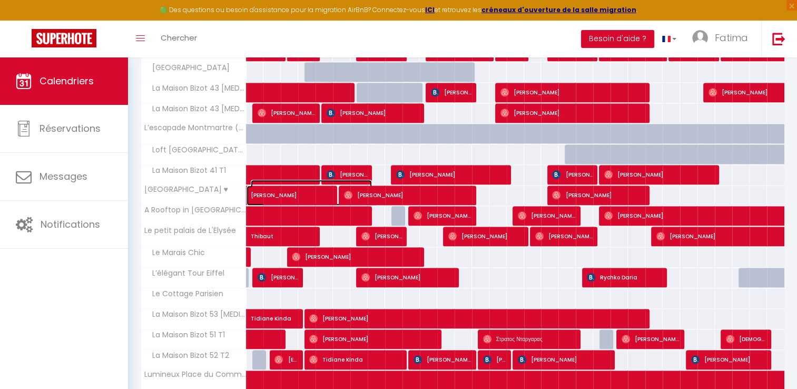
click at [316, 191] on span "[PERSON_NAME]" at bounding box center [311, 190] width 121 height 20
select select "0"
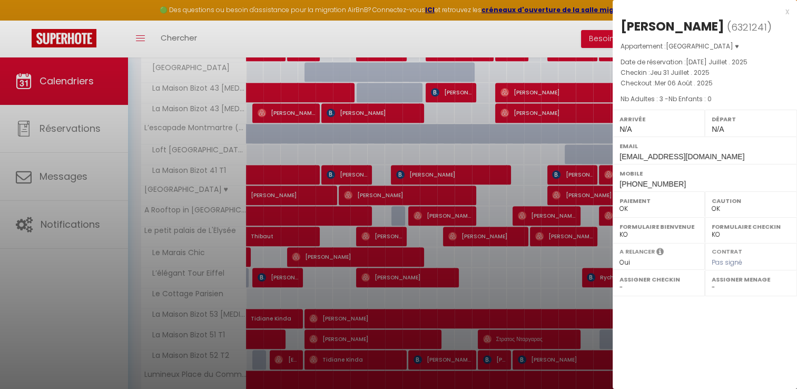
click at [410, 188] on div at bounding box center [398, 194] width 797 height 389
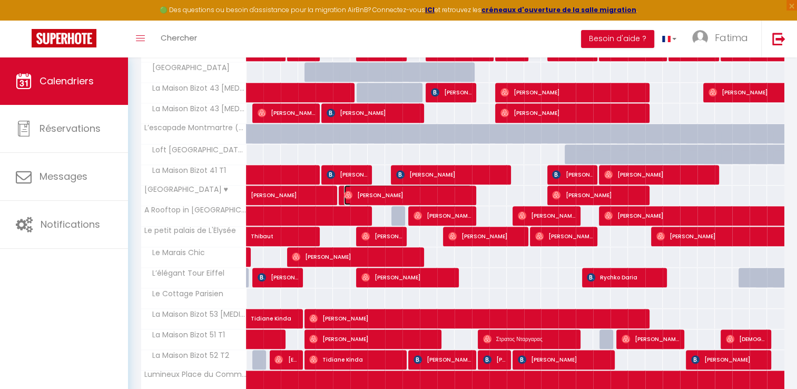
click at [410, 188] on span "[PERSON_NAME]" at bounding box center [408, 195] width 128 height 20
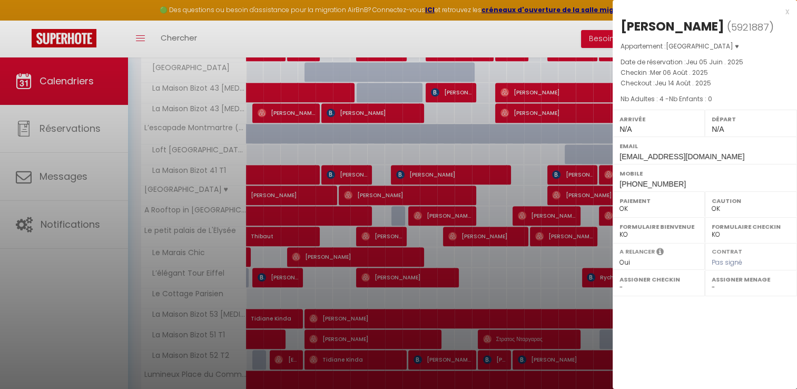
click at [410, 188] on div at bounding box center [398, 194] width 797 height 389
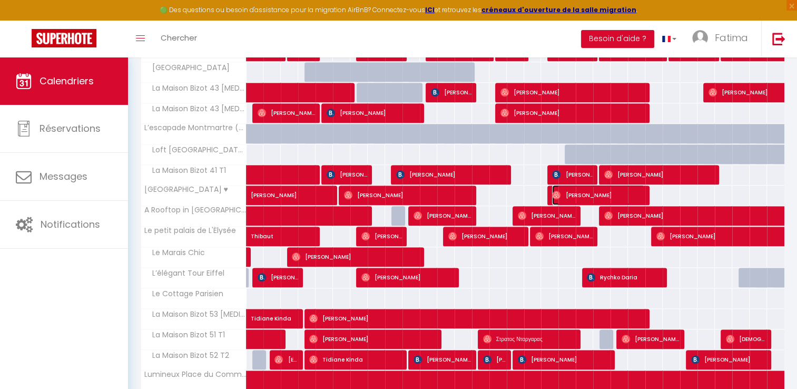
click at [583, 187] on span "[PERSON_NAME]" at bounding box center [598, 195] width 93 height 20
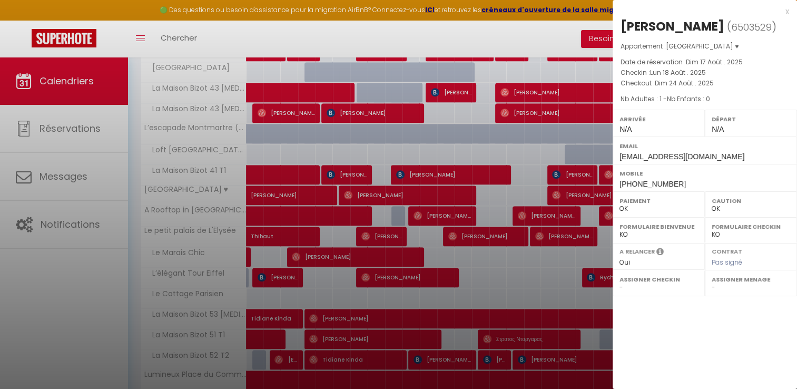
click at [286, 211] on div at bounding box center [398, 194] width 797 height 389
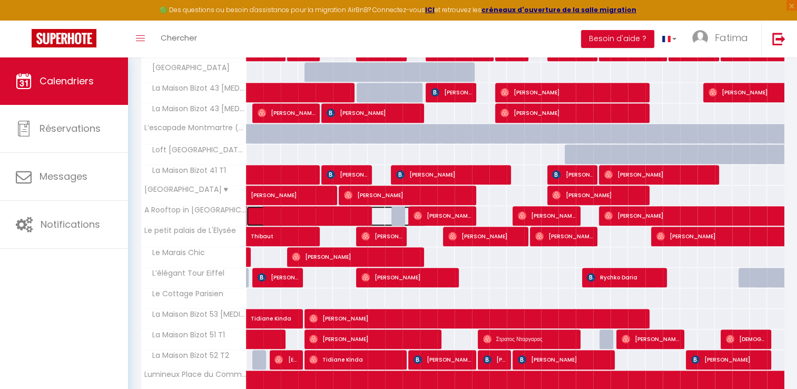
click at [367, 211] on span at bounding box center [343, 216] width 170 height 20
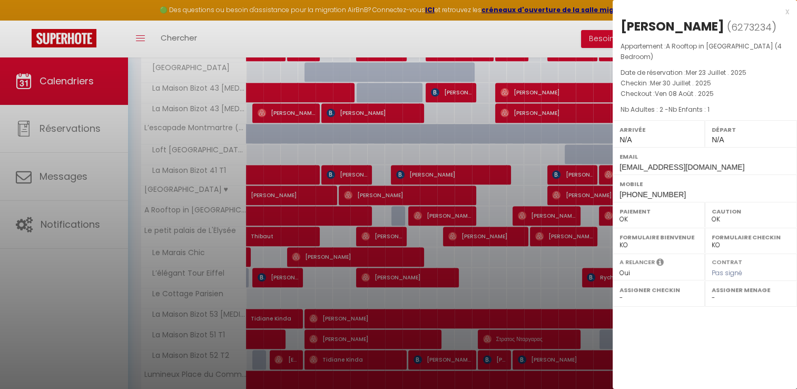
click at [430, 214] on div at bounding box center [398, 194] width 797 height 389
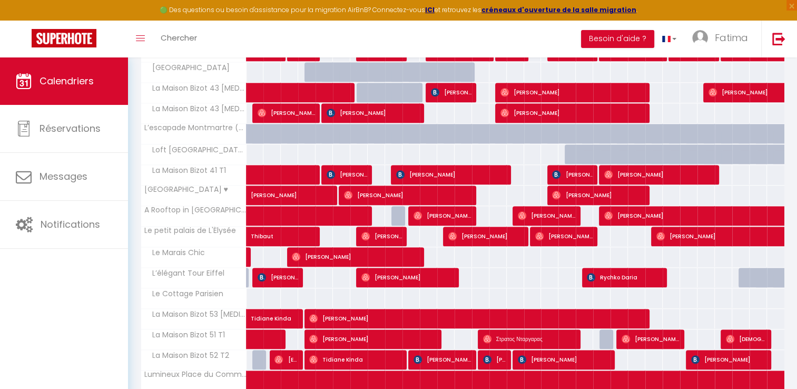
click at [430, 214] on span "[PERSON_NAME]" at bounding box center [443, 216] width 58 height 20
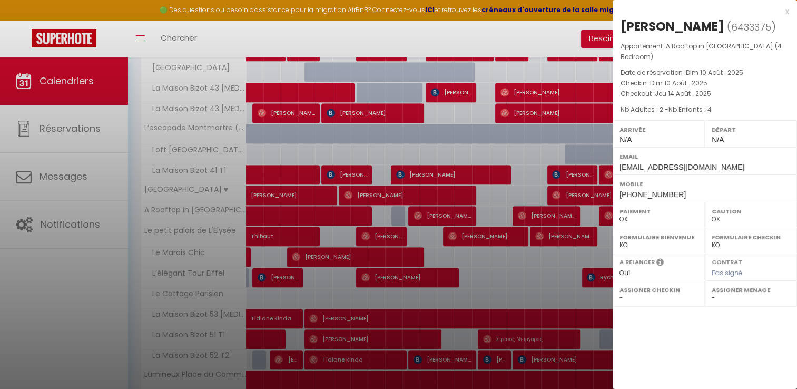
click at [535, 212] on div at bounding box center [398, 194] width 797 height 389
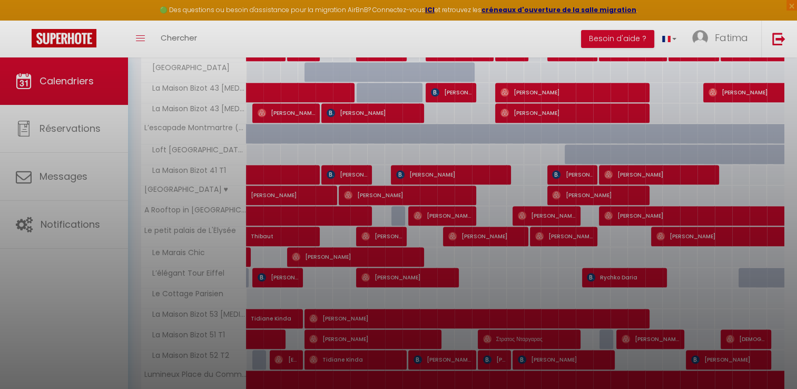
click at [535, 212] on div at bounding box center [398, 194] width 797 height 389
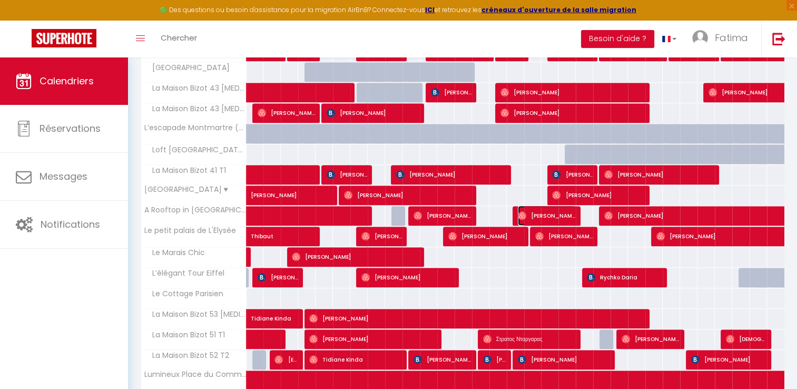
click at [545, 208] on span "[PERSON_NAME]" at bounding box center [547, 216] width 58 height 20
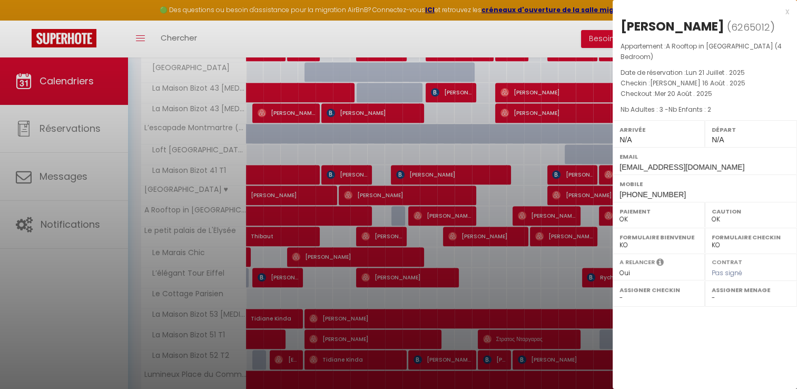
click at [608, 213] on div at bounding box center [398, 194] width 797 height 389
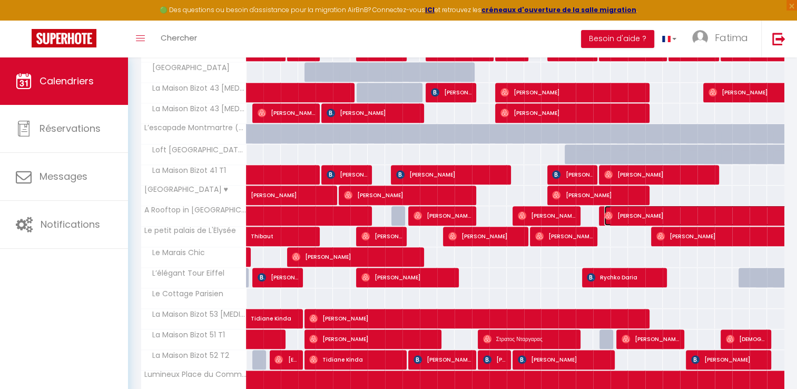
click at [608, 213] on img at bounding box center [608, 215] width 8 height 8
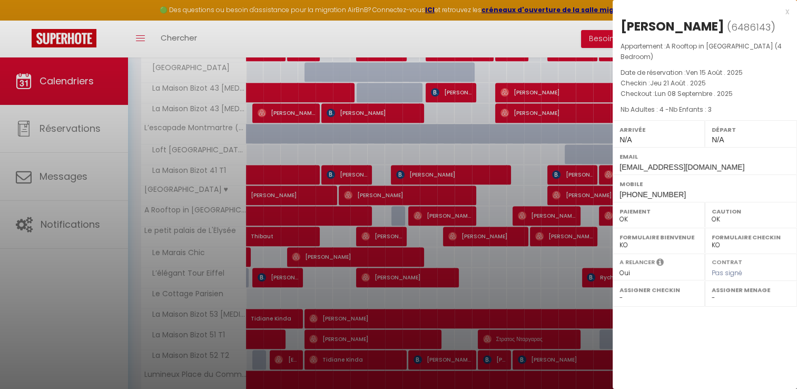
click at [299, 231] on div at bounding box center [398, 194] width 797 height 389
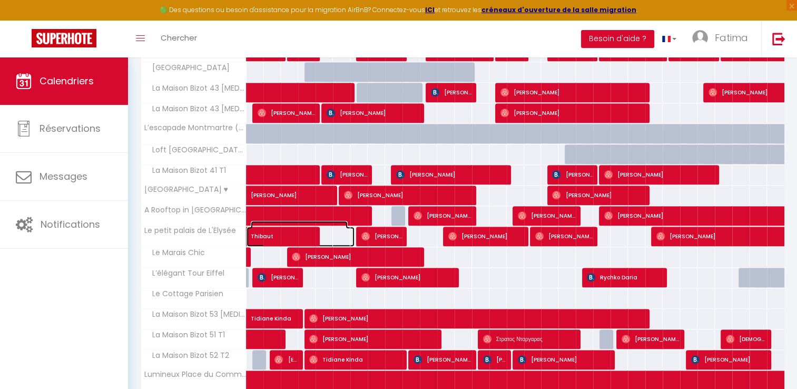
click at [294, 231] on span "Thibaut" at bounding box center [299, 231] width 97 height 20
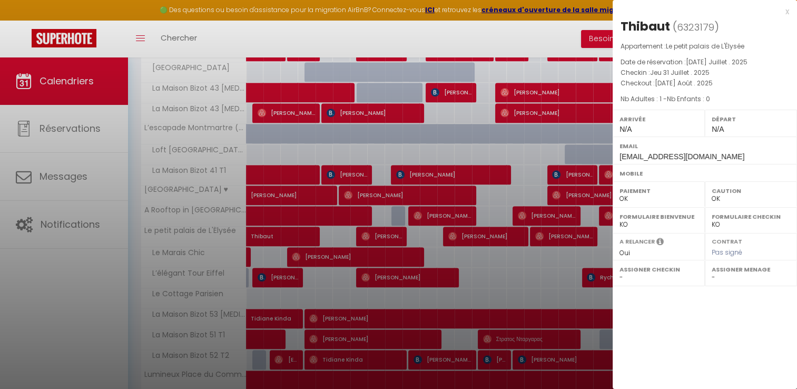
click at [298, 229] on div at bounding box center [398, 194] width 797 height 389
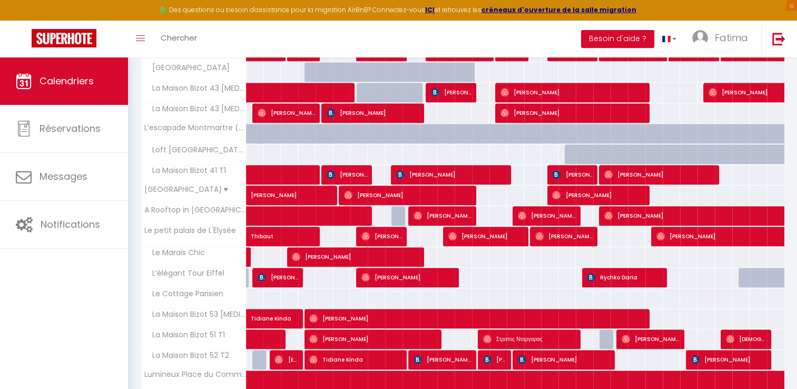
click at [298, 229] on span "Thibaut" at bounding box center [299, 231] width 97 height 20
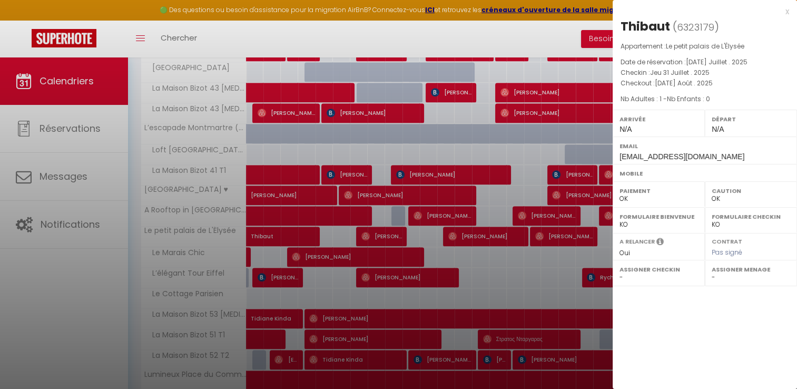
click at [298, 229] on div at bounding box center [398, 194] width 797 height 389
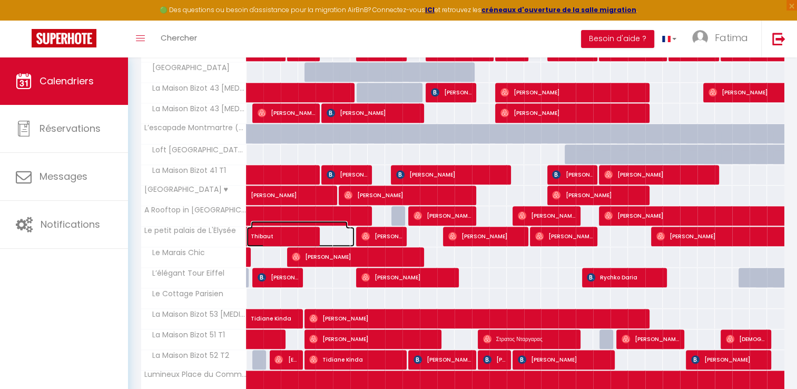
click at [260, 231] on span "Thibaut" at bounding box center [299, 231] width 97 height 20
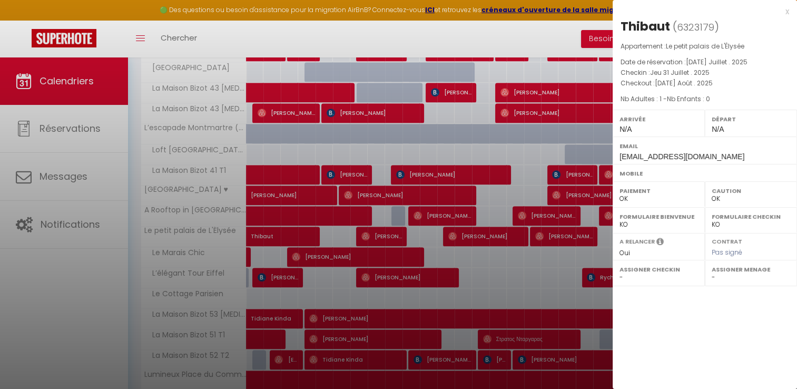
click at [260, 231] on div at bounding box center [398, 194] width 797 height 389
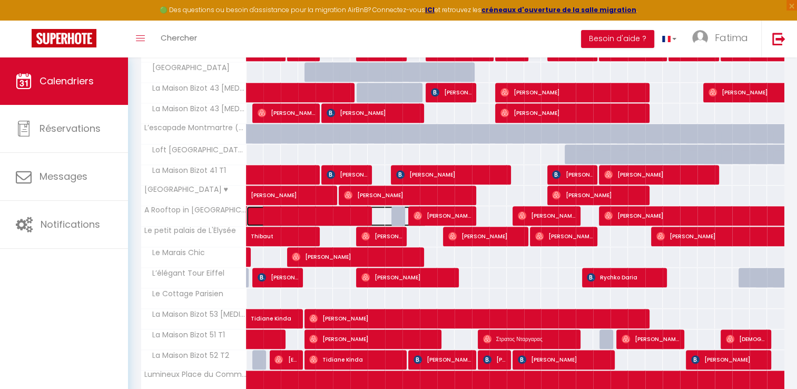
click at [285, 208] on span at bounding box center [343, 216] width 170 height 20
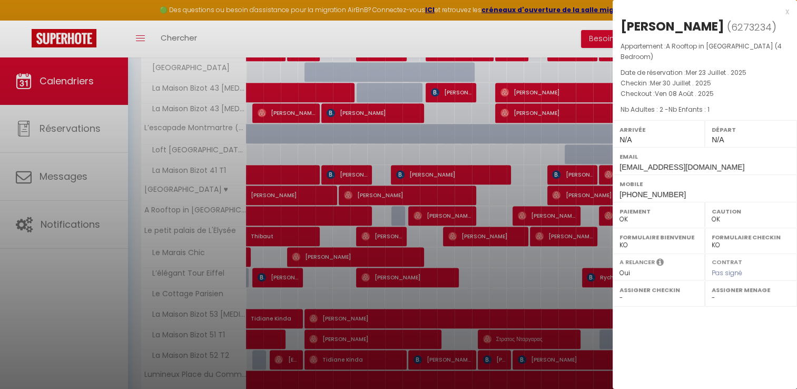
click at [451, 213] on div at bounding box center [398, 194] width 797 height 389
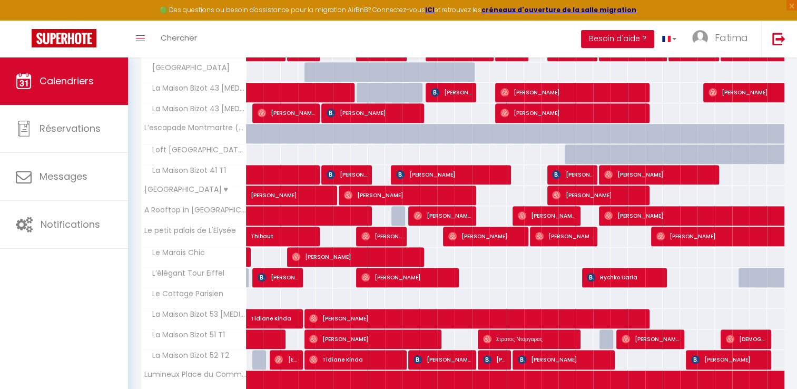
click at [451, 213] on span "[PERSON_NAME]" at bounding box center [443, 216] width 58 height 20
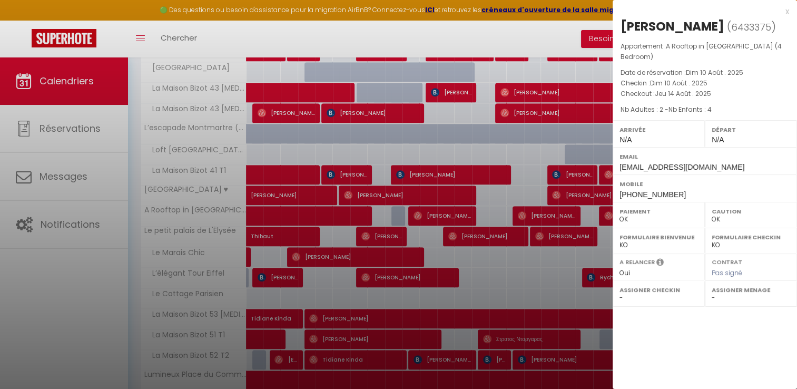
click at [451, 213] on div at bounding box center [398, 194] width 797 height 389
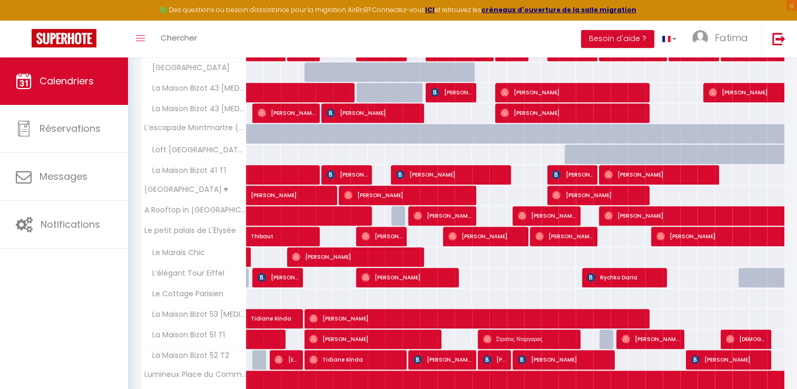
click at [552, 209] on span "[PERSON_NAME]" at bounding box center [547, 216] width 58 height 20
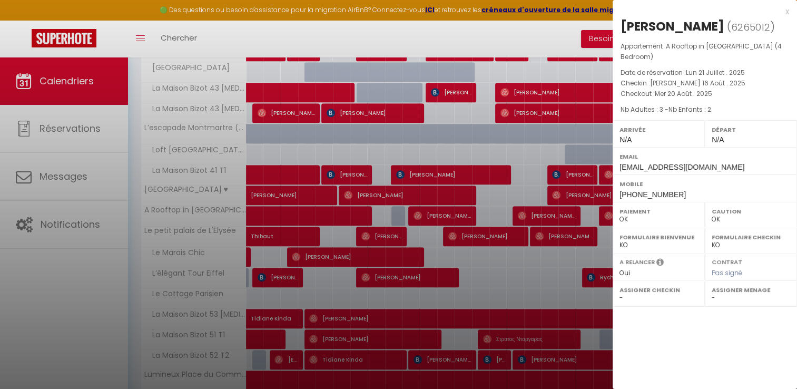
click at [552, 209] on div at bounding box center [398, 194] width 797 height 389
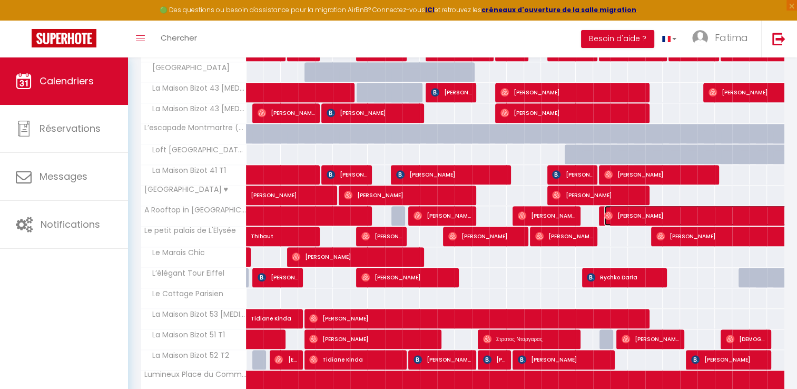
click at [607, 211] on img at bounding box center [608, 215] width 8 height 8
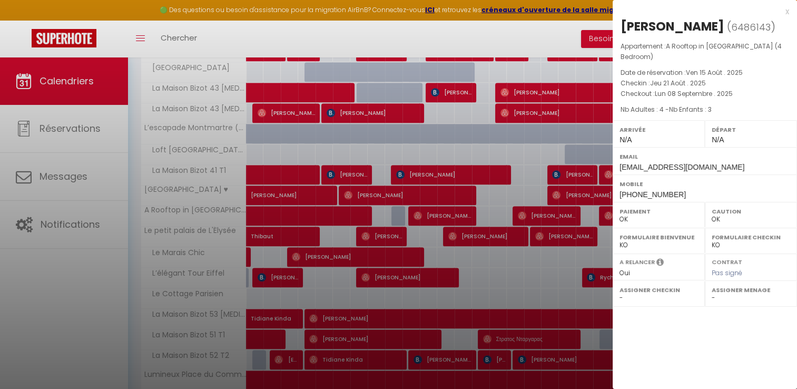
click at [288, 235] on div at bounding box center [398, 194] width 797 height 389
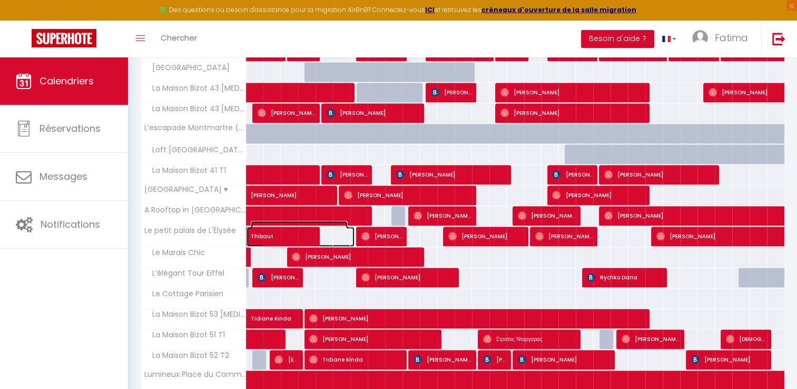
click at [288, 233] on span "Thibaut" at bounding box center [299, 231] width 97 height 20
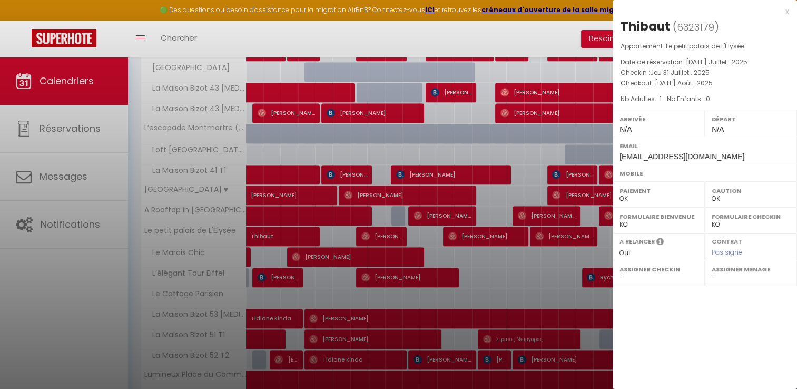
click at [288, 233] on div at bounding box center [398, 194] width 797 height 389
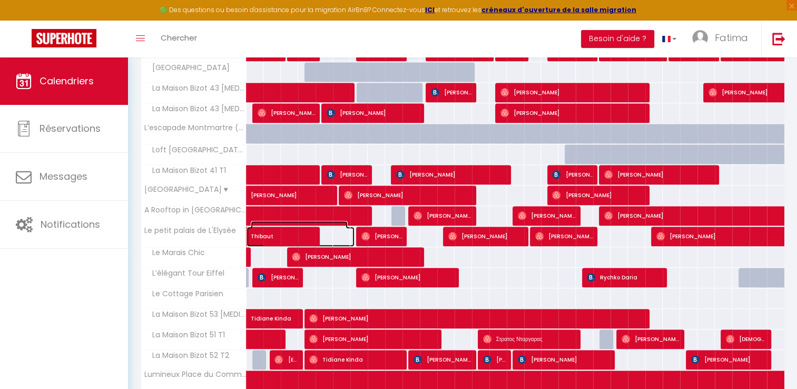
click at [288, 233] on span "Thibaut" at bounding box center [299, 231] width 97 height 20
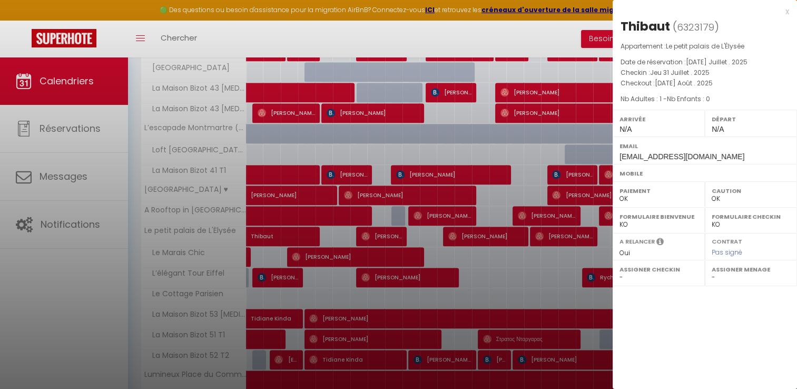
click at [385, 233] on div at bounding box center [398, 194] width 797 height 389
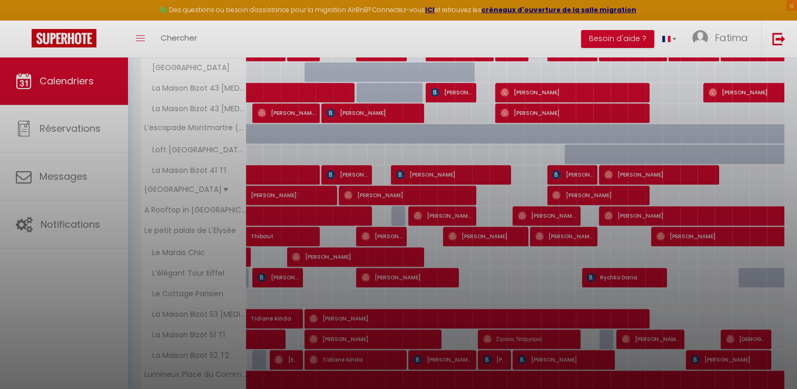
click at [385, 233] on div at bounding box center [398, 194] width 797 height 389
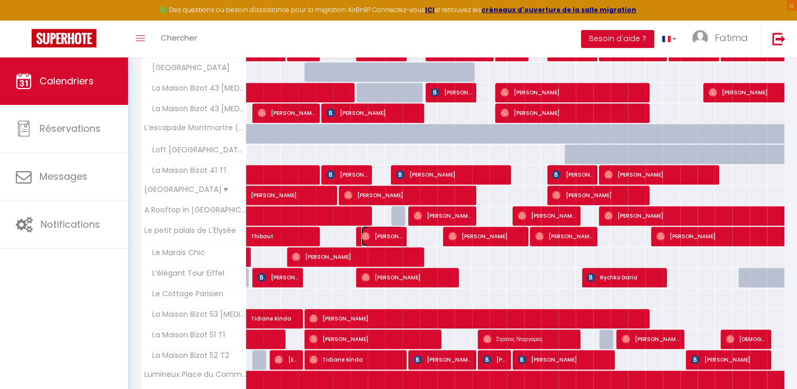
click at [383, 232] on span "[PERSON_NAME]" at bounding box center [382, 236] width 41 height 20
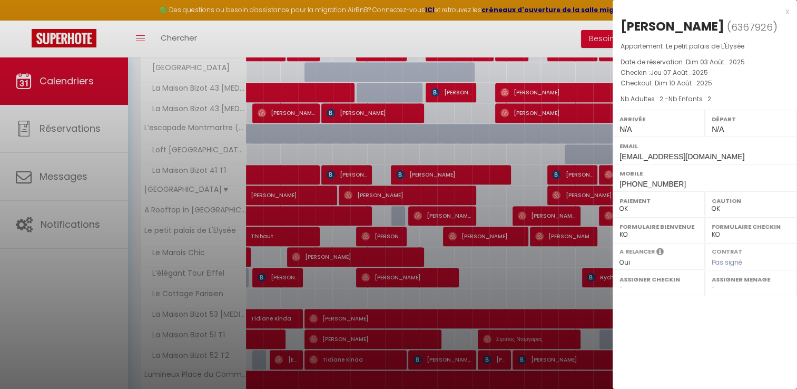
click at [477, 227] on div at bounding box center [398, 194] width 797 height 389
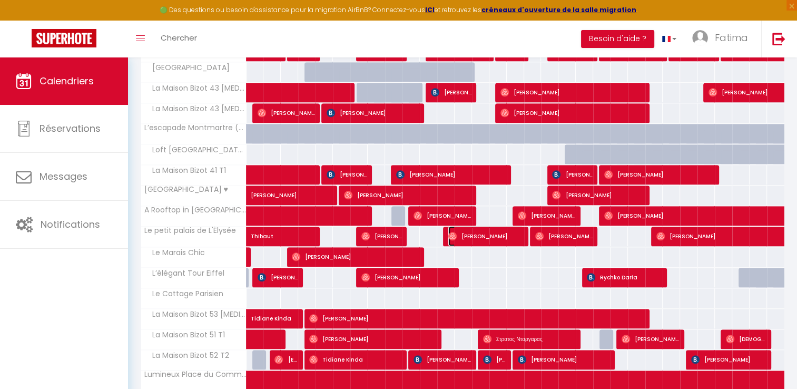
click at [477, 227] on span "[PERSON_NAME]" at bounding box center [485, 236] width 75 height 20
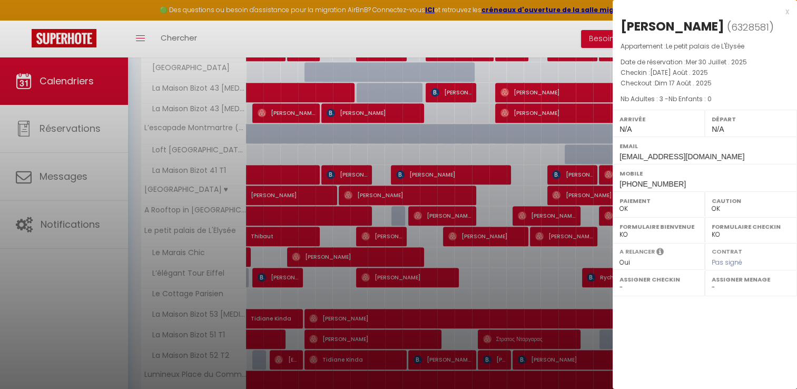
click at [477, 227] on div at bounding box center [398, 194] width 797 height 389
click at [562, 230] on div at bounding box center [398, 194] width 797 height 389
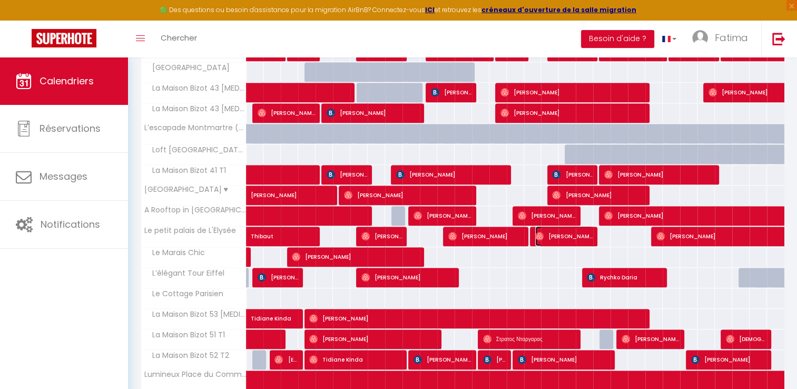
click at [562, 230] on span "[PERSON_NAME]" at bounding box center [564, 236] width 58 height 20
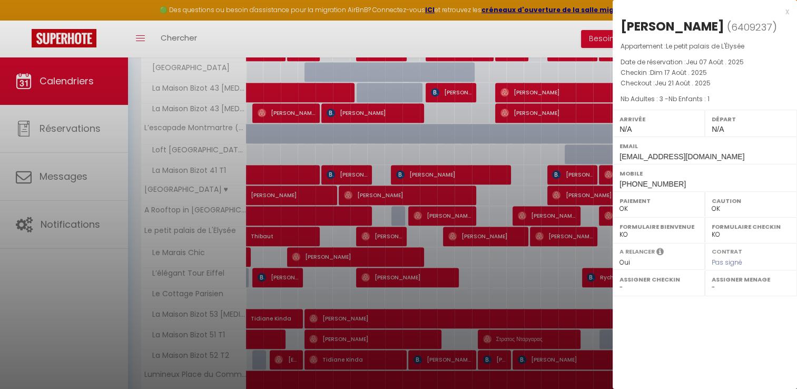
click at [562, 230] on div at bounding box center [398, 194] width 797 height 389
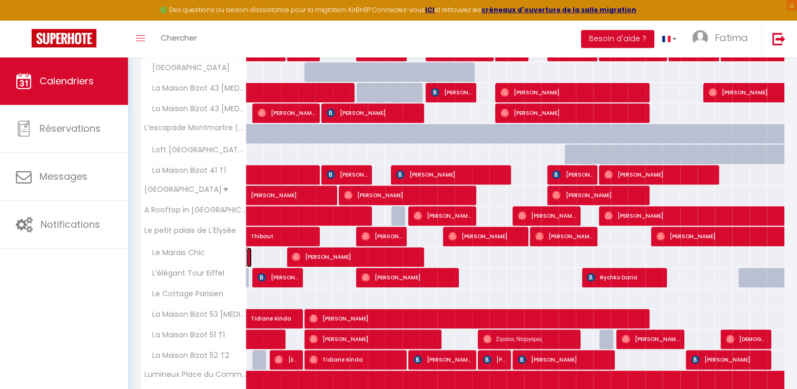
click at [249, 251] on link at bounding box center [249, 257] width 5 height 20
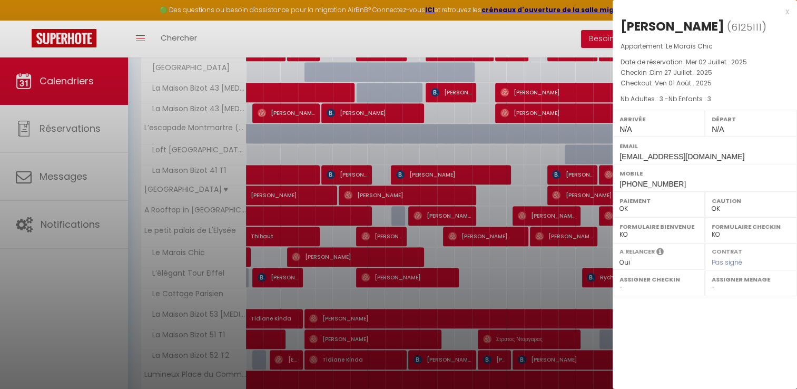
click at [337, 257] on div at bounding box center [398, 194] width 797 height 389
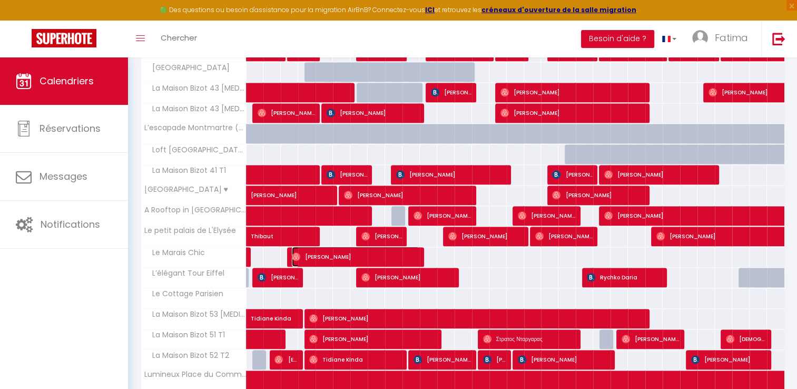
click at [337, 256] on span "[PERSON_NAME]" at bounding box center [356, 257] width 128 height 20
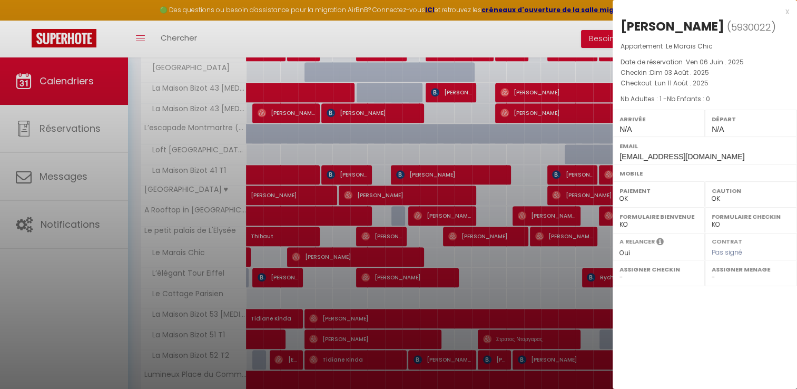
click at [509, 253] on div at bounding box center [398, 194] width 797 height 389
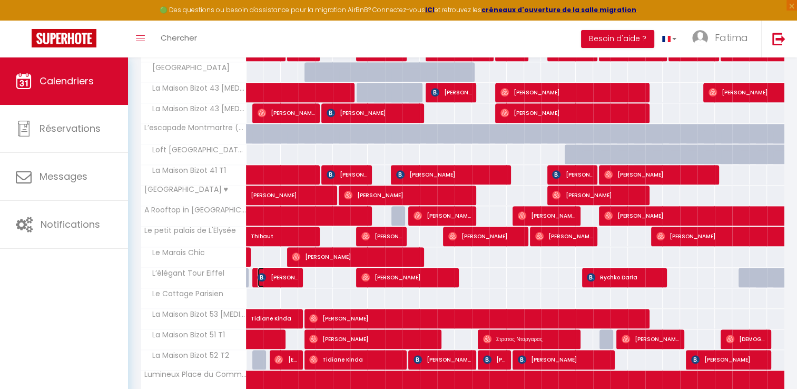
click at [268, 273] on span "[PERSON_NAME]" at bounding box center [278, 277] width 41 height 20
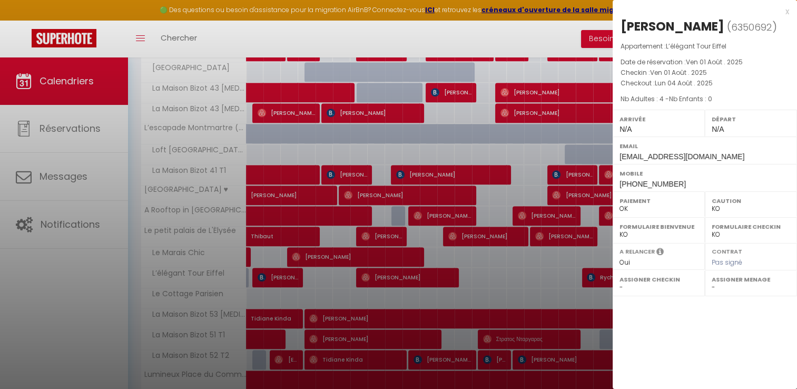
click at [401, 267] on div at bounding box center [398, 194] width 797 height 389
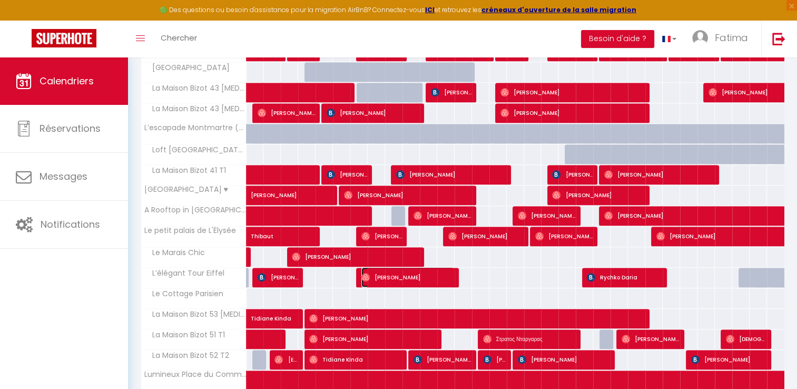
click at [401, 267] on span "[PERSON_NAME]" at bounding box center [408, 277] width 93 height 20
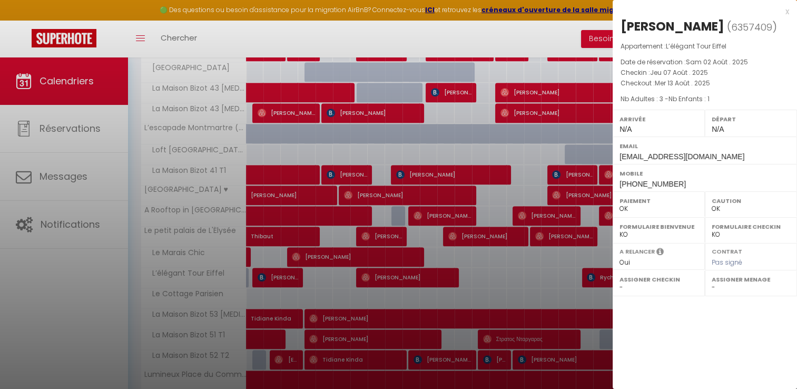
click at [603, 271] on div at bounding box center [398, 194] width 797 height 389
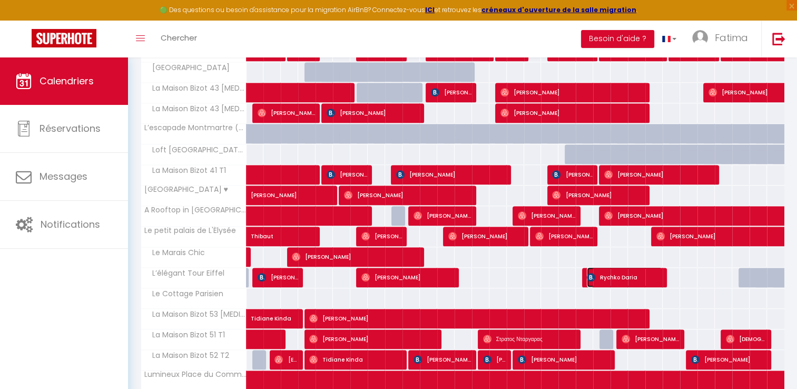
click at [603, 271] on span "Rychko Daria" at bounding box center [624, 277] width 75 height 20
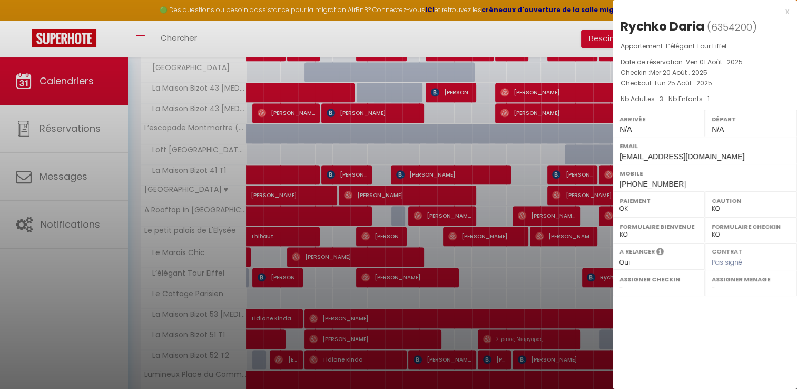
click at [321, 293] on div at bounding box center [398, 194] width 797 height 389
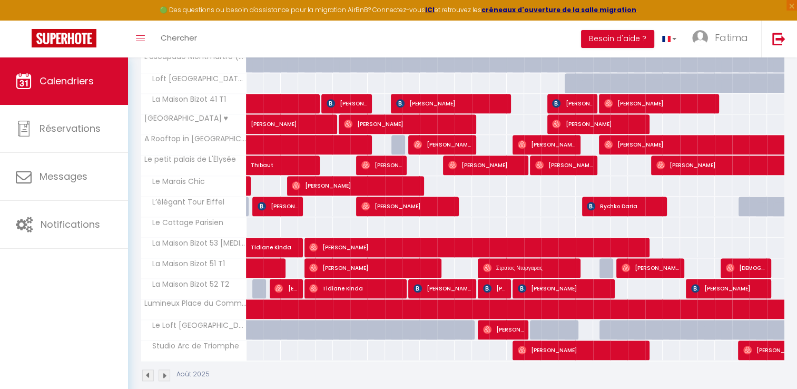
scroll to position [957, 0]
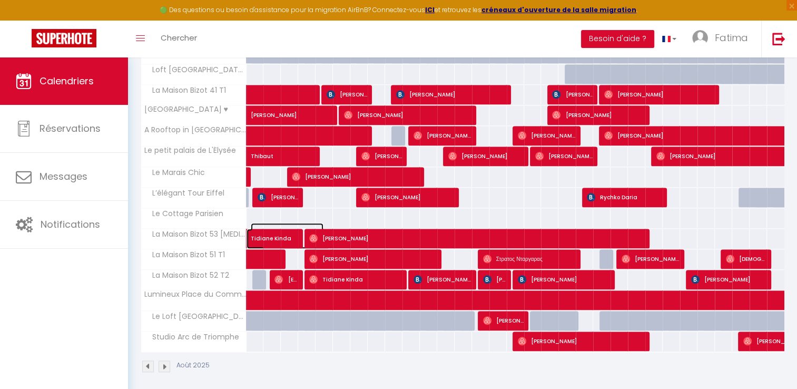
click at [281, 232] on span "Tidiane Kinda" at bounding box center [287, 233] width 73 height 20
select select "OK"
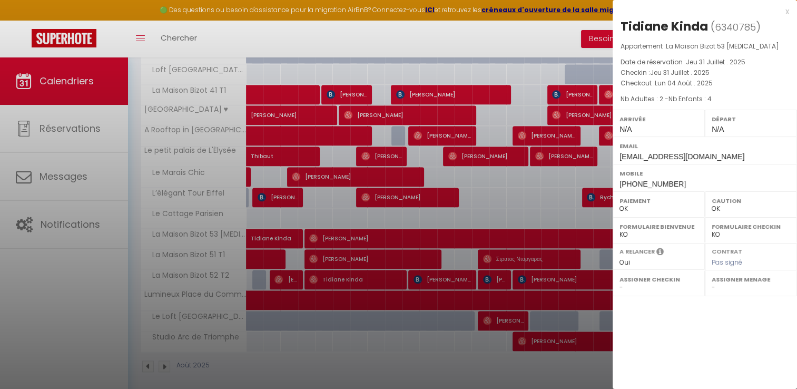
click at [383, 230] on div at bounding box center [398, 194] width 797 height 389
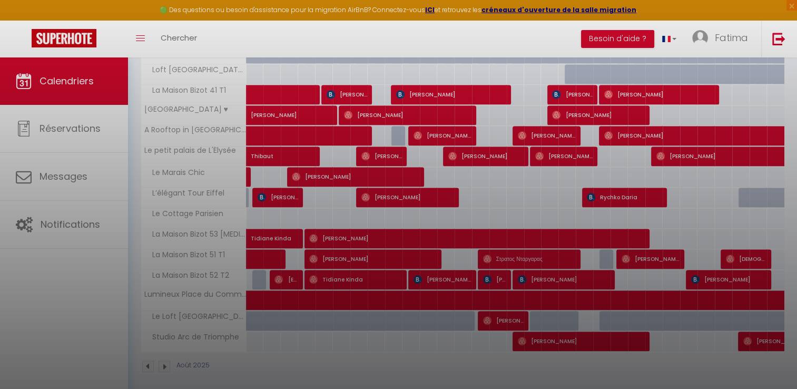
click at [383, 230] on div at bounding box center [398, 194] width 797 height 389
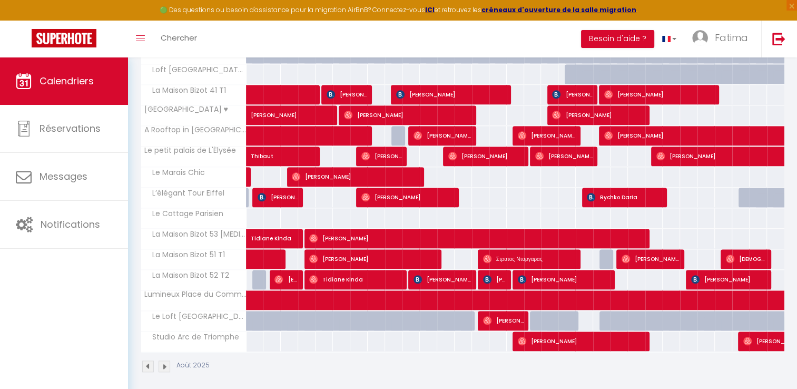
click at [383, 230] on span "[PERSON_NAME]" at bounding box center [477, 238] width 336 height 20
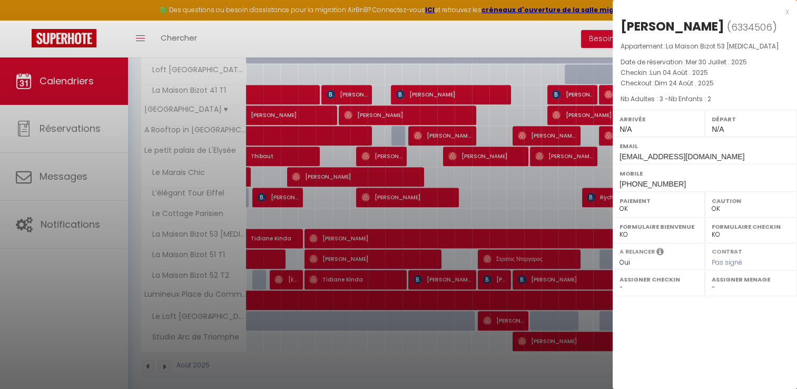
click at [277, 254] on div at bounding box center [398, 194] width 797 height 389
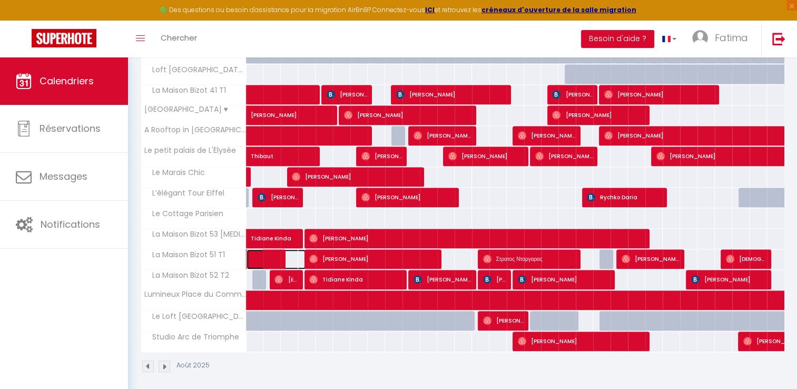
click at [277, 254] on span at bounding box center [282, 259] width 48 height 20
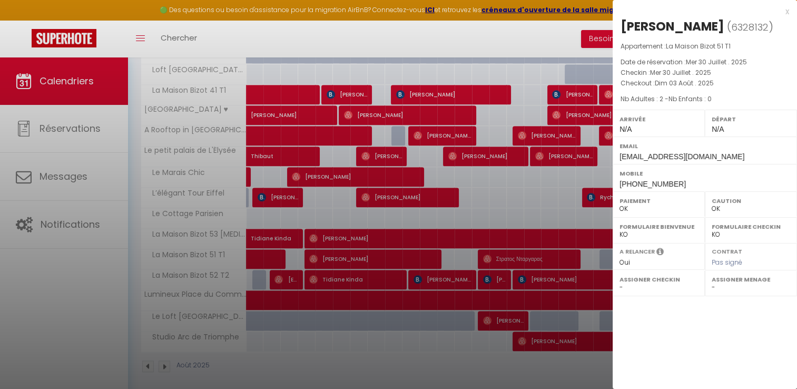
click at [370, 252] on div at bounding box center [398, 194] width 797 height 389
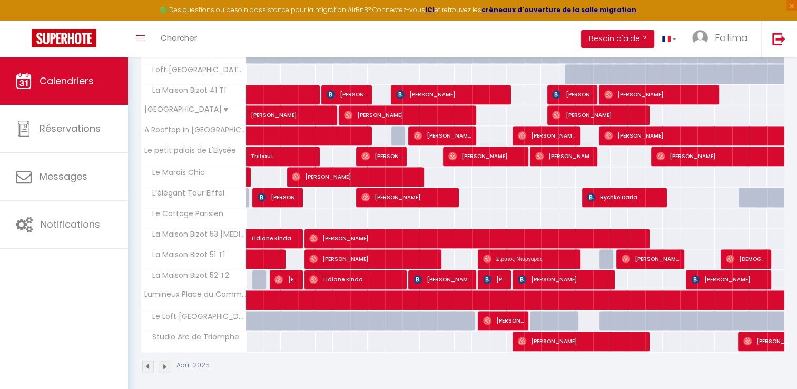
click at [370, 252] on span "[PERSON_NAME]" at bounding box center [373, 259] width 128 height 20
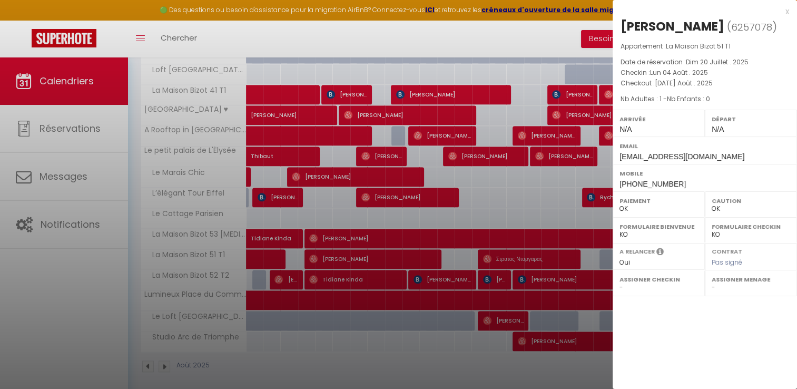
click at [527, 247] on div at bounding box center [398, 194] width 797 height 389
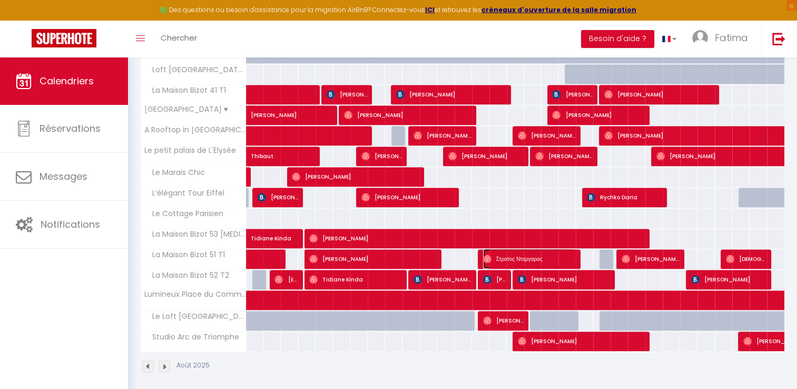
click at [527, 249] on span "Στρατος Νταργαρας" at bounding box center [529, 259] width 93 height 20
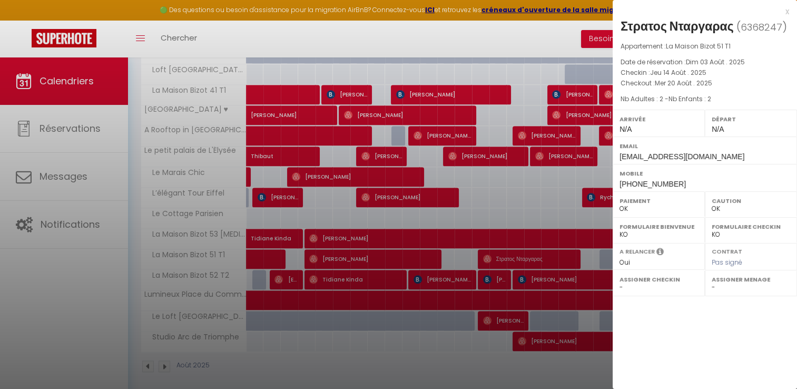
click at [527, 247] on div at bounding box center [398, 194] width 797 height 389
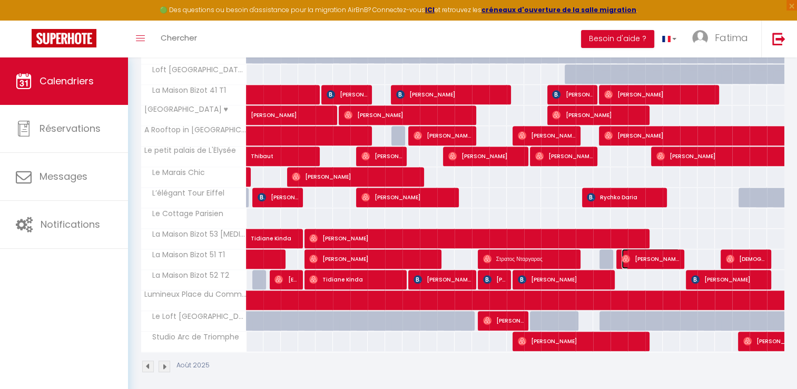
click at [629, 255] on img at bounding box center [626, 259] width 8 height 8
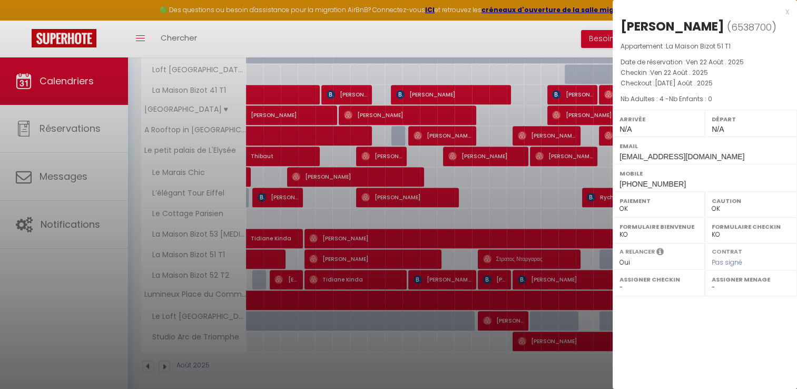
click at [604, 250] on div at bounding box center [398, 194] width 797 height 389
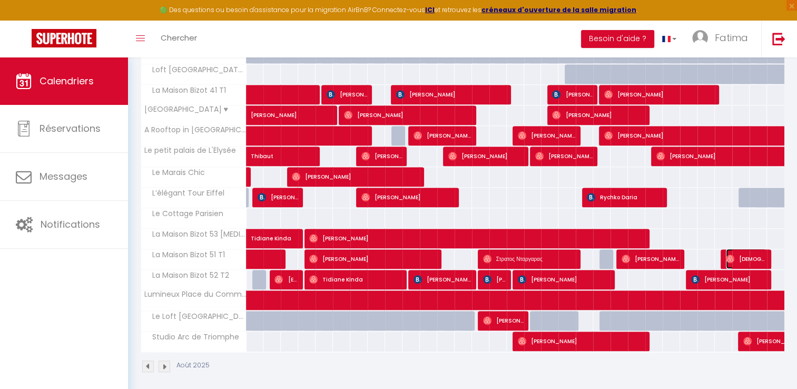
click at [732, 255] on img at bounding box center [730, 259] width 8 height 8
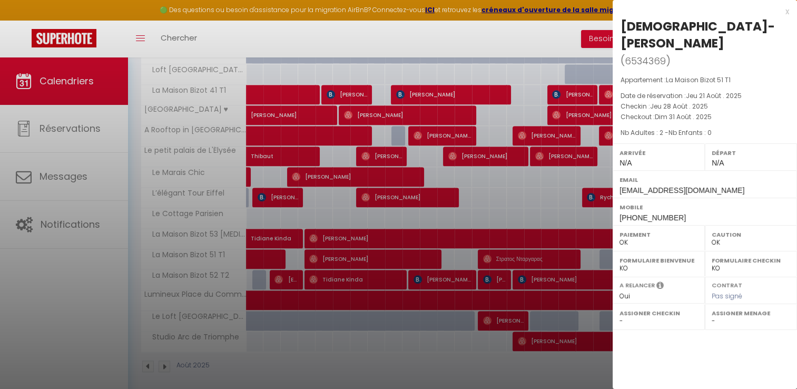
click at [291, 288] on div at bounding box center [398, 194] width 797 height 389
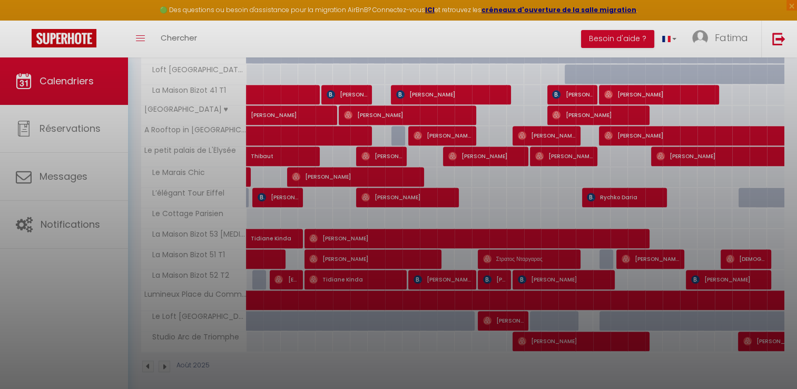
click at [291, 288] on div at bounding box center [398, 194] width 797 height 389
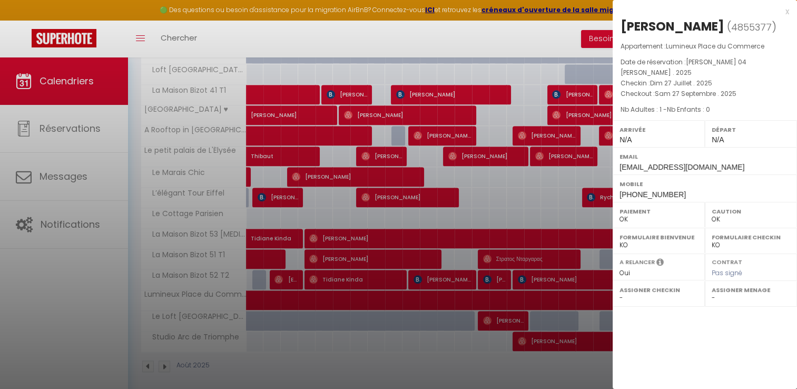
click at [504, 317] on div at bounding box center [398, 194] width 797 height 389
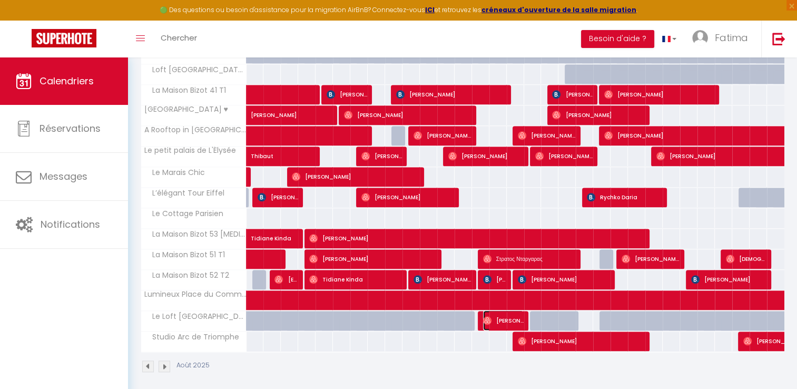
click at [504, 317] on span "[PERSON_NAME]" at bounding box center [503, 320] width 41 height 20
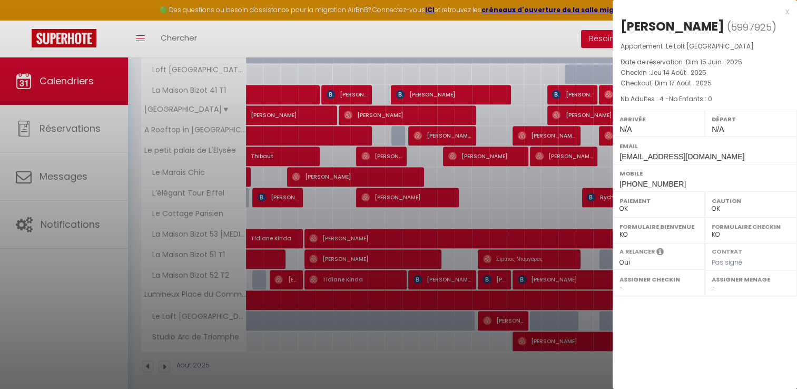
click at [501, 321] on div at bounding box center [398, 194] width 797 height 389
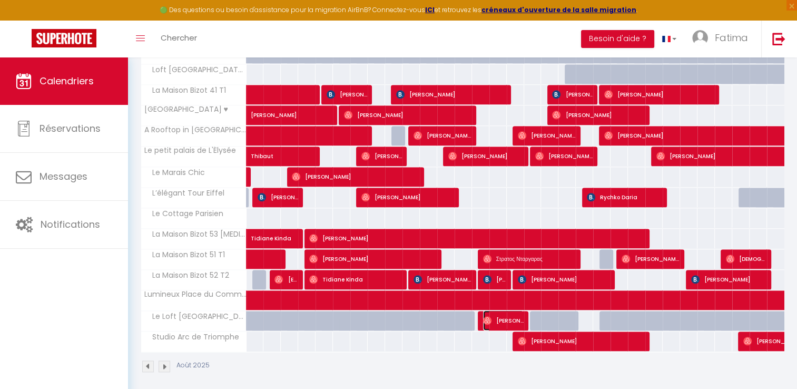
click at [499, 313] on span "[PERSON_NAME]" at bounding box center [503, 320] width 41 height 20
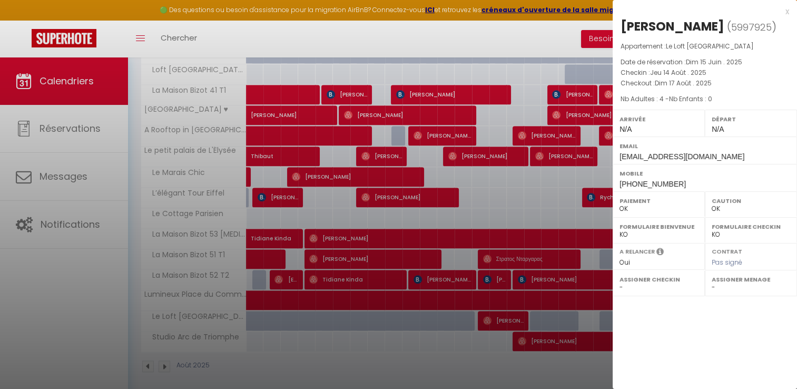
click at [500, 336] on div at bounding box center [398, 194] width 797 height 389
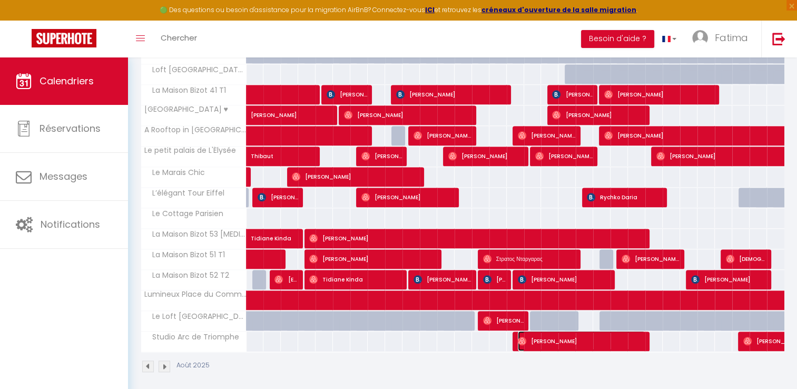
click at [545, 344] on span "[PERSON_NAME]" at bounding box center [582, 341] width 128 height 20
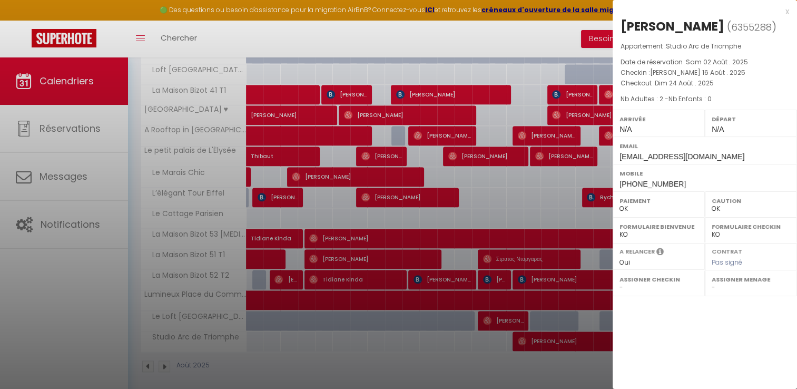
click at [163, 362] on div at bounding box center [398, 194] width 797 height 389
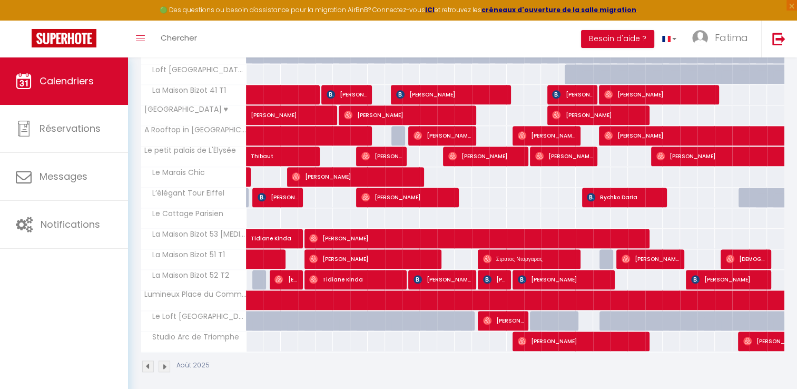
click at [162, 360] on img at bounding box center [165, 366] width 12 height 12
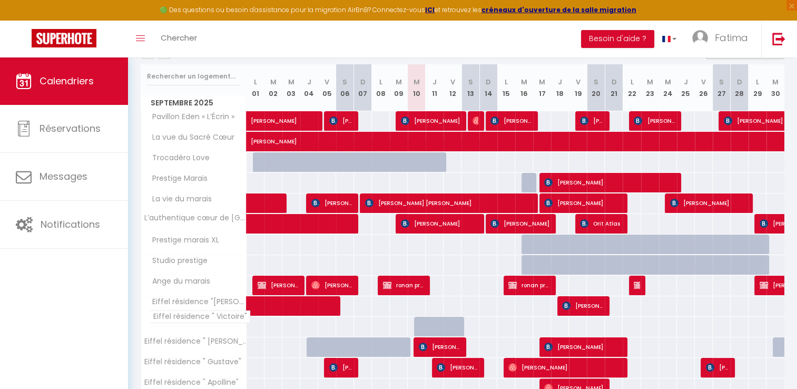
scroll to position [127, 0]
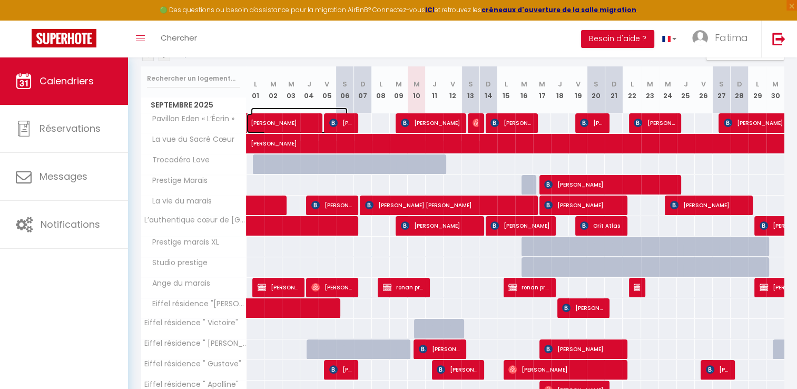
click at [309, 117] on span "[PERSON_NAME]" at bounding box center [299, 118] width 97 height 20
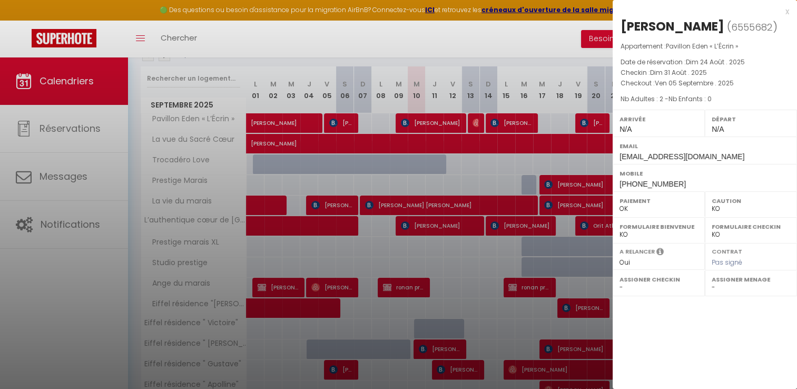
click at [318, 143] on div at bounding box center [398, 194] width 797 height 389
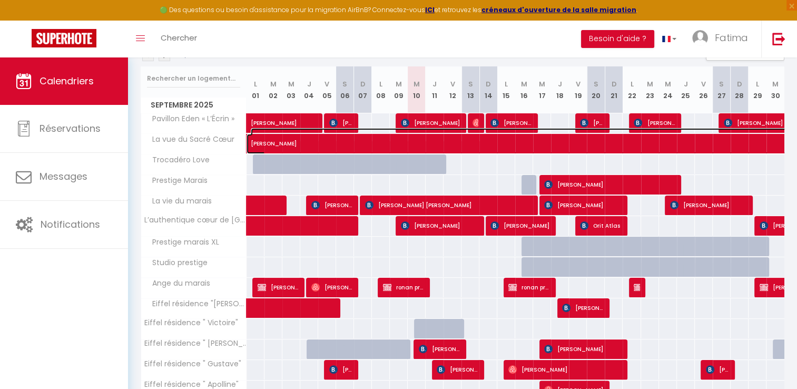
select select "OK"
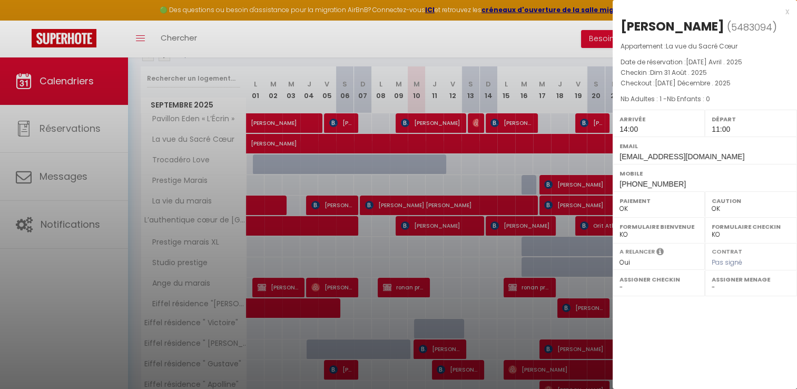
click at [345, 161] on div at bounding box center [398, 194] width 797 height 389
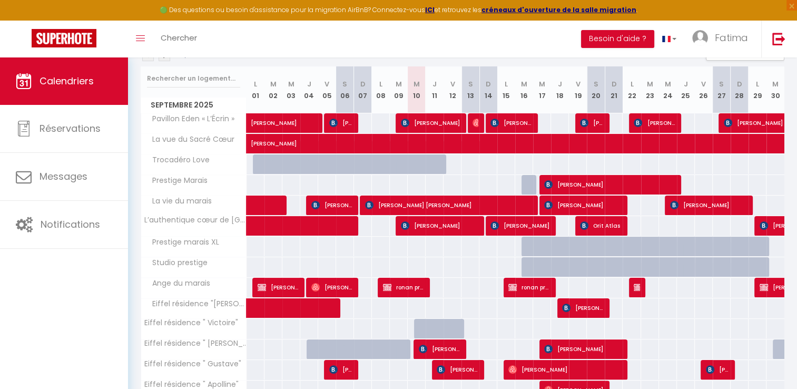
scroll to position [328, 0]
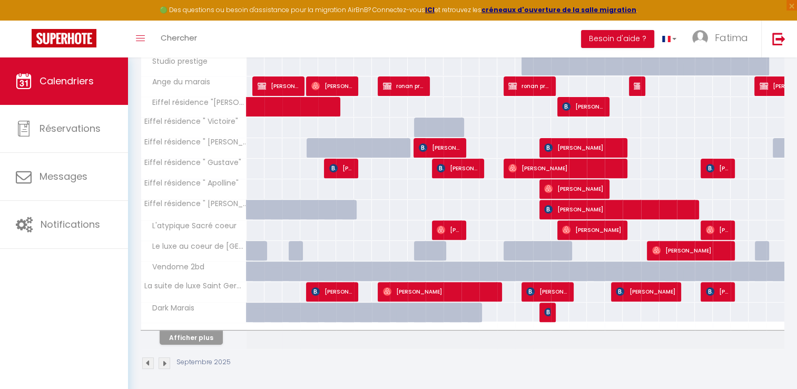
click at [151, 357] on img at bounding box center [148, 363] width 12 height 12
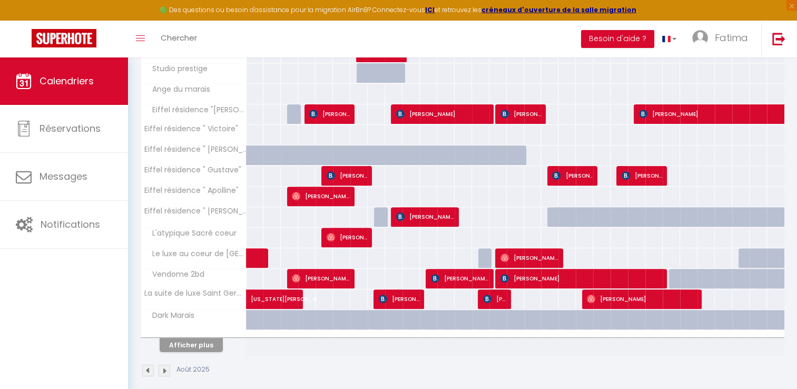
scroll to position [320, 0]
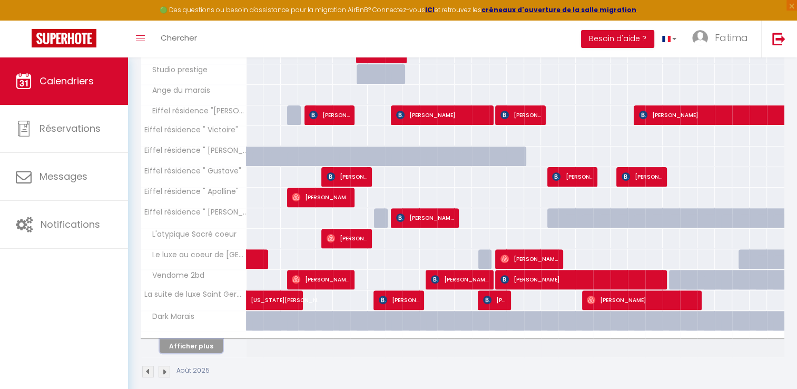
click at [202, 342] on button "Afficher plus" at bounding box center [191, 346] width 63 height 14
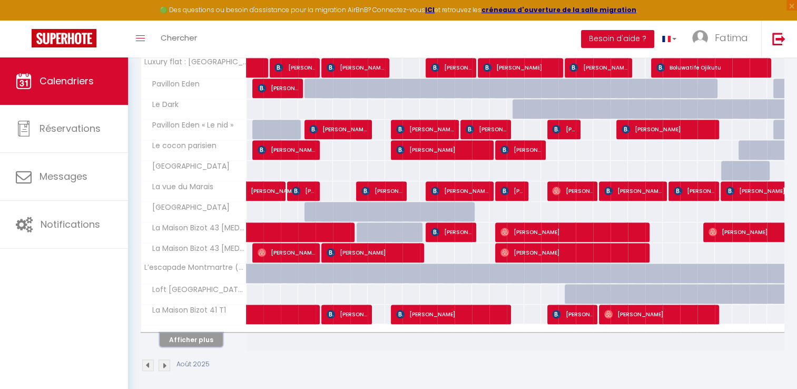
scroll to position [737, 0]
click at [207, 333] on button "Afficher plus" at bounding box center [191, 340] width 63 height 14
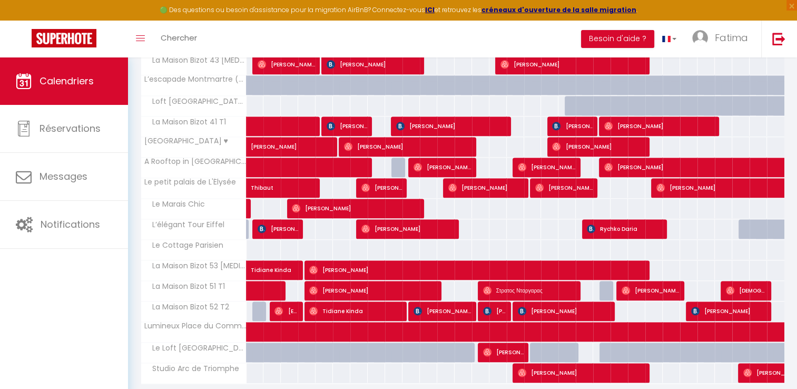
scroll to position [957, 0]
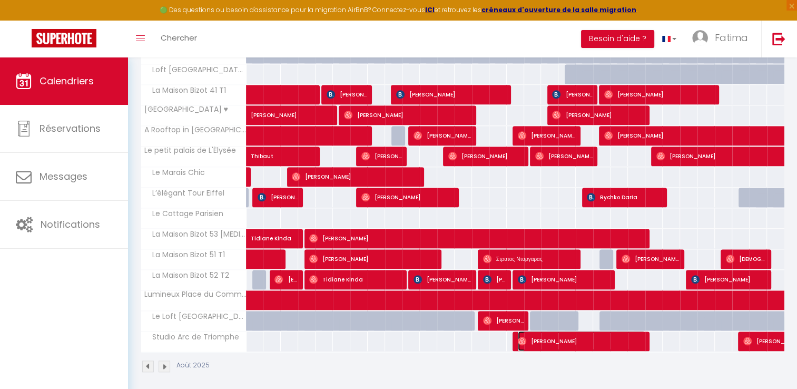
click at [575, 333] on span "[PERSON_NAME]" at bounding box center [582, 341] width 128 height 20
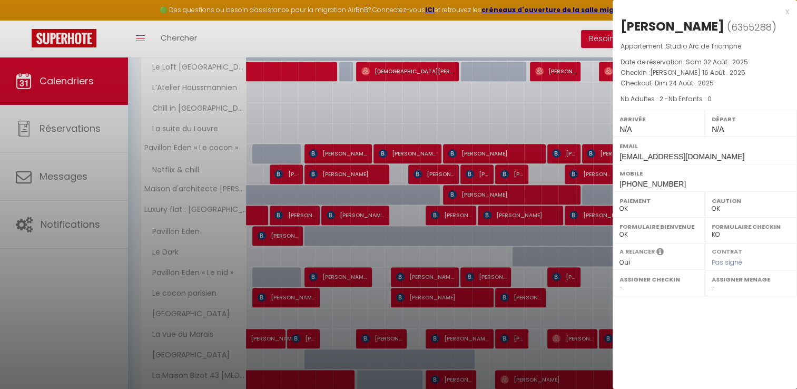
scroll to position [590, 0]
click at [369, 250] on div at bounding box center [398, 194] width 797 height 389
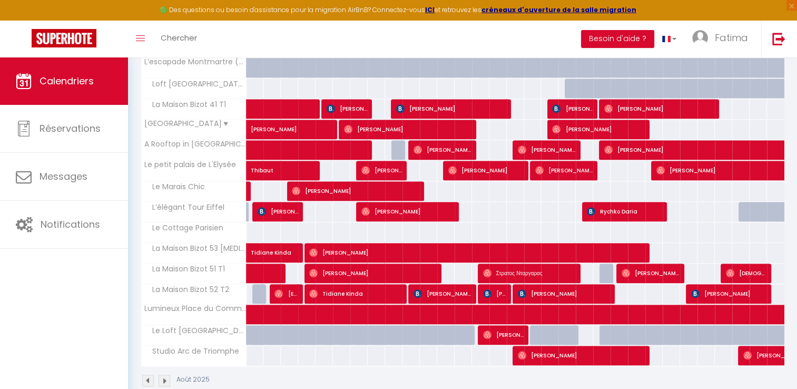
scroll to position [957, 0]
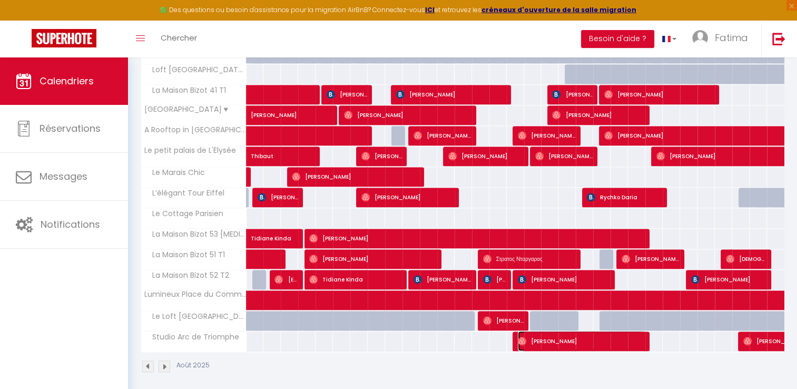
click at [554, 334] on span "[PERSON_NAME]" at bounding box center [582, 341] width 128 height 20
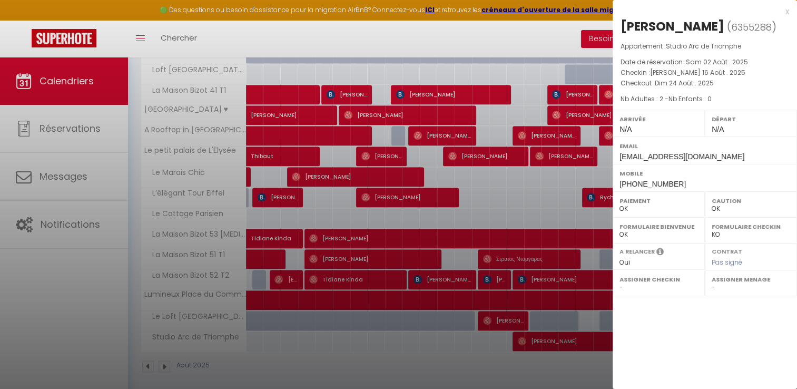
click at [422, 379] on div at bounding box center [398, 194] width 797 height 389
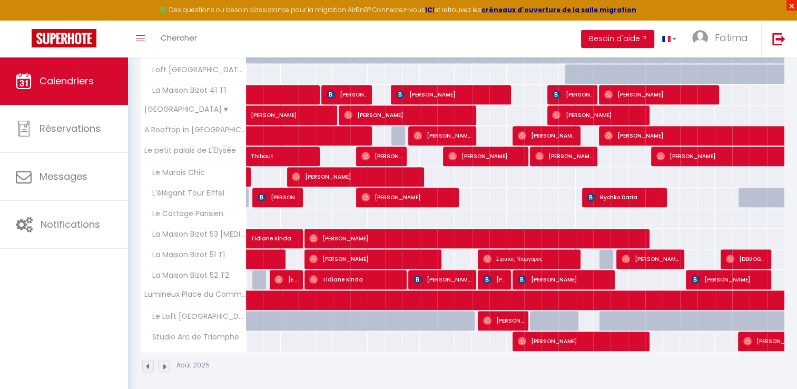
click at [792, 5] on span "×" at bounding box center [792, 5] width 11 height 11
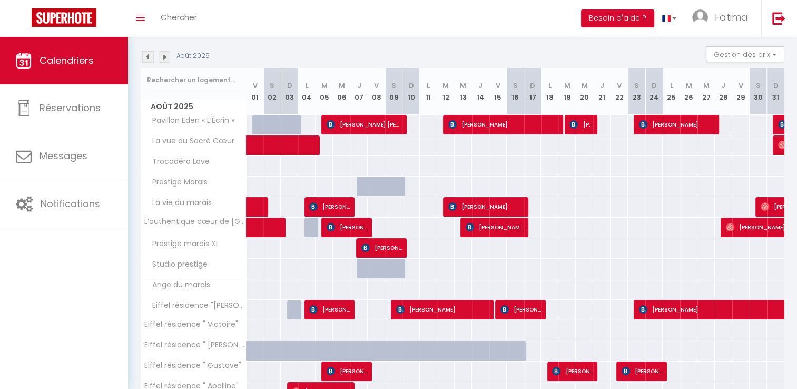
scroll to position [108, 0]
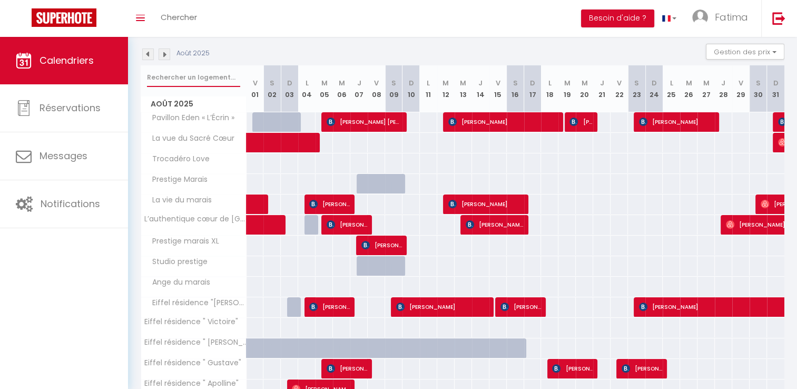
click at [177, 75] on input "text" at bounding box center [193, 77] width 93 height 19
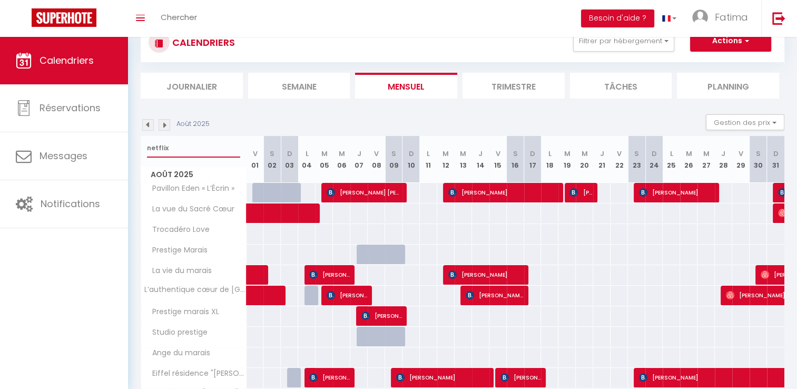
type input "netflix"
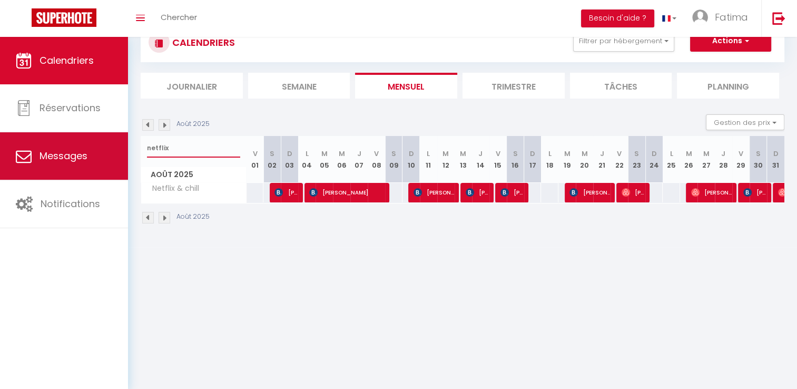
drag, startPoint x: 173, startPoint y: 148, endPoint x: 96, endPoint y: 144, distance: 76.5
click at [96, 144] on div "🟢 Des questions ou besoin d'assistance pour la migration AirBnB? Connectez-vous…" at bounding box center [398, 123] width 797 height 247
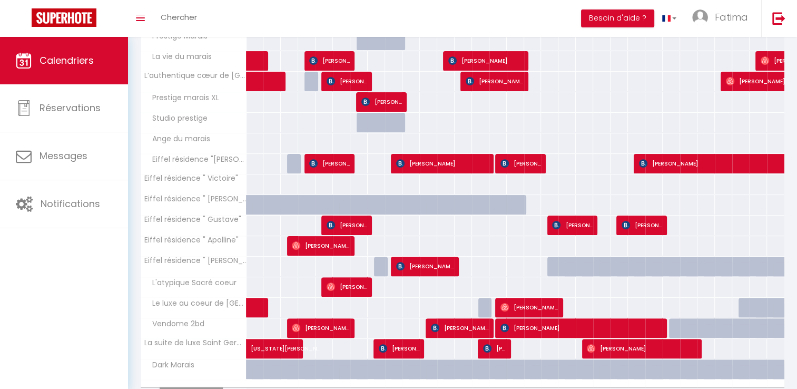
scroll to position [280, 0]
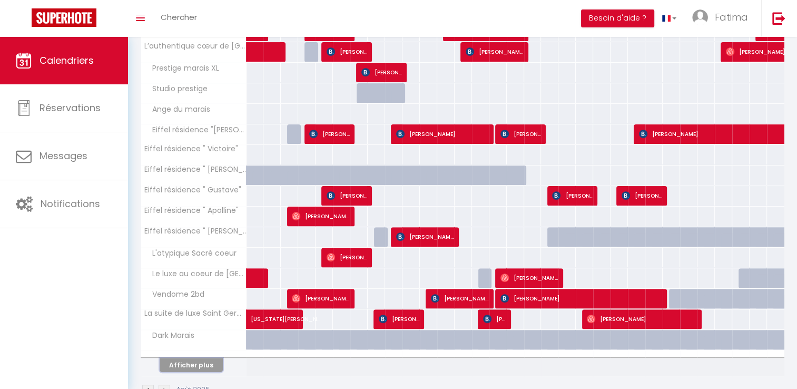
drag, startPoint x: 197, startPoint y: 359, endPoint x: 260, endPoint y: 319, distance: 74.9
click at [197, 359] on button "Afficher plus" at bounding box center [191, 365] width 63 height 14
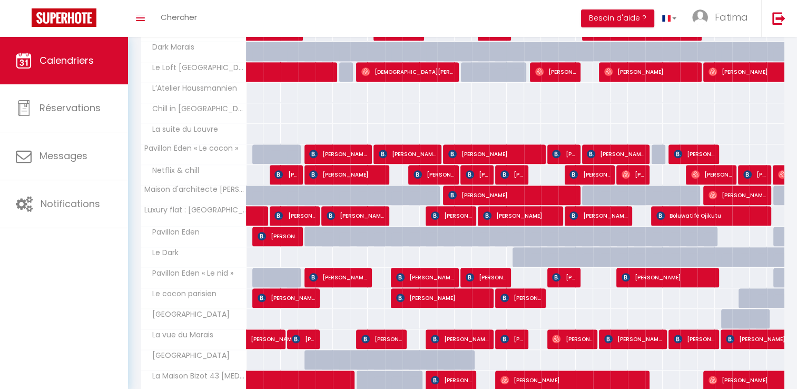
scroll to position [717, 0]
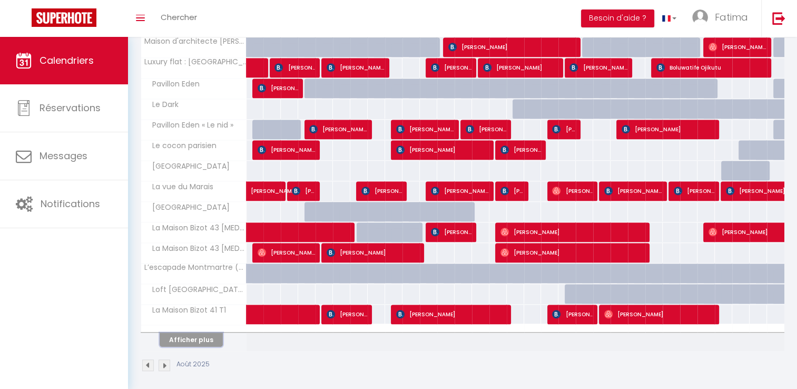
click at [194, 333] on button "Afficher plus" at bounding box center [191, 340] width 63 height 14
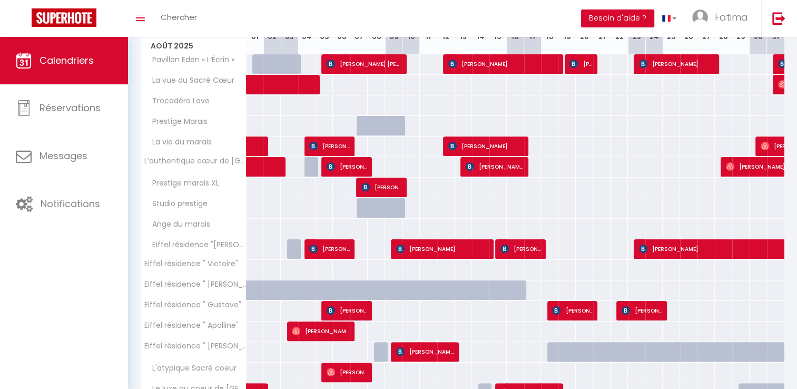
scroll to position [0, 0]
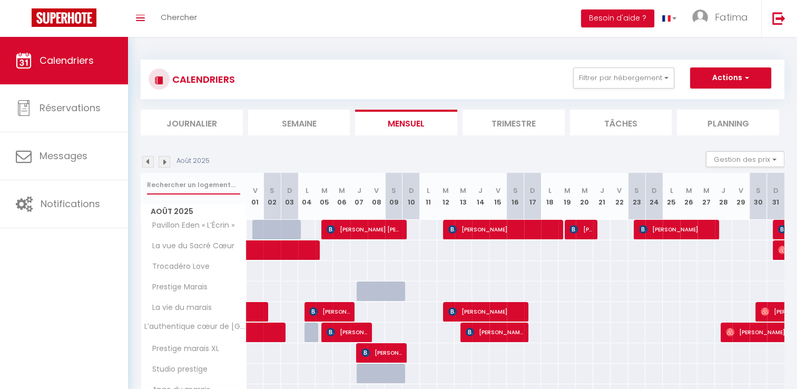
click at [192, 181] on input "text" at bounding box center [193, 184] width 93 height 19
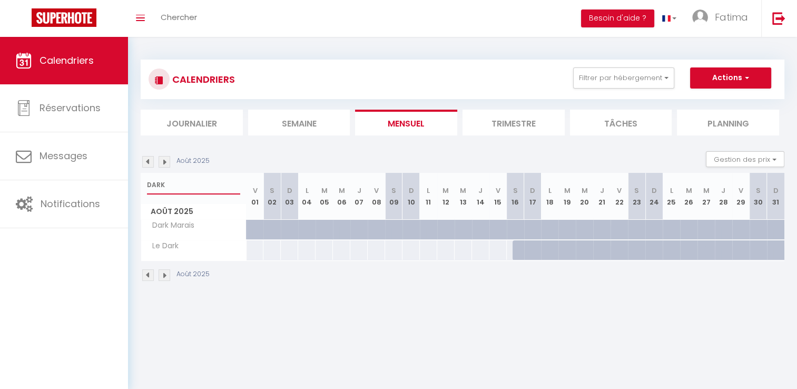
type input "DARK"
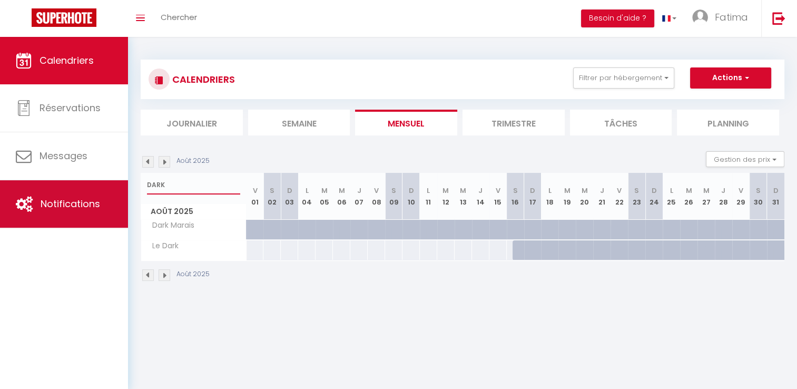
drag, startPoint x: 181, startPoint y: 181, endPoint x: 104, endPoint y: 180, distance: 77.5
click at [104, 180] on div "🟢 Des questions ou besoin d'assistance pour la migration AirBnB? Connectez-vous…" at bounding box center [398, 171] width 797 height 268
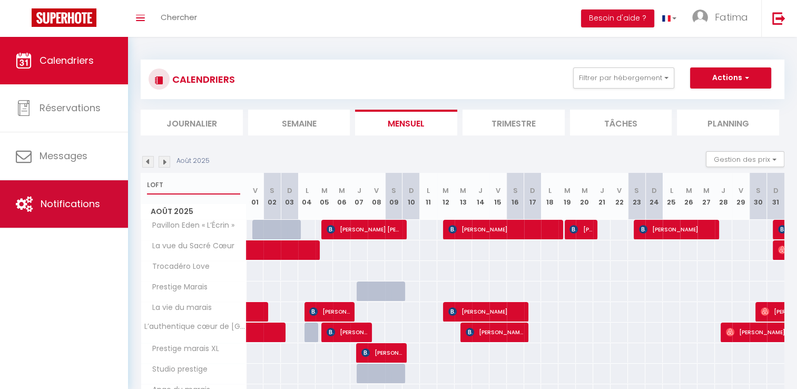
type input "LOFT"
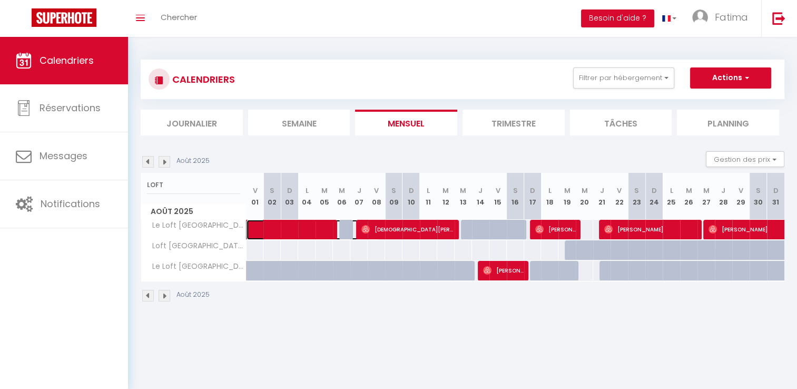
click at [327, 226] on span at bounding box center [318, 230] width 121 height 20
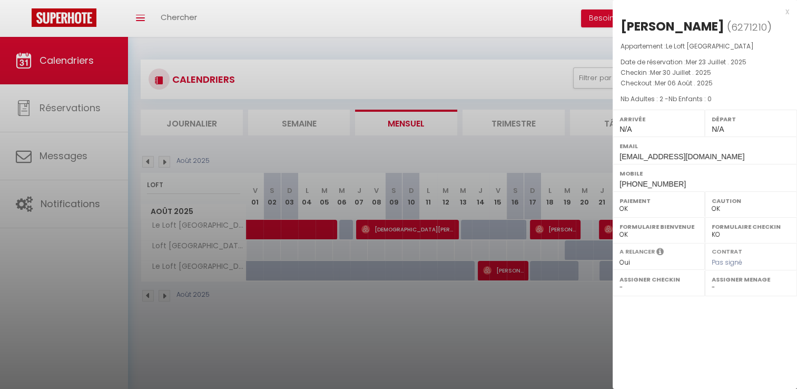
click at [409, 229] on div at bounding box center [398, 194] width 797 height 389
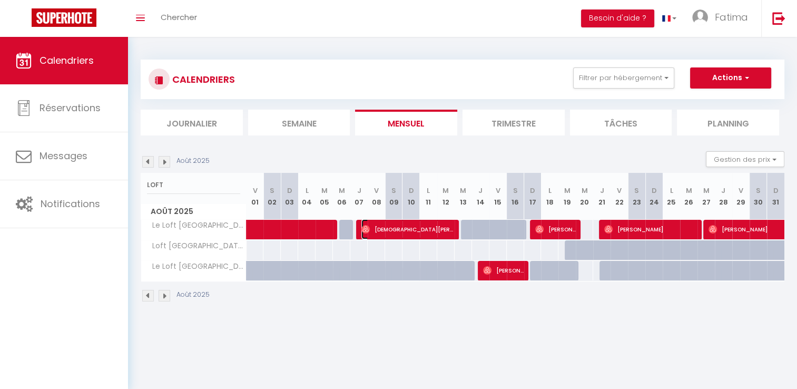
click at [409, 229] on span "[DEMOGRAPHIC_DATA][PERSON_NAME]" at bounding box center [408, 229] width 93 height 20
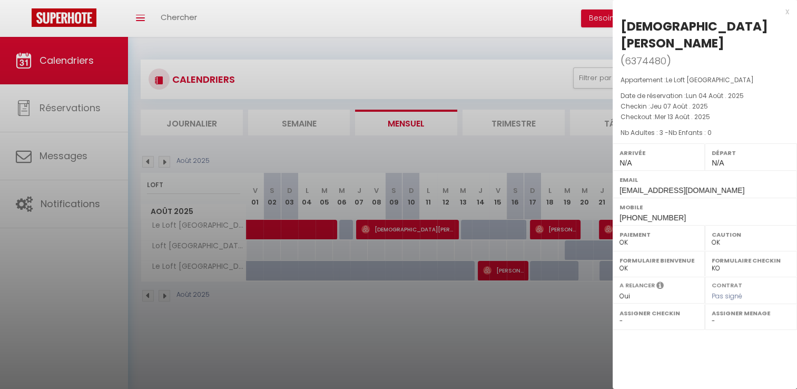
click at [574, 234] on div at bounding box center [398, 194] width 797 height 389
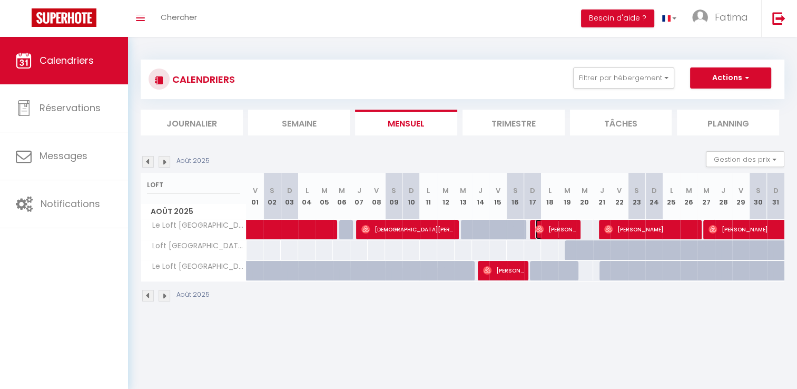
click at [574, 234] on span "[PERSON_NAME]" at bounding box center [555, 229] width 41 height 20
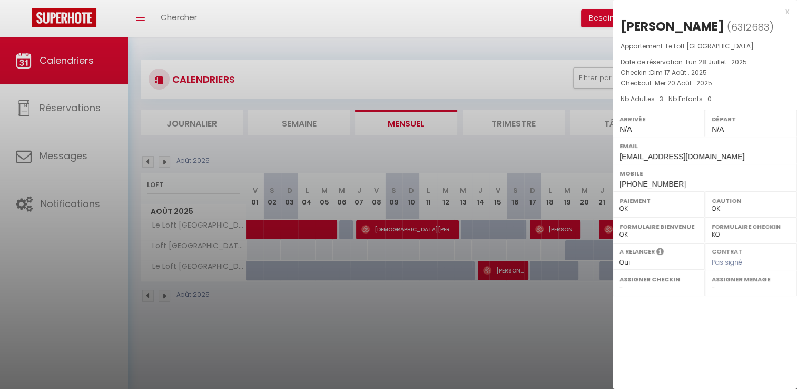
click at [574, 234] on div at bounding box center [398, 194] width 797 height 389
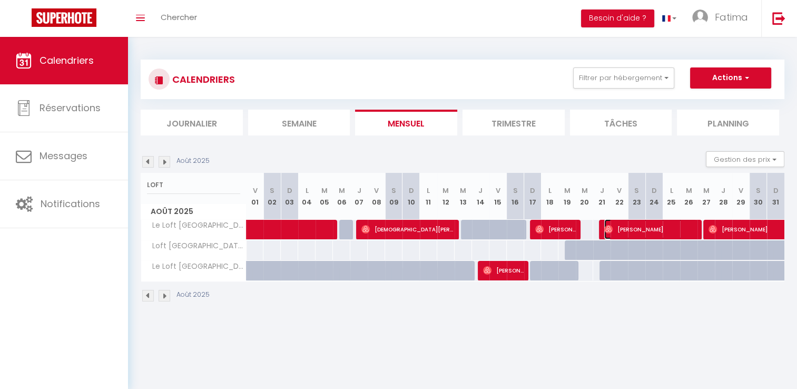
click at [635, 231] on span "[PERSON_NAME]" at bounding box center [650, 229] width 93 height 20
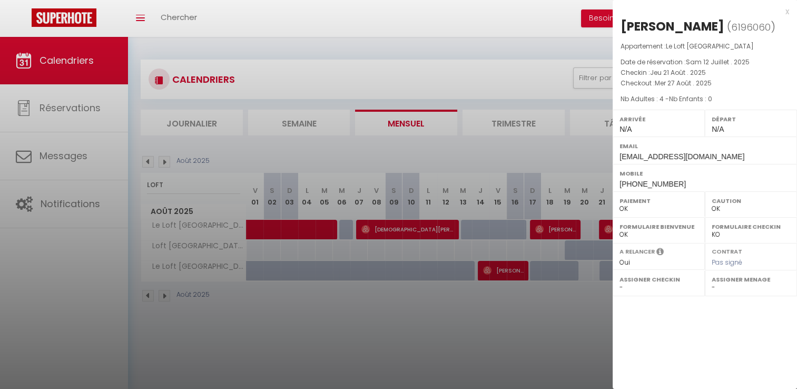
click at [605, 223] on div at bounding box center [398, 194] width 797 height 389
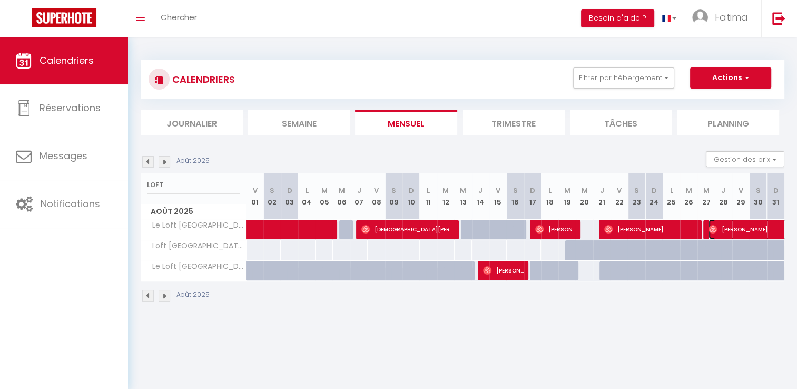
click at [729, 228] on span "[PERSON_NAME]" at bounding box center [769, 229] width 121 height 20
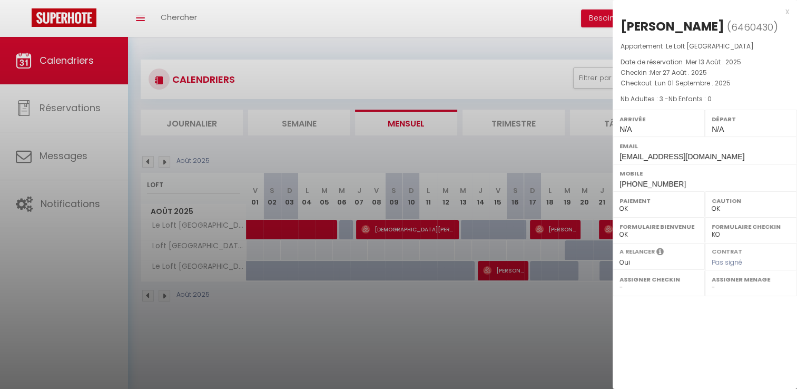
click at [589, 233] on div at bounding box center [398, 194] width 797 height 389
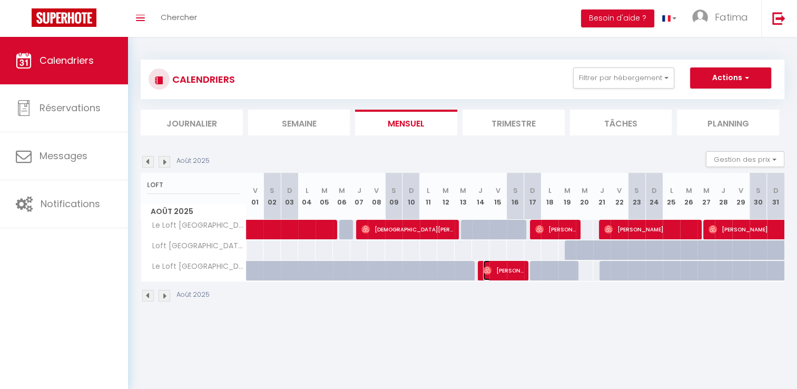
click at [520, 275] on span "[PERSON_NAME]" at bounding box center [503, 270] width 41 height 20
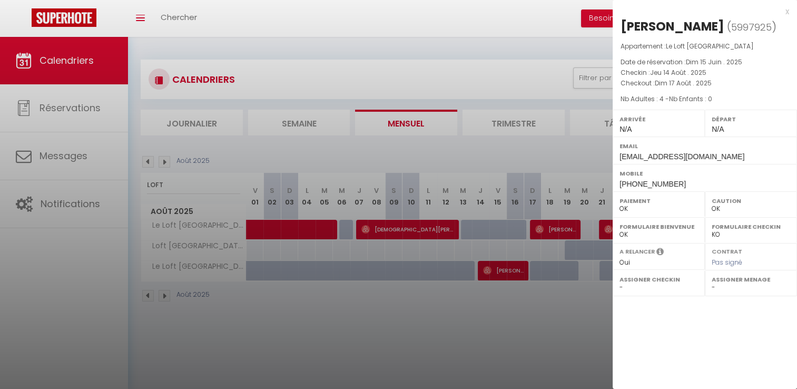
click at [187, 187] on div at bounding box center [398, 194] width 797 height 389
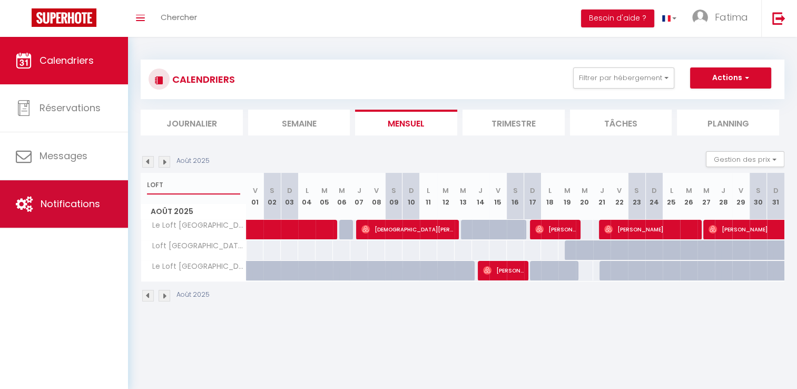
drag, startPoint x: 183, startPoint y: 187, endPoint x: 106, endPoint y: 193, distance: 77.8
click at [106, 193] on div "🟢 Des questions ou besoin d'assistance pour la migration AirBnB? Connectez-vous…" at bounding box center [398, 181] width 797 height 288
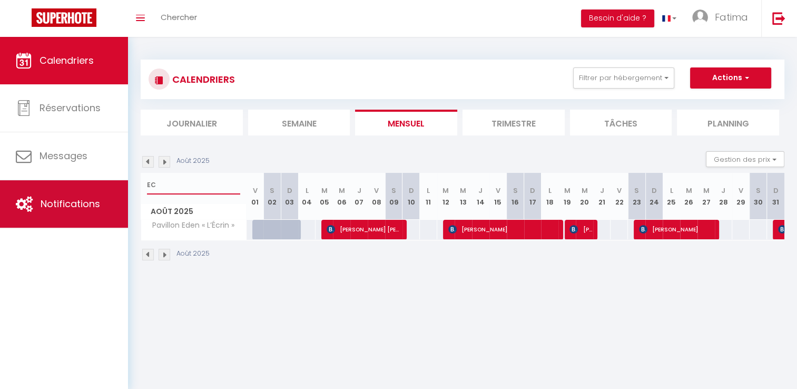
type input "E"
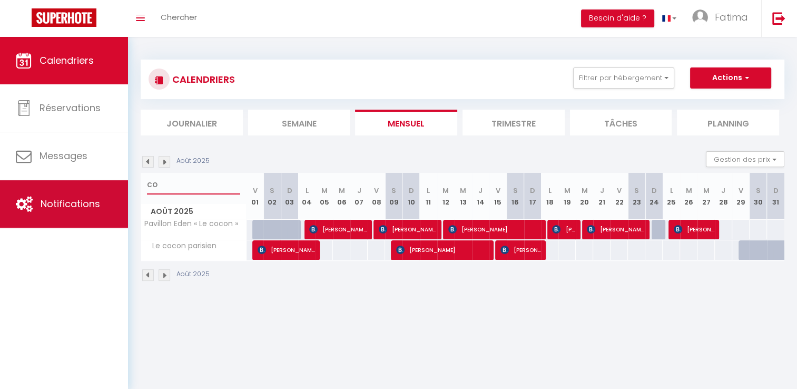
type input "C"
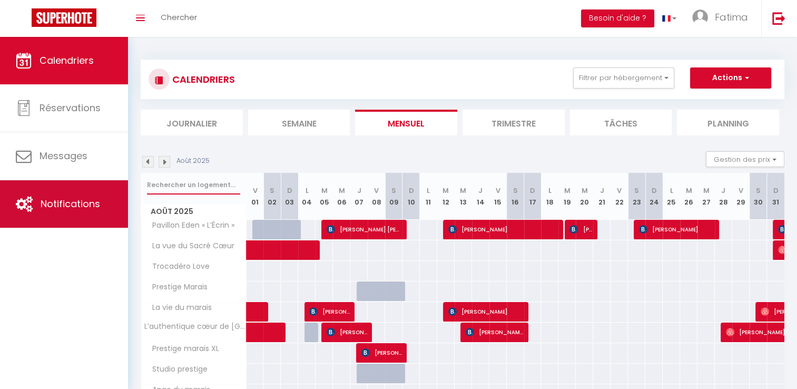
type input "L"
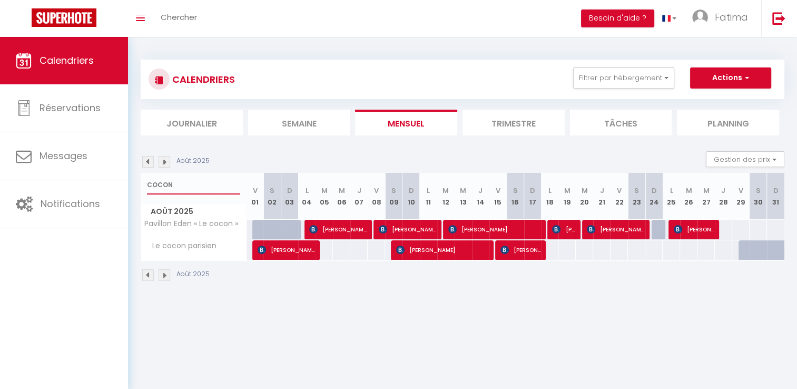
drag, startPoint x: 160, startPoint y: 176, endPoint x: 135, endPoint y: 182, distance: 25.4
click at [135, 182] on div "CALENDRIERS Filtrer par hébergement Tous Pavillon Eden « L’Écrin » Pavillon Ede…" at bounding box center [462, 171] width 669 height 268
type input "ON"
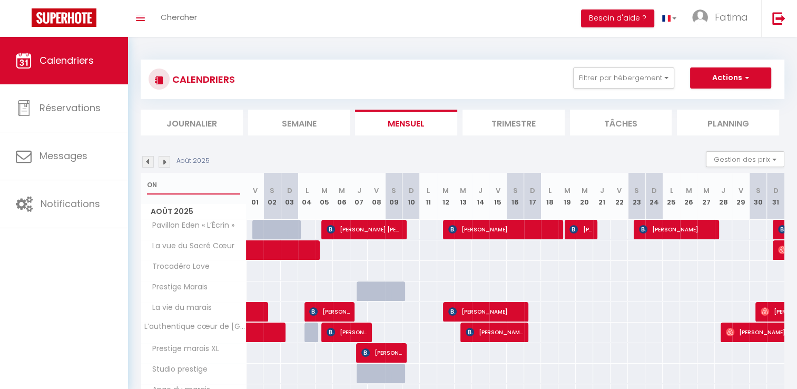
drag, startPoint x: 173, startPoint y: 178, endPoint x: 142, endPoint y: 181, distance: 30.7
click at [142, 181] on div "ON" at bounding box center [193, 185] width 105 height 24
type input "ECRIN"
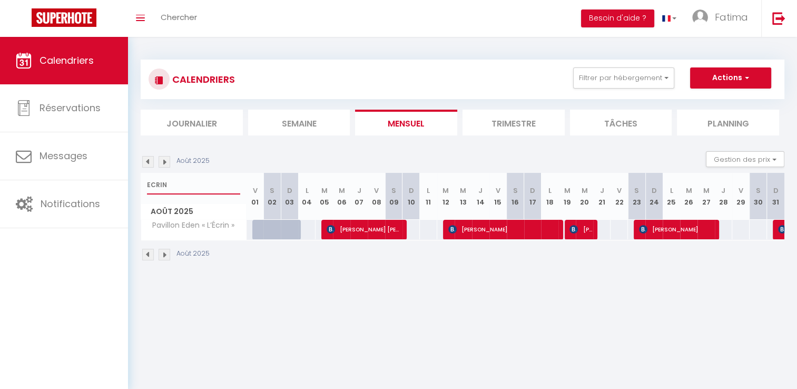
drag, startPoint x: 164, startPoint y: 184, endPoint x: 145, endPoint y: 187, distance: 19.7
click at [145, 187] on div "ECRIN" at bounding box center [193, 185] width 105 height 24
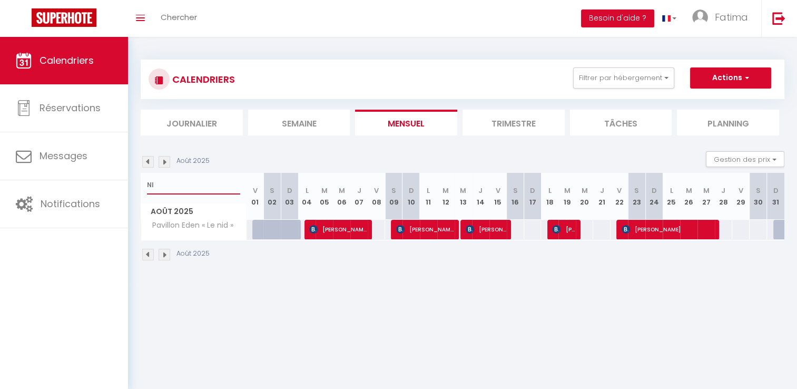
type input "N"
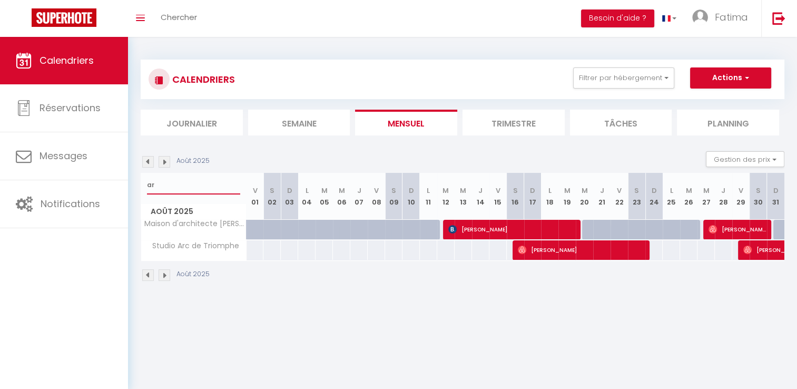
type input "a"
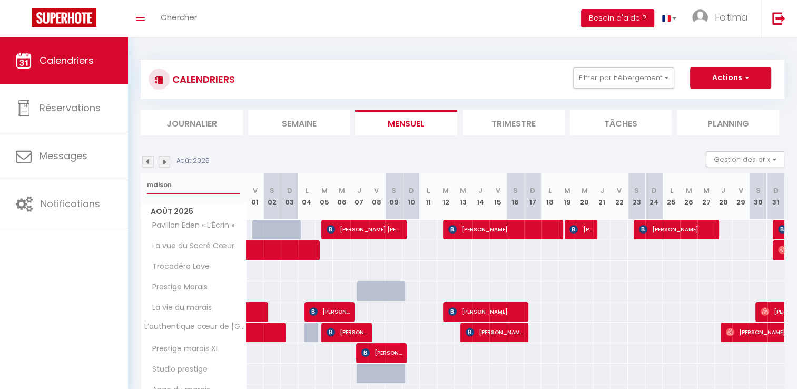
type input "maison"
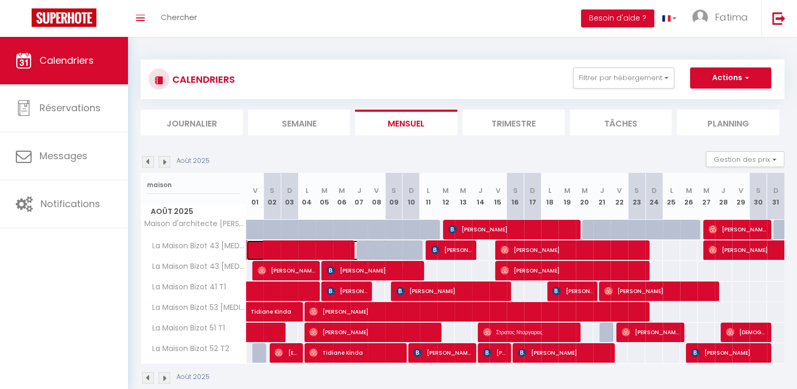
click at [312, 246] on span at bounding box center [330, 250] width 145 height 20
select select "KO"
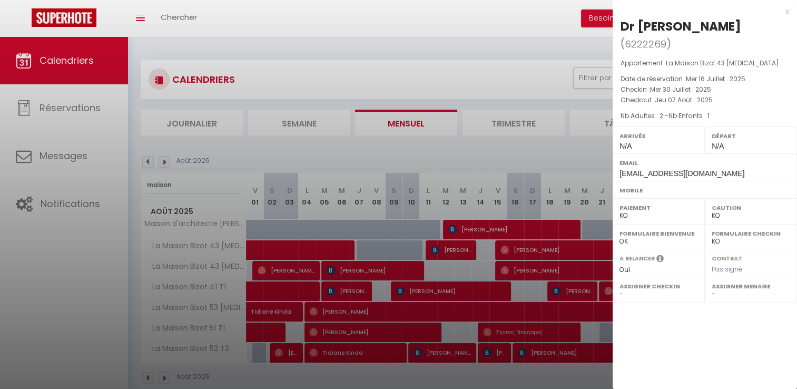
click at [452, 249] on div at bounding box center [398, 194] width 797 height 389
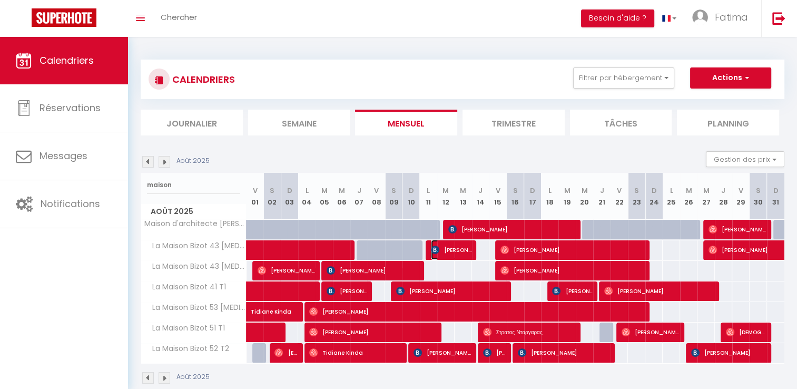
click at [452, 249] on span "[PERSON_NAME]" at bounding box center [451, 250] width 41 height 20
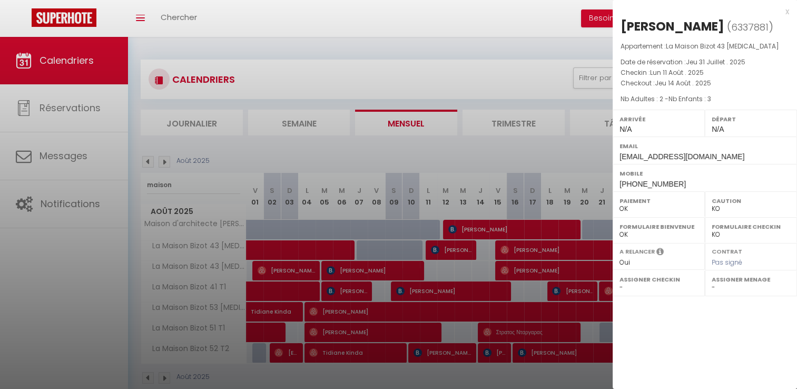
click at [530, 248] on div at bounding box center [398, 194] width 797 height 389
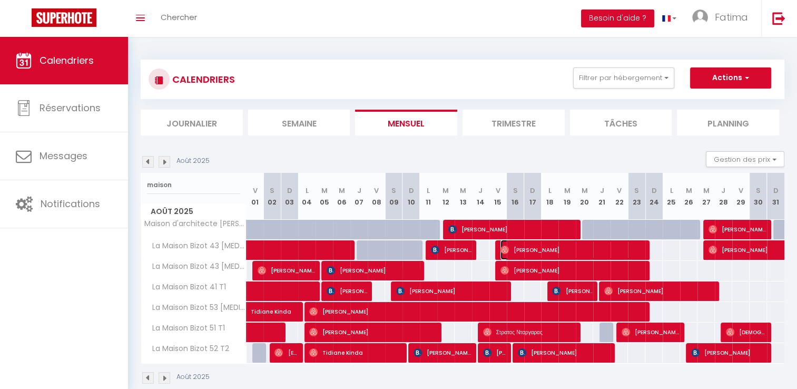
click at [530, 248] on span "[PERSON_NAME]" at bounding box center [573, 250] width 145 height 20
select select "KO"
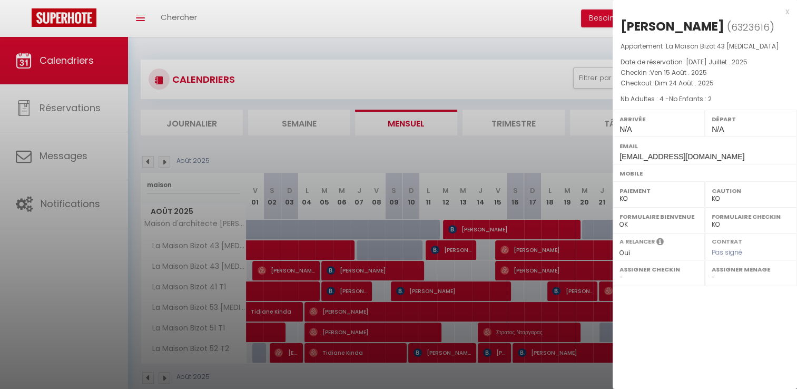
click at [530, 248] on div at bounding box center [398, 194] width 797 height 389
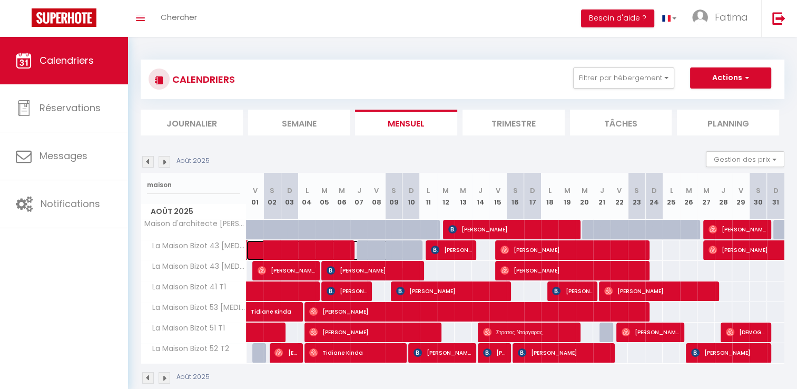
click at [317, 257] on span at bounding box center [330, 250] width 145 height 20
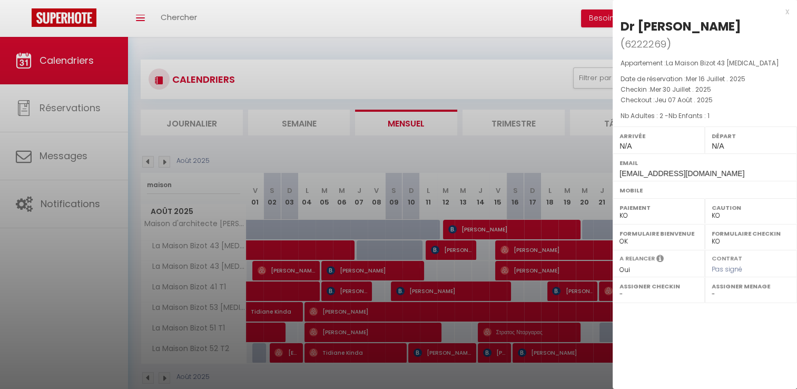
click at [463, 246] on div at bounding box center [398, 194] width 797 height 389
